Goal: Task Accomplishment & Management: Manage account settings

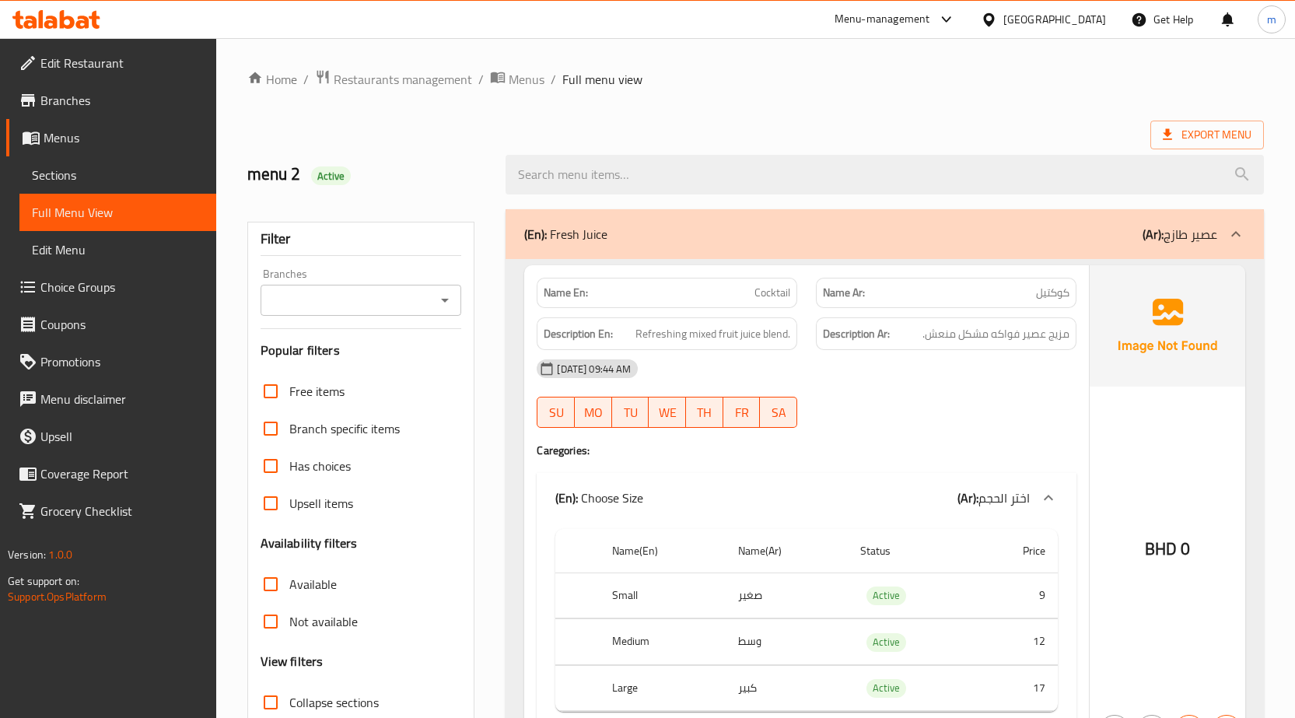
scroll to position [3272, 0]
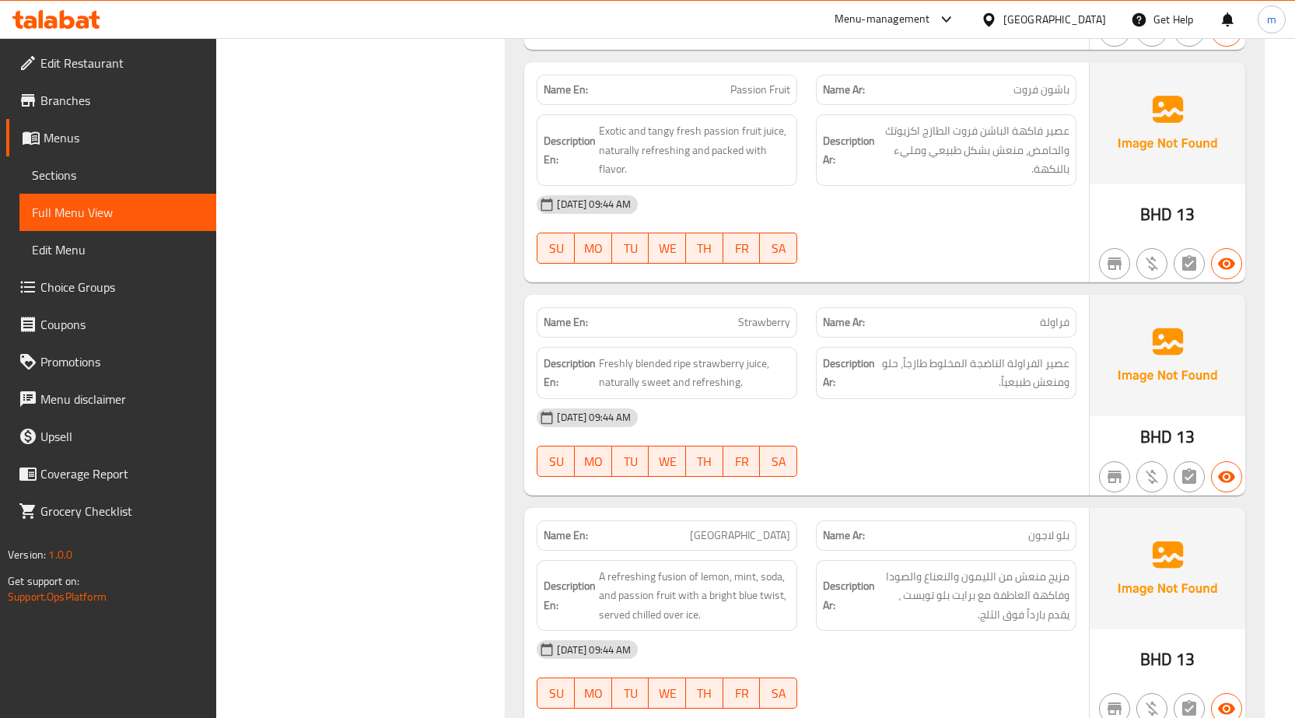
click at [107, 139] on span "Menus" at bounding box center [124, 137] width 160 height 19
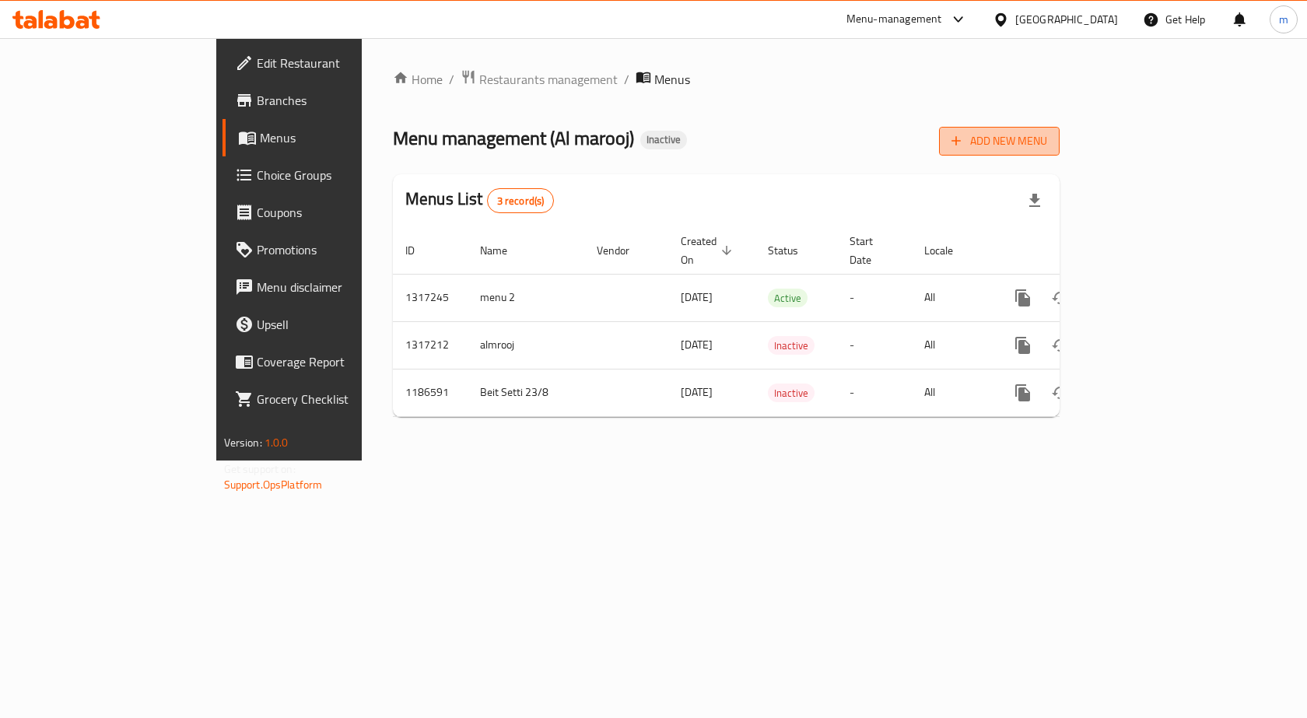
click at [1047, 138] on span "Add New Menu" at bounding box center [999, 140] width 96 height 19
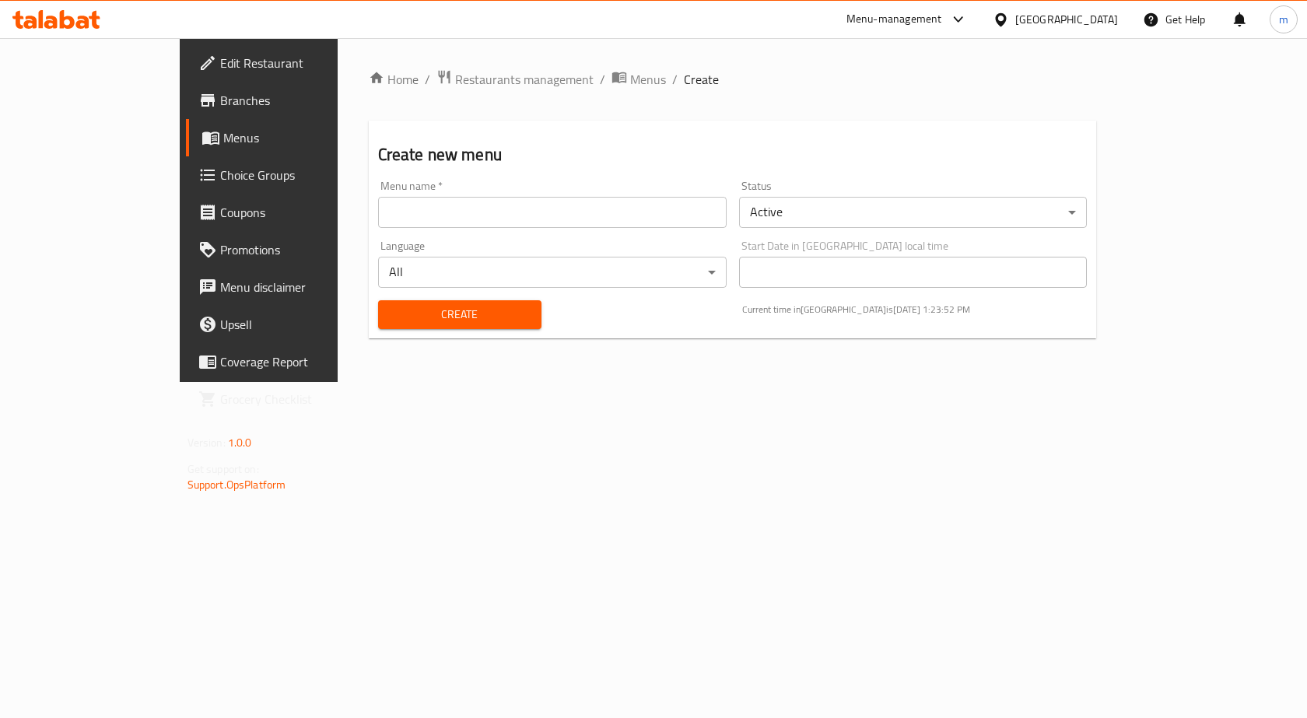
click at [563, 217] on input "text" at bounding box center [552, 212] width 348 height 31
type input ","
type input "menu 3"
click at [422, 313] on span "Create" at bounding box center [459, 314] width 138 height 19
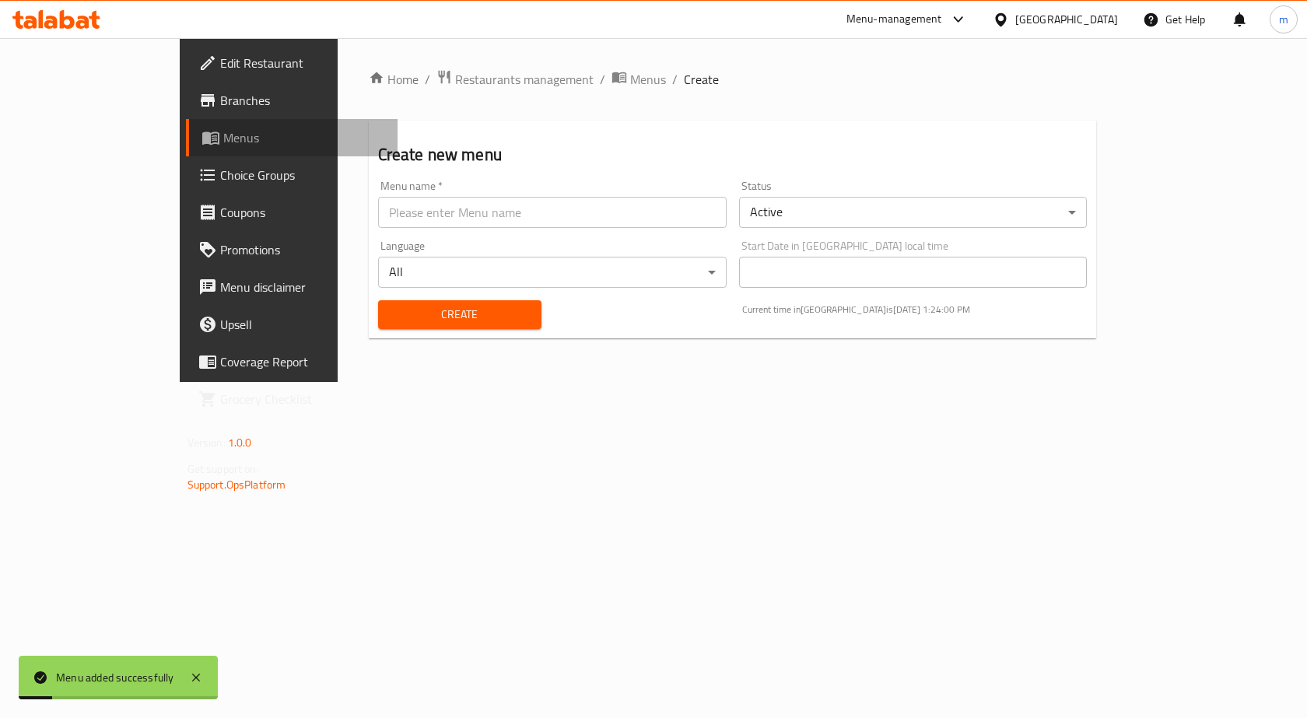
click at [223, 143] on span "Menus" at bounding box center [304, 137] width 163 height 19
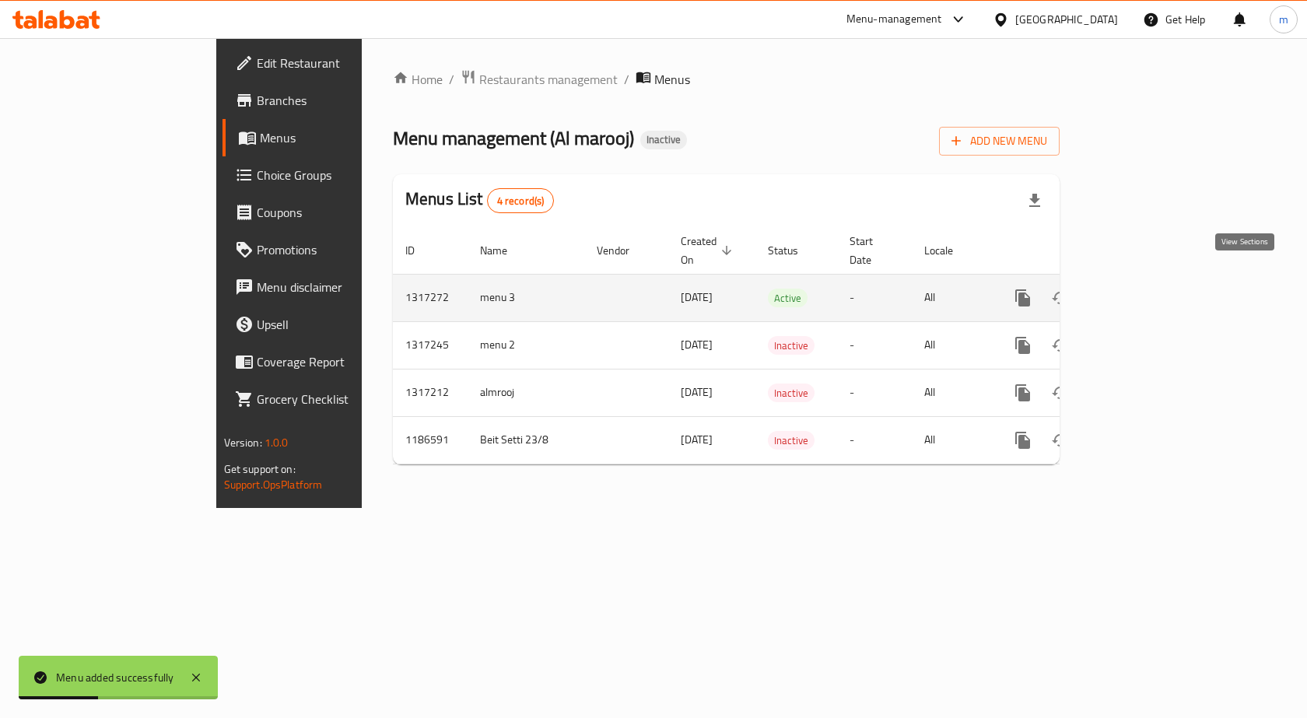
click at [1144, 289] on icon "enhanced table" at bounding box center [1134, 298] width 19 height 19
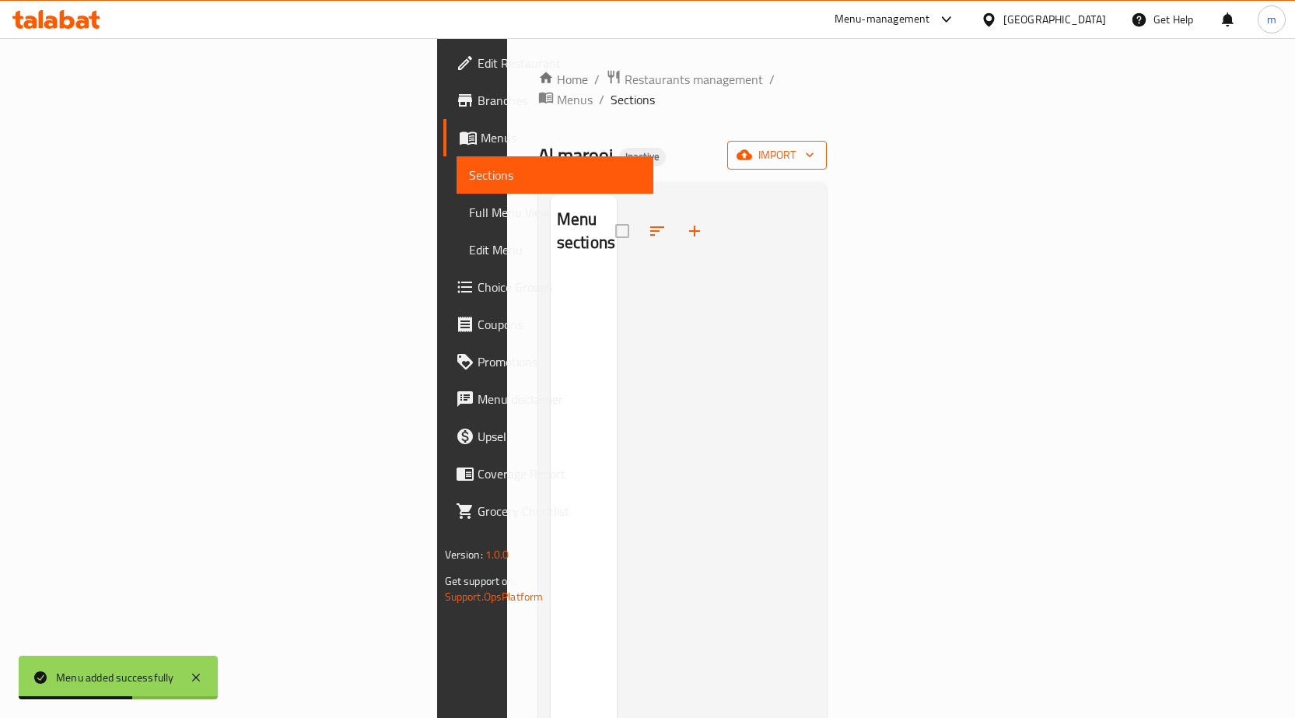
click at [814, 145] on span "import" at bounding box center [777, 154] width 75 height 19
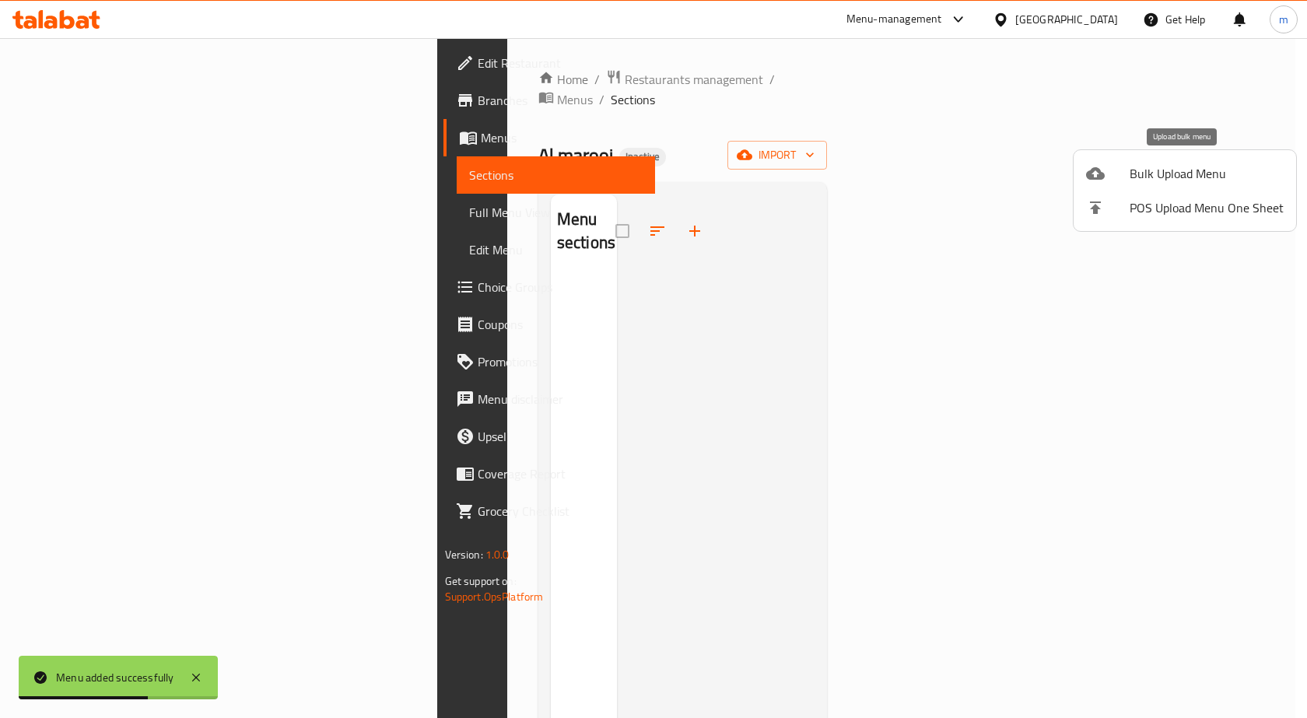
click at [1189, 172] on span "Bulk Upload Menu" at bounding box center [1206, 173] width 154 height 19
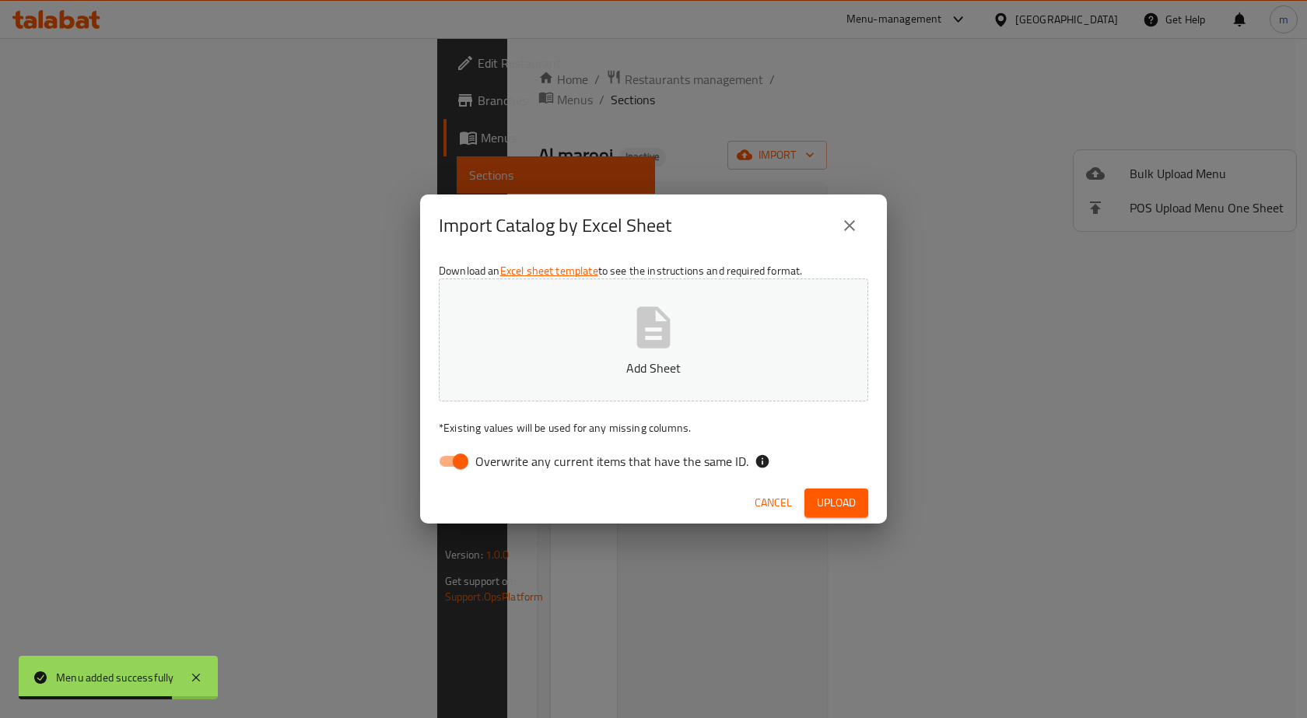
click at [653, 462] on span "Overwrite any current items that have the same ID." at bounding box center [611, 461] width 273 height 19
click at [505, 462] on input "Overwrite any current items that have the same ID." at bounding box center [460, 461] width 89 height 30
checkbox input "false"
click at [659, 373] on p "Add Sheet" at bounding box center [653, 368] width 381 height 19
click at [848, 495] on span "Upload" at bounding box center [836, 502] width 39 height 19
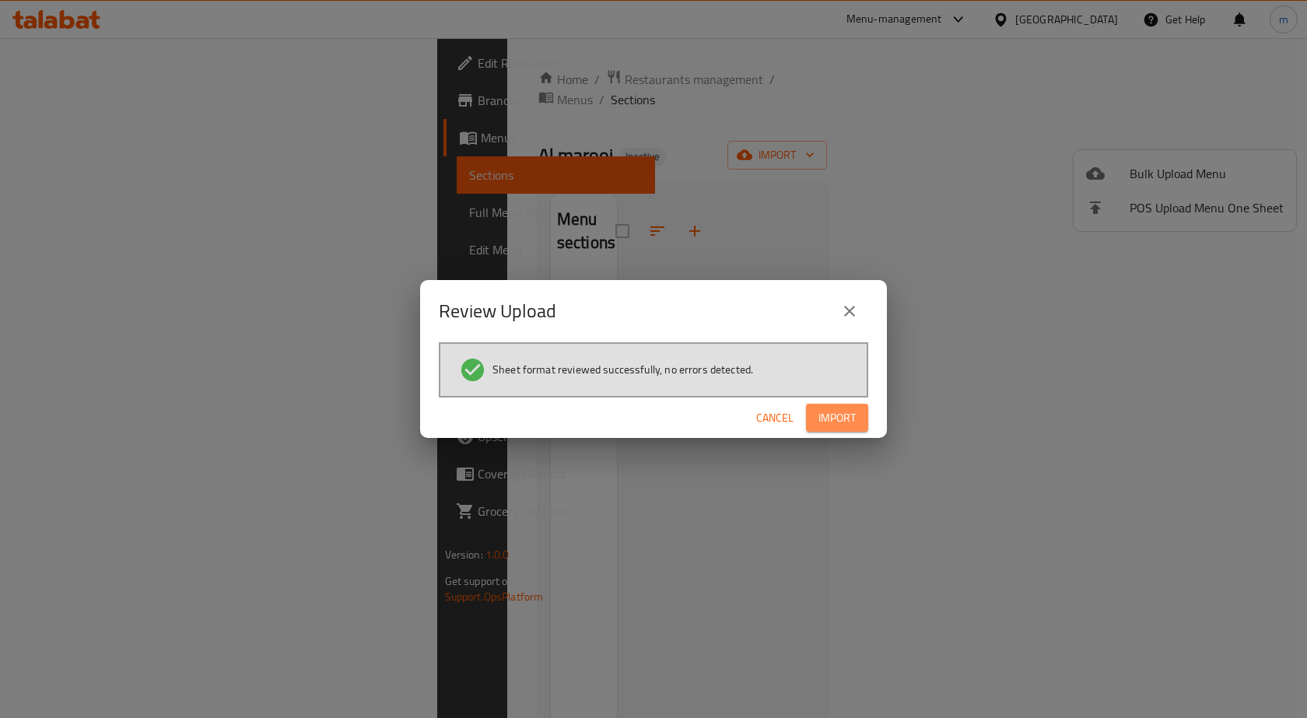
click at [830, 422] on span "Import" at bounding box center [836, 417] width 37 height 19
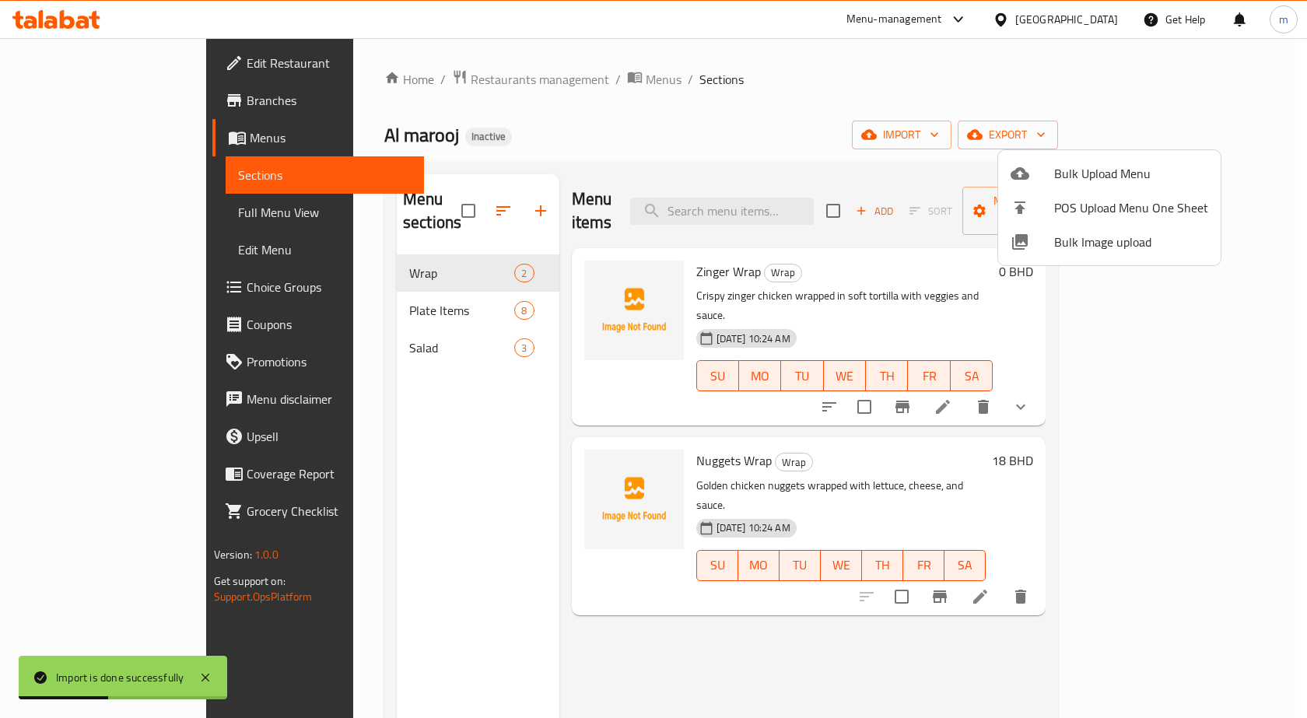
click at [752, 110] on div at bounding box center [653, 359] width 1307 height 718
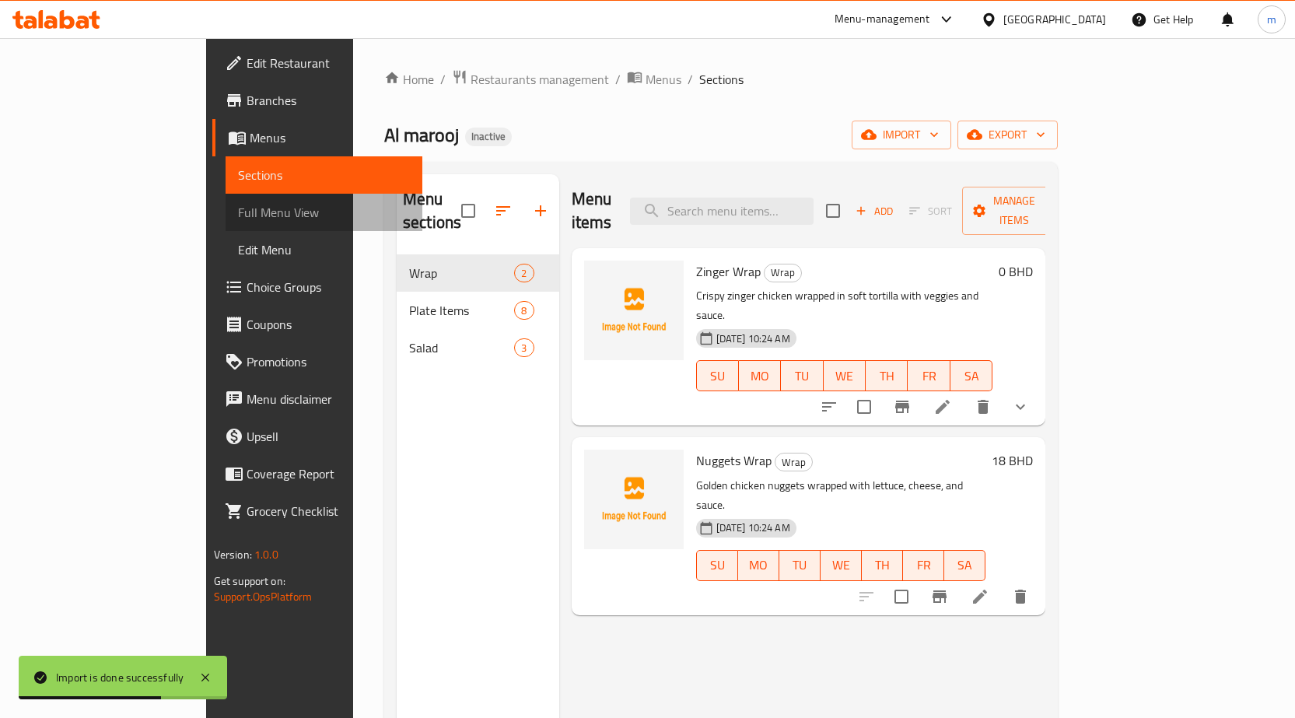
click at [238, 210] on span "Full Menu View" at bounding box center [324, 212] width 172 height 19
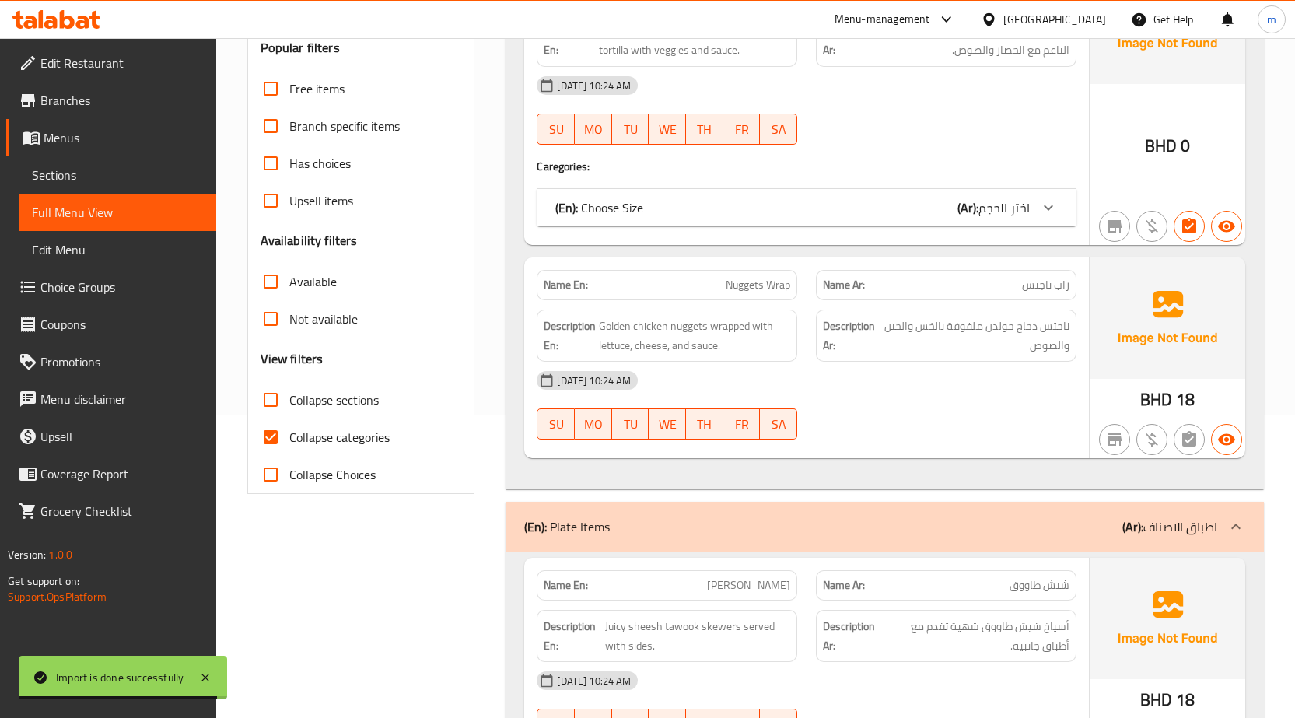
scroll to position [311, 0]
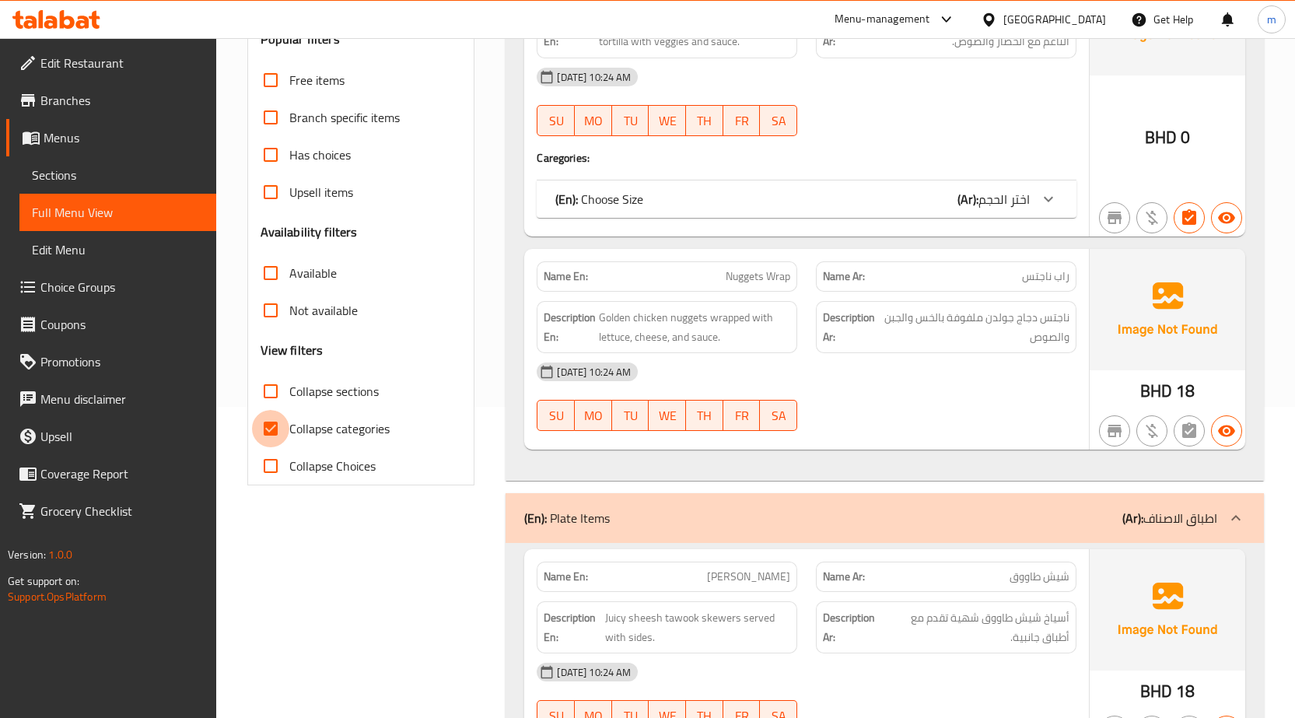
click at [268, 428] on input "Collapse categories" at bounding box center [270, 428] width 37 height 37
checkbox input "false"
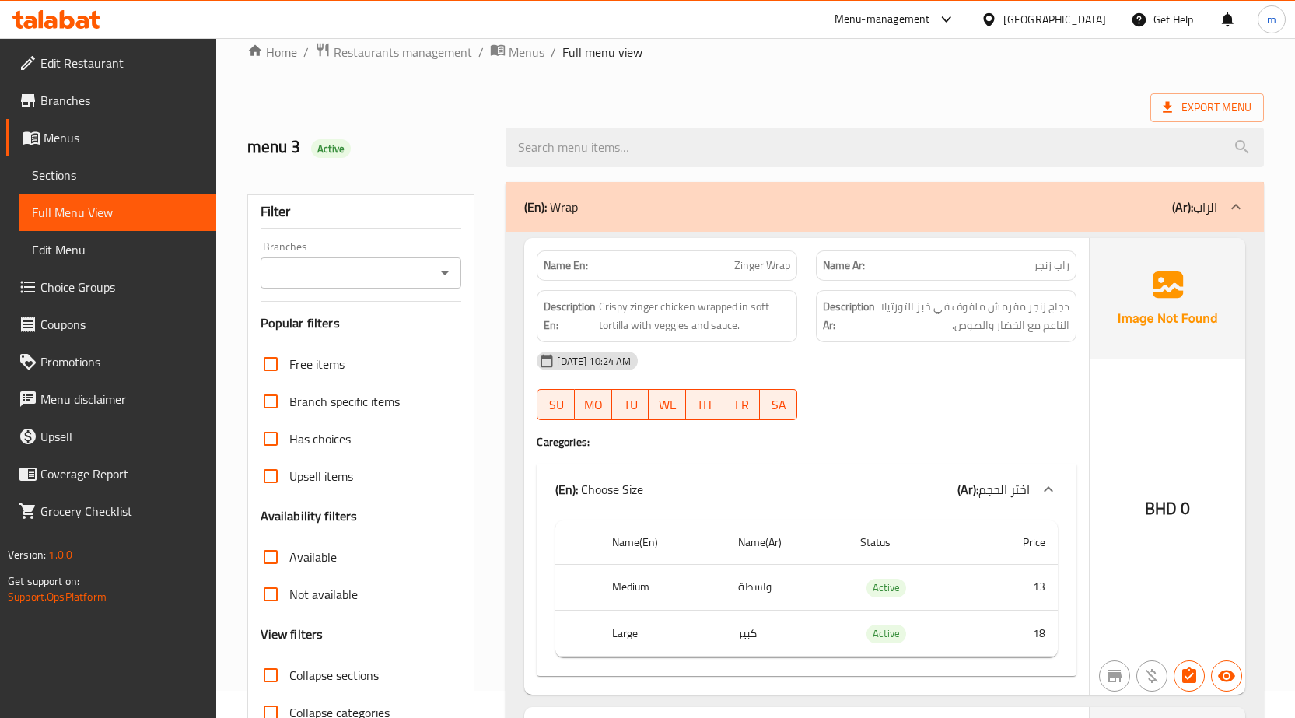
scroll to position [0, 0]
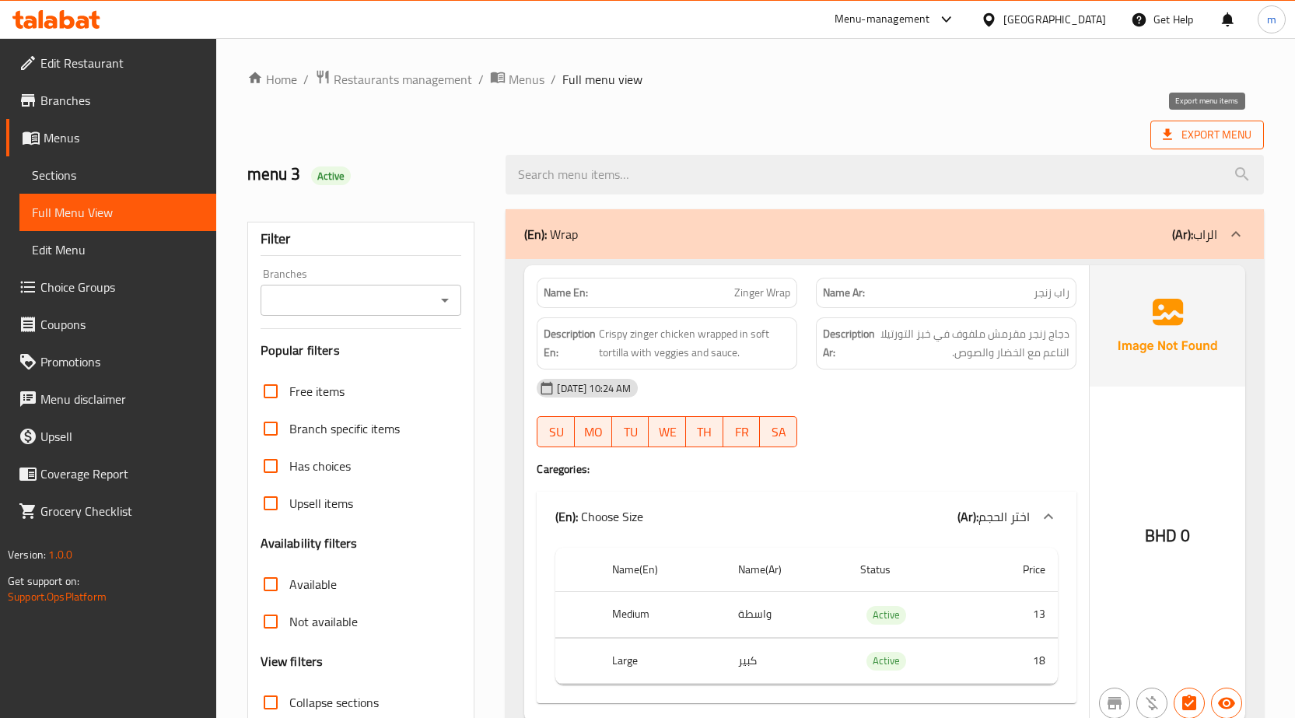
click at [1185, 128] on span "Export Menu" at bounding box center [1207, 134] width 89 height 19
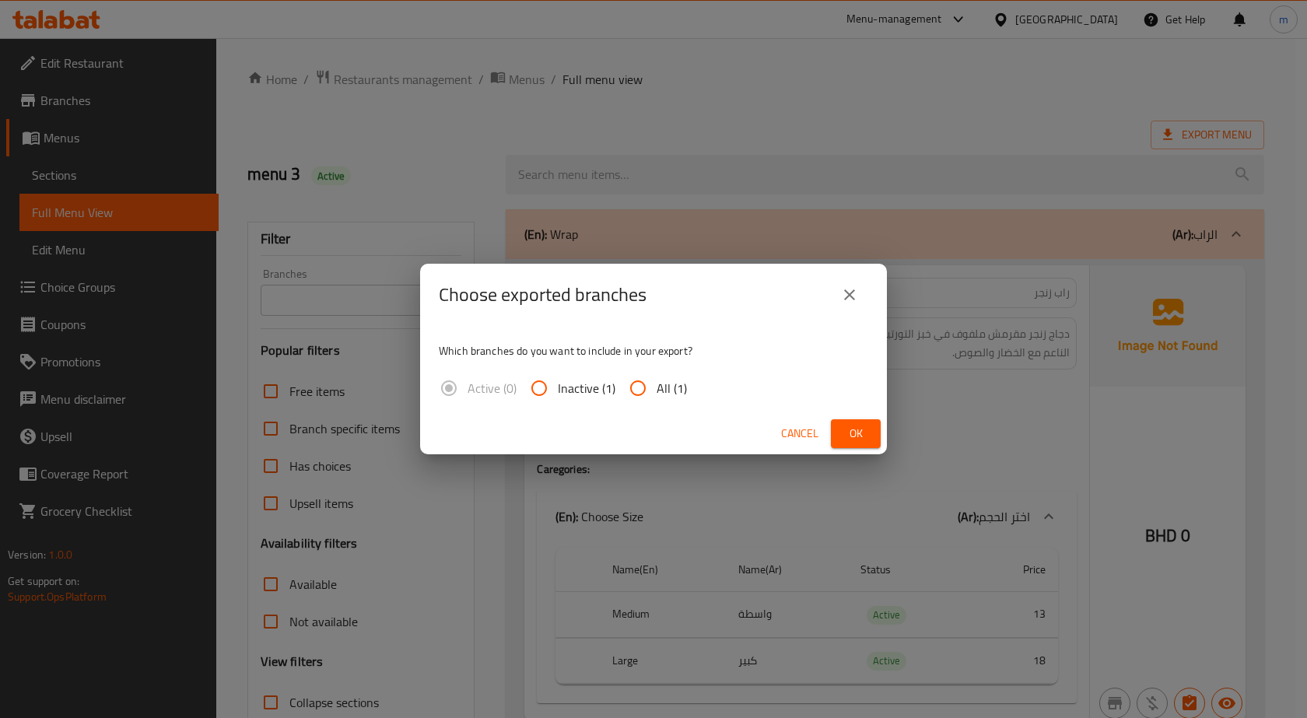
click at [643, 388] on input "All (1)" at bounding box center [637, 387] width 37 height 37
radio input "true"
click at [843, 426] on span "Ok" at bounding box center [855, 433] width 25 height 19
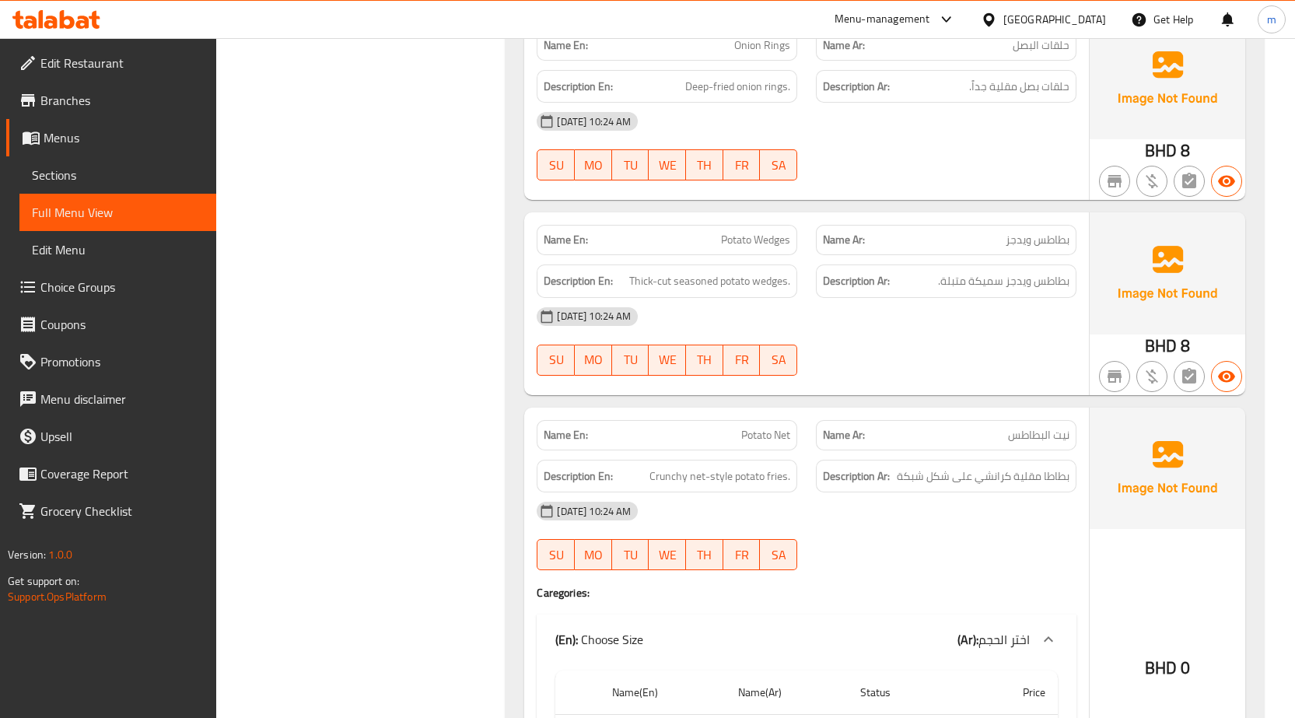
scroll to position [2369, 0]
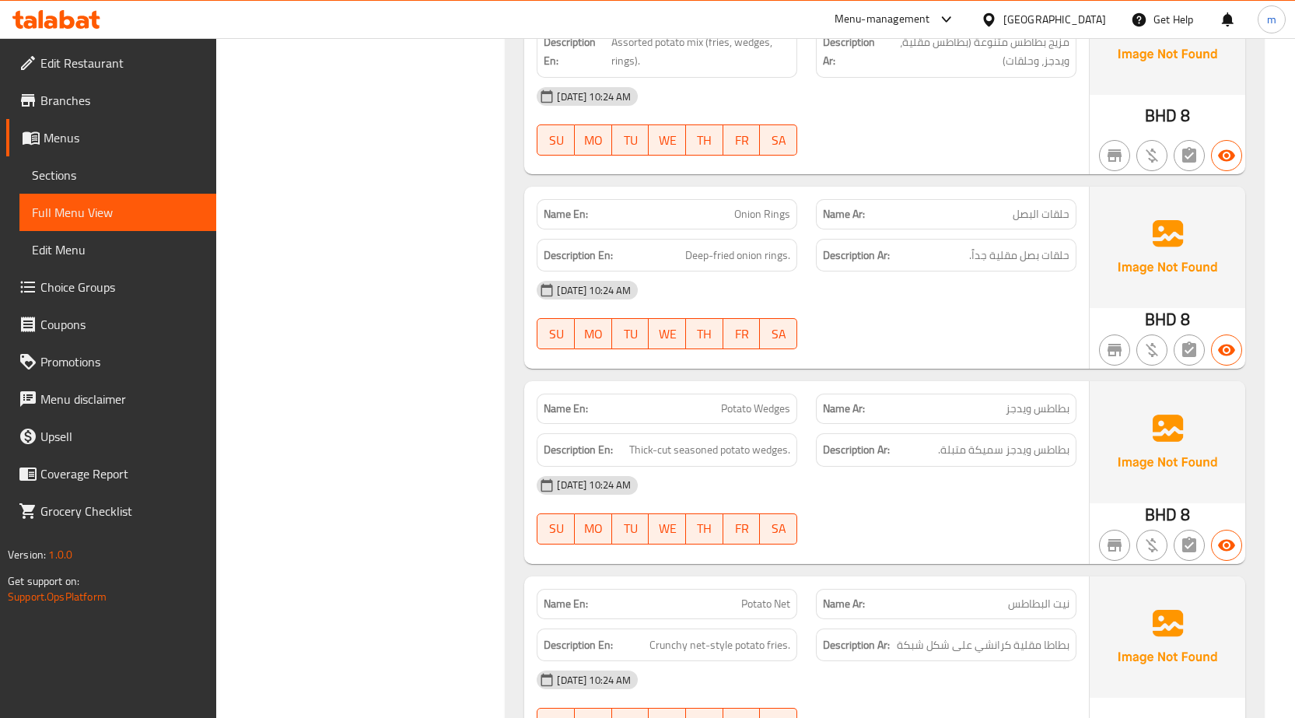
click at [79, 243] on span "Edit Menu" at bounding box center [118, 249] width 172 height 19
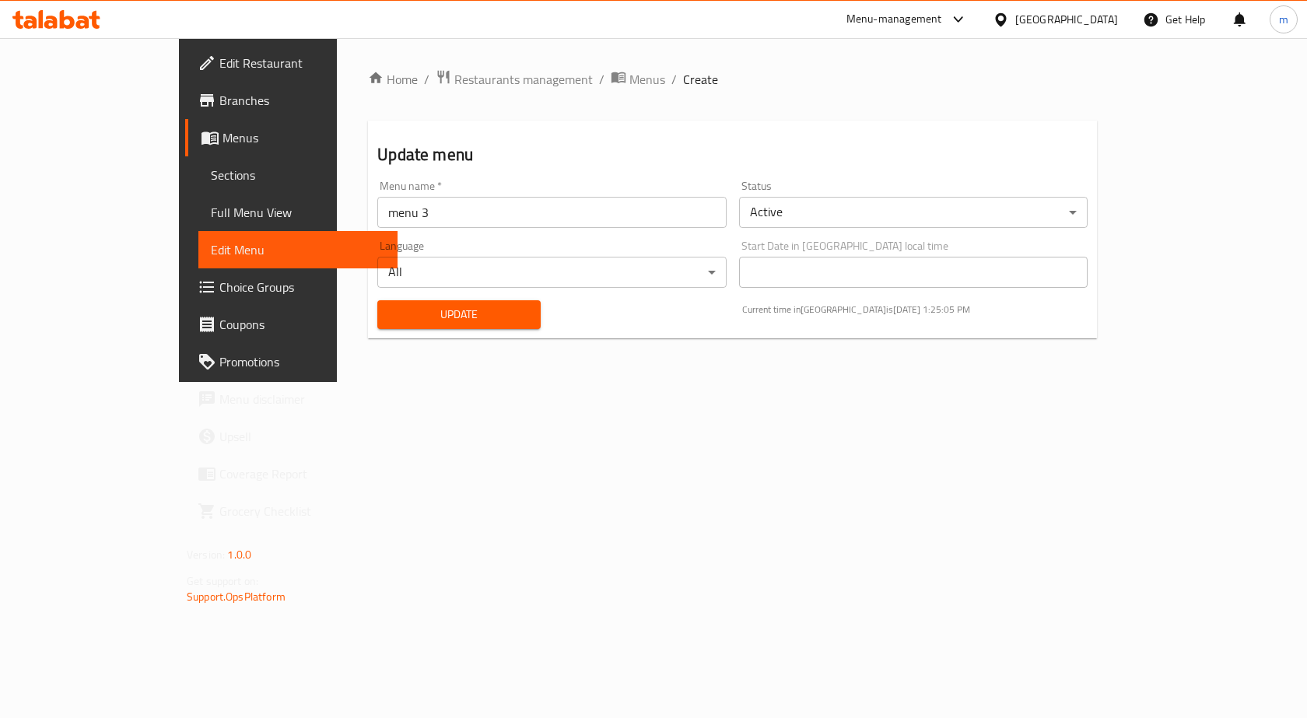
click at [403, 308] on span "Update" at bounding box center [459, 314] width 138 height 19
click at [211, 253] on span "Edit Menu" at bounding box center [298, 249] width 174 height 19
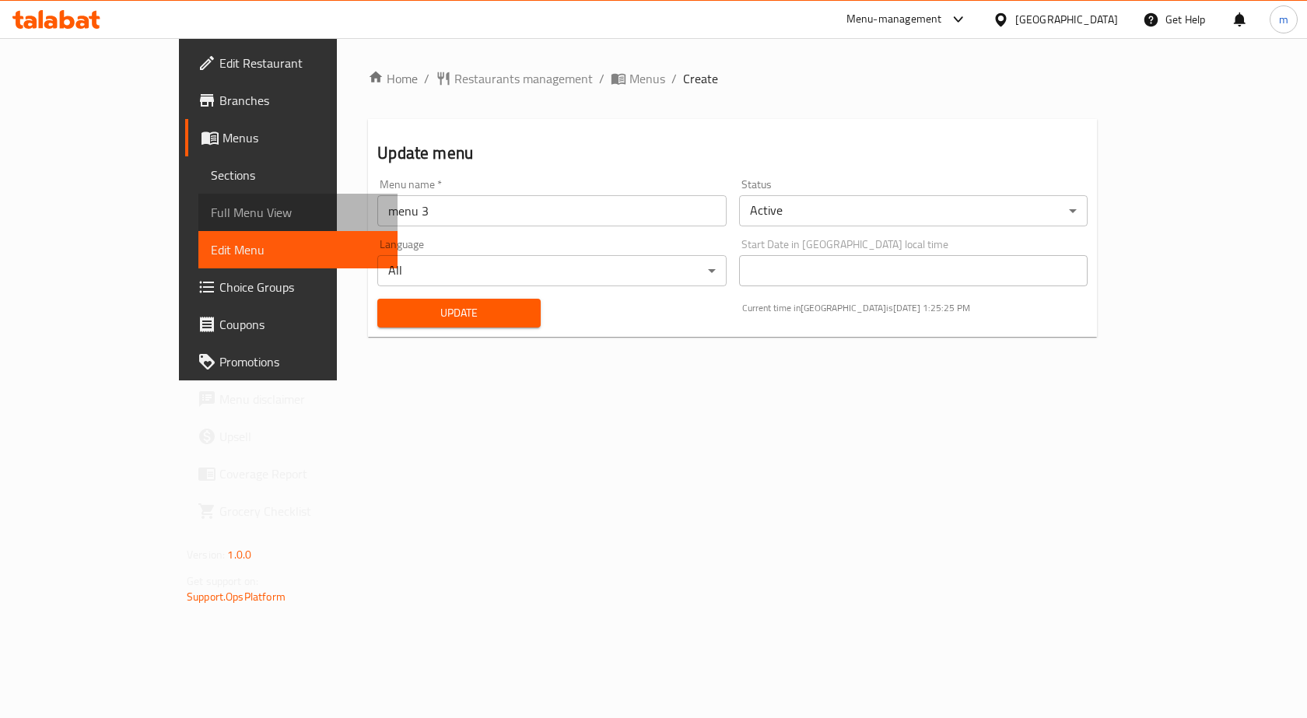
click at [211, 216] on span "Full Menu View" at bounding box center [298, 212] width 174 height 19
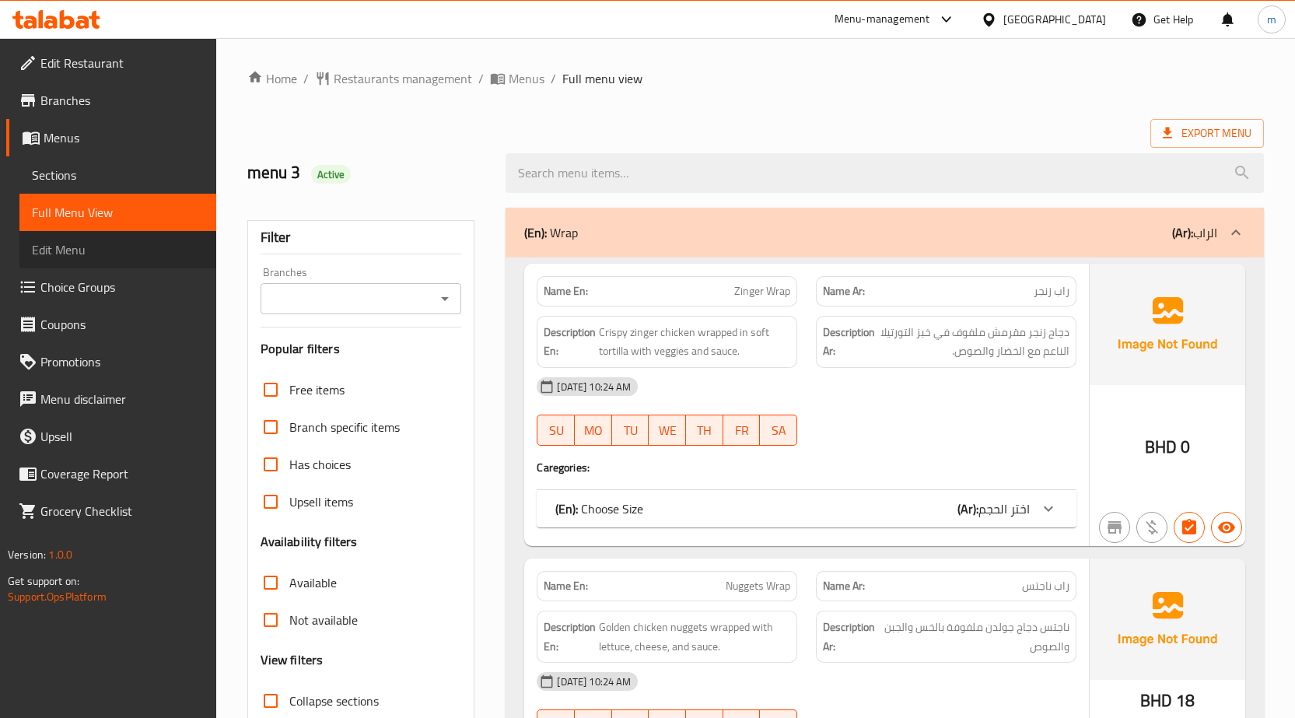
click at [127, 249] on span "Edit Menu" at bounding box center [118, 249] width 172 height 19
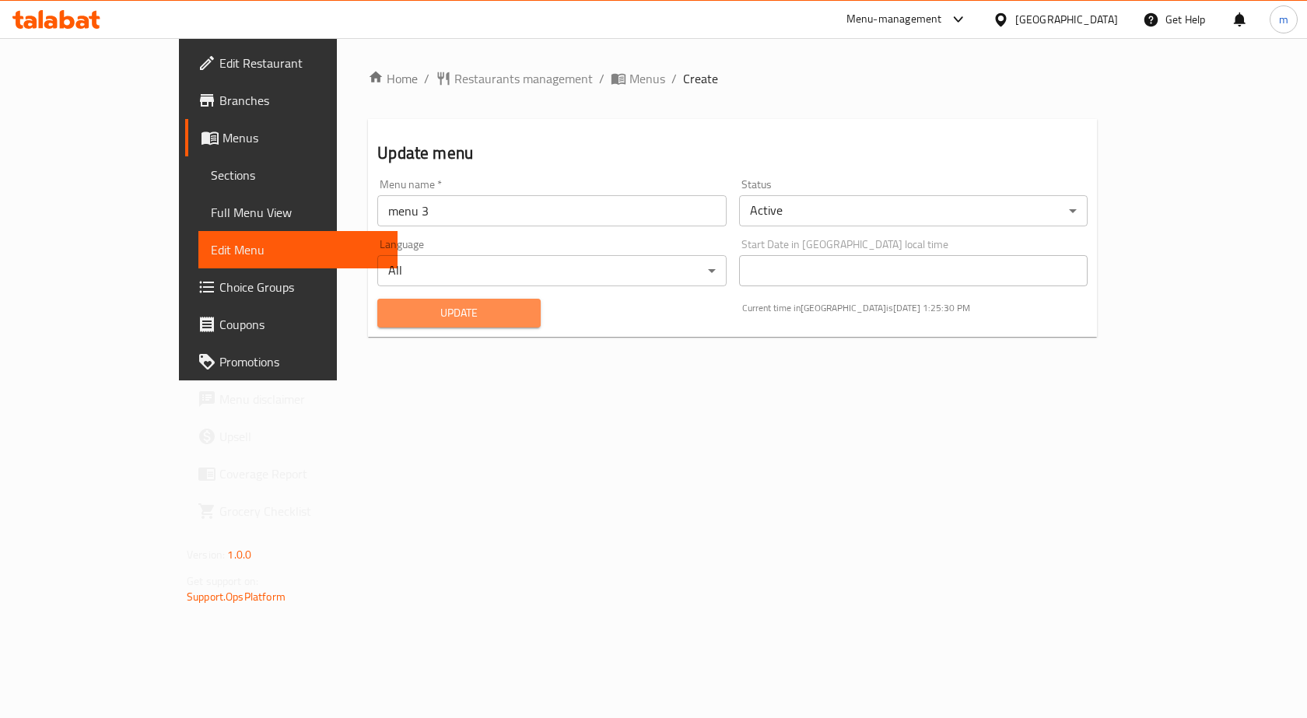
click at [390, 314] on span "Update" at bounding box center [459, 312] width 138 height 19
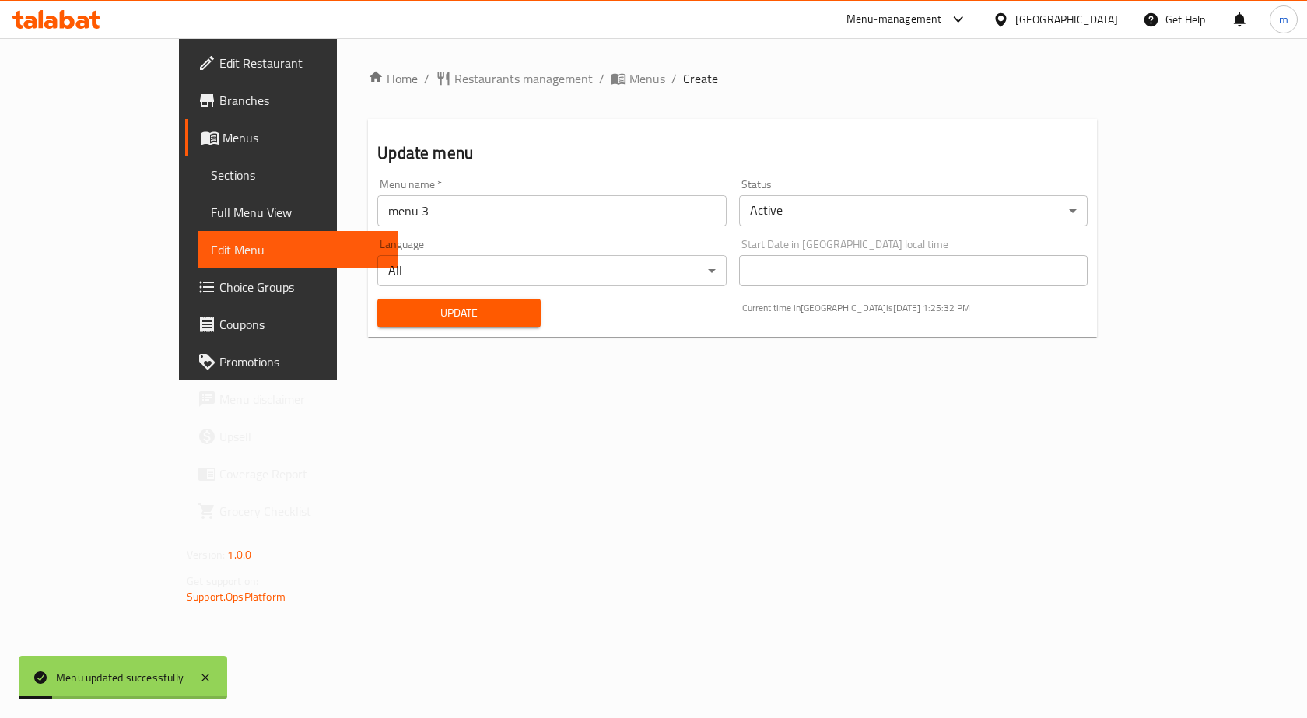
click at [211, 257] on span "Edit Menu" at bounding box center [298, 249] width 174 height 19
click at [211, 212] on span "Full Menu View" at bounding box center [298, 212] width 174 height 19
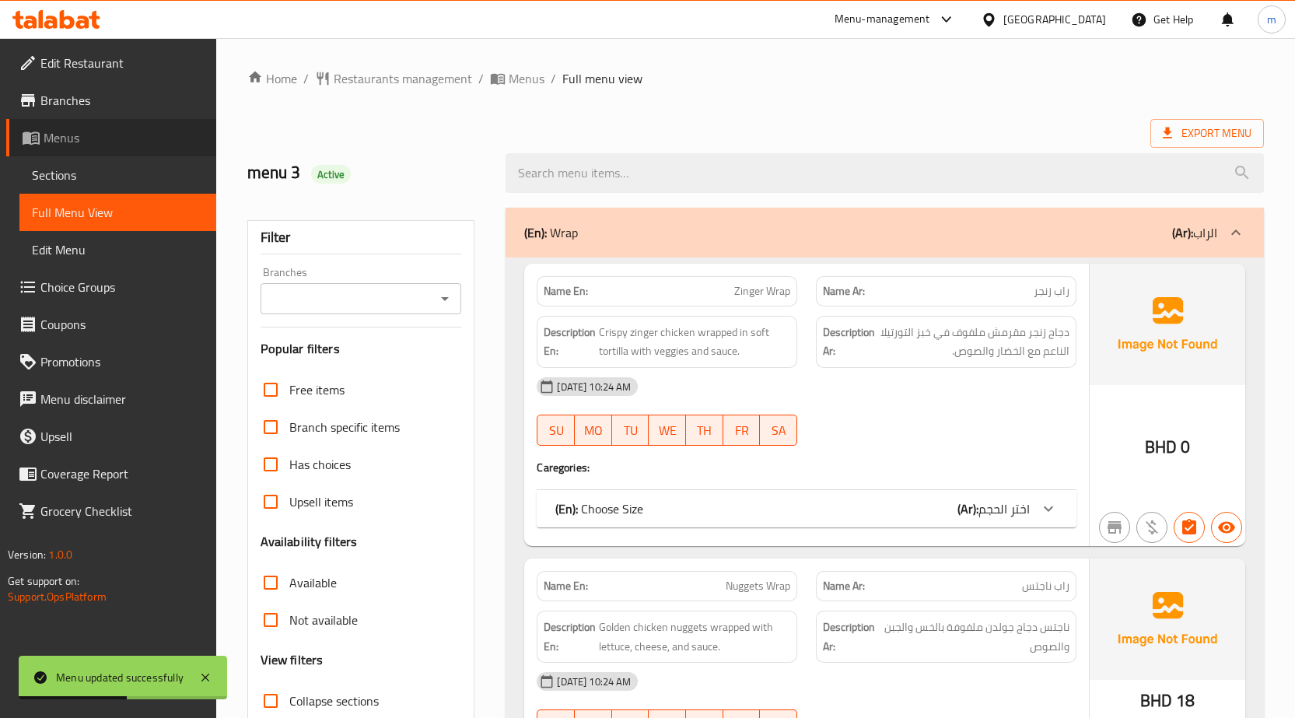
click at [141, 138] on span "Menus" at bounding box center [124, 137] width 160 height 19
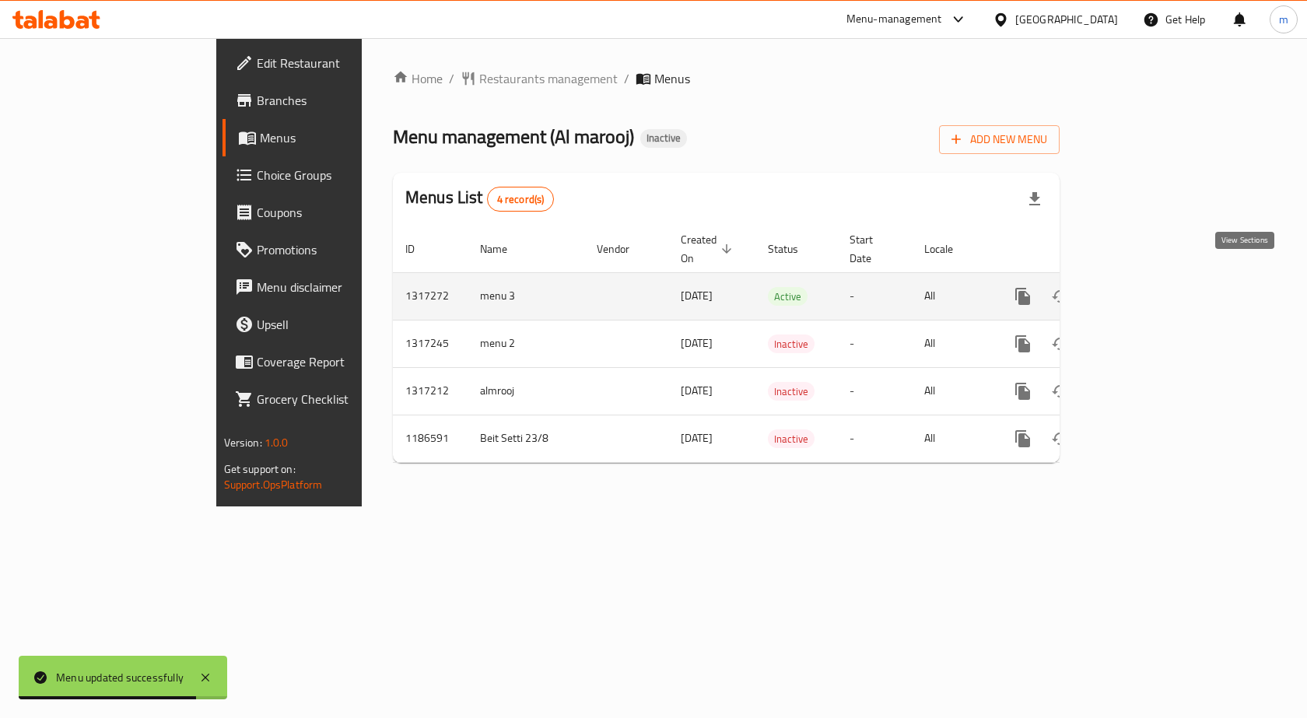
click at [1144, 287] on icon "enhanced table" at bounding box center [1134, 296] width 19 height 19
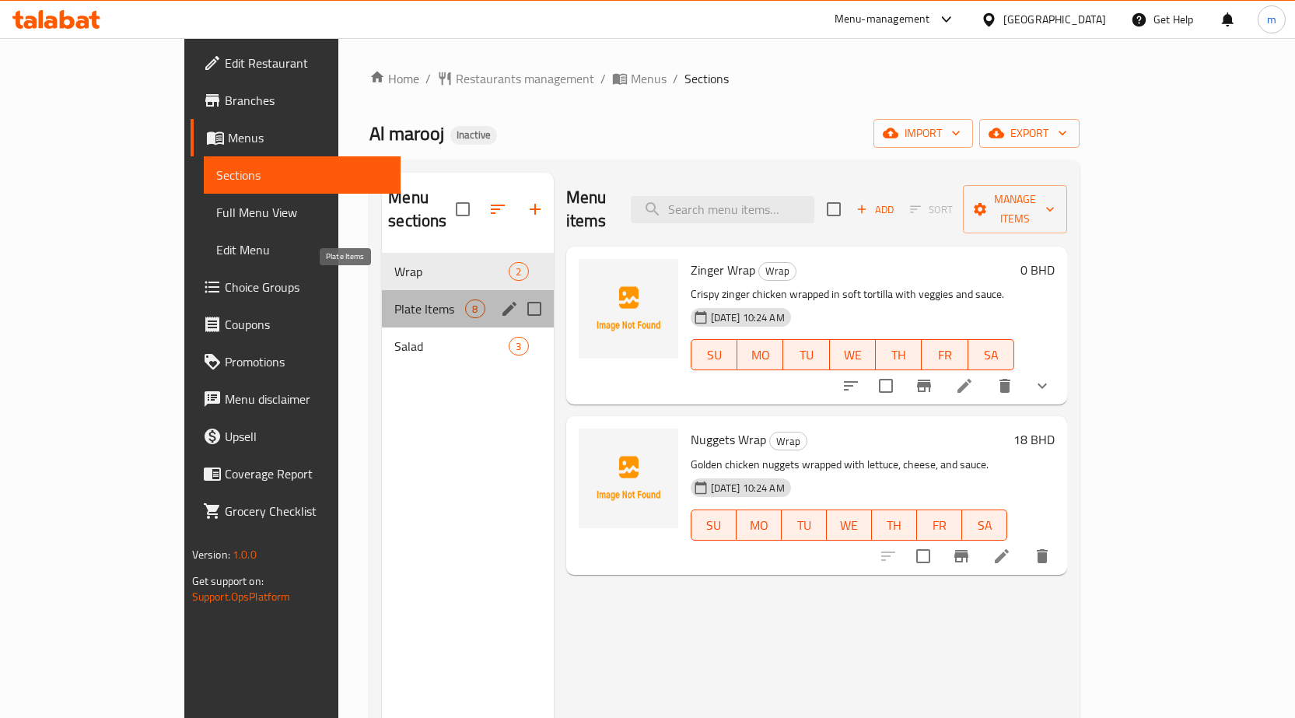
click at [394, 299] on span "Plate Items" at bounding box center [429, 308] width 71 height 19
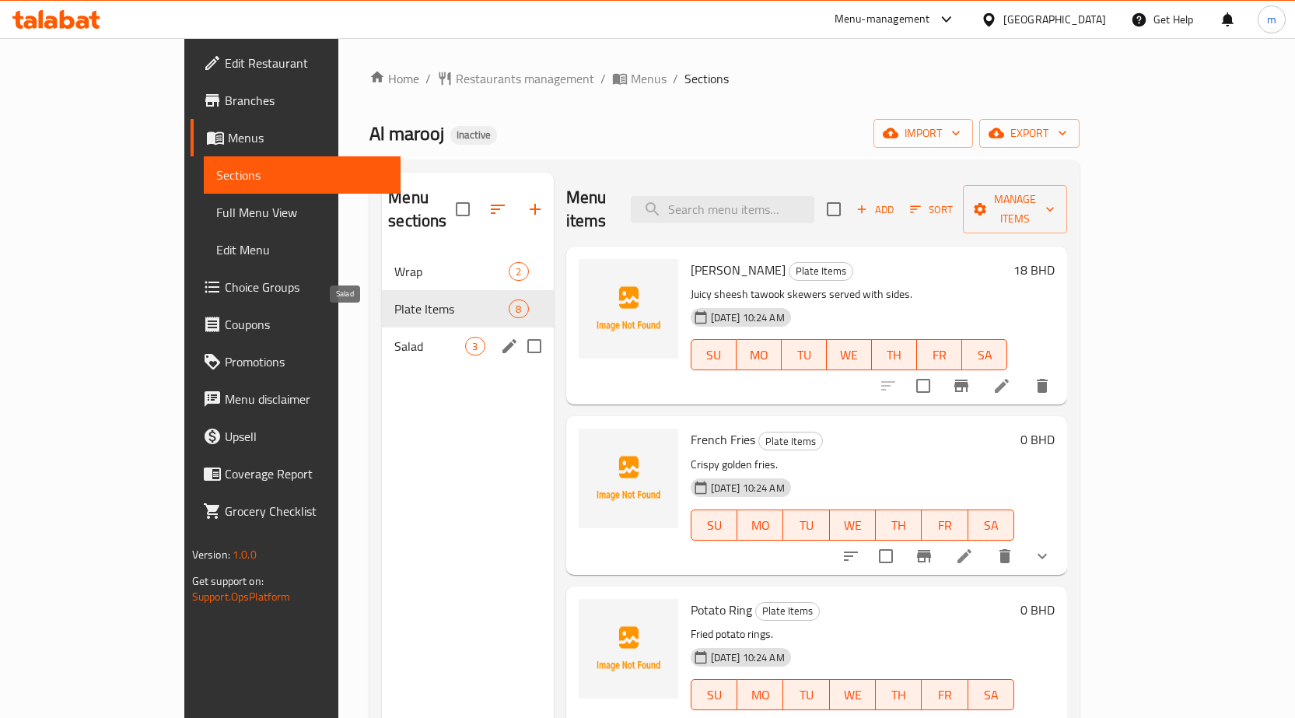
click at [394, 337] on span "Salad" at bounding box center [429, 346] width 71 height 19
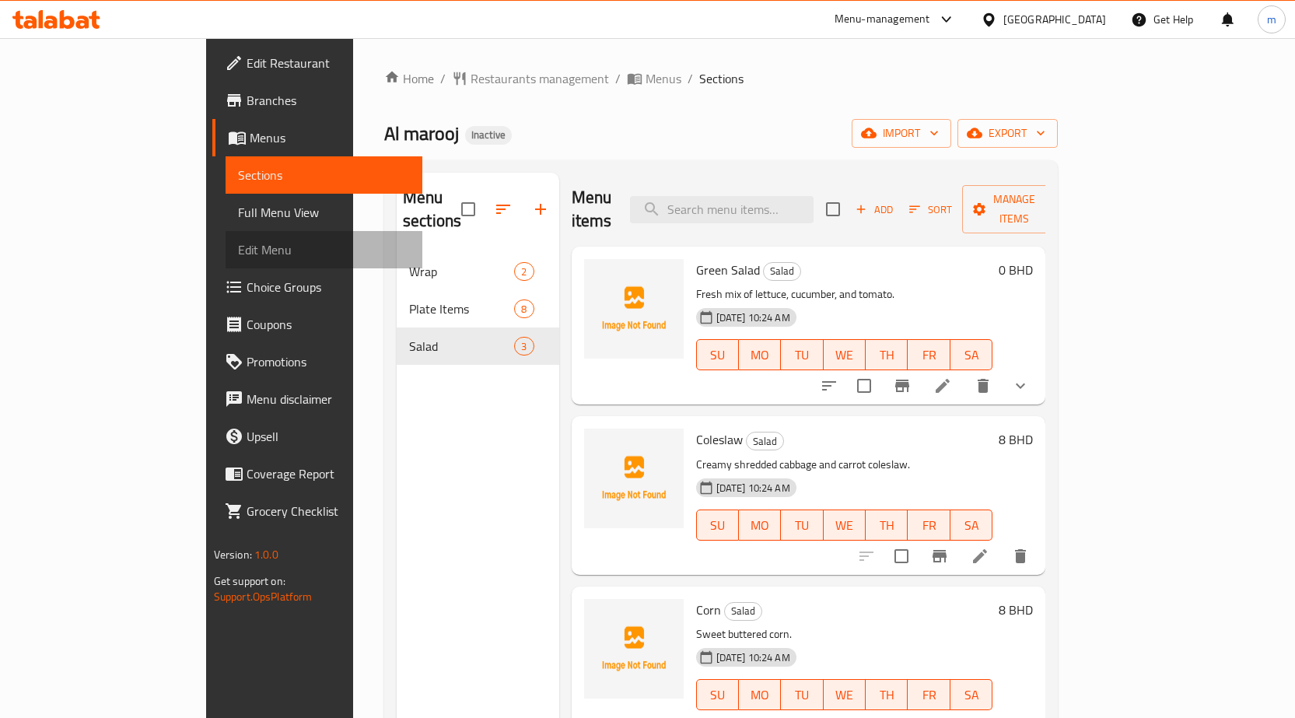
click at [238, 240] on span "Edit Menu" at bounding box center [324, 249] width 172 height 19
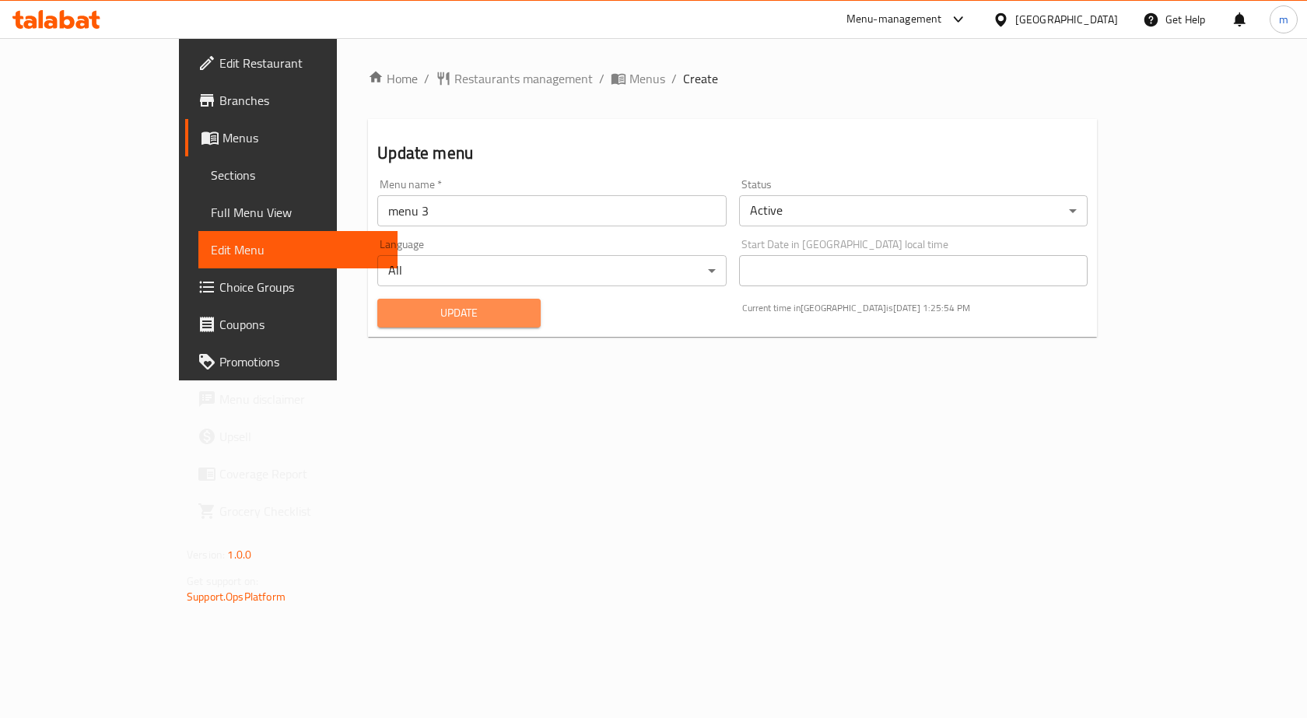
click at [458, 299] on button "Update" at bounding box center [458, 313] width 163 height 29
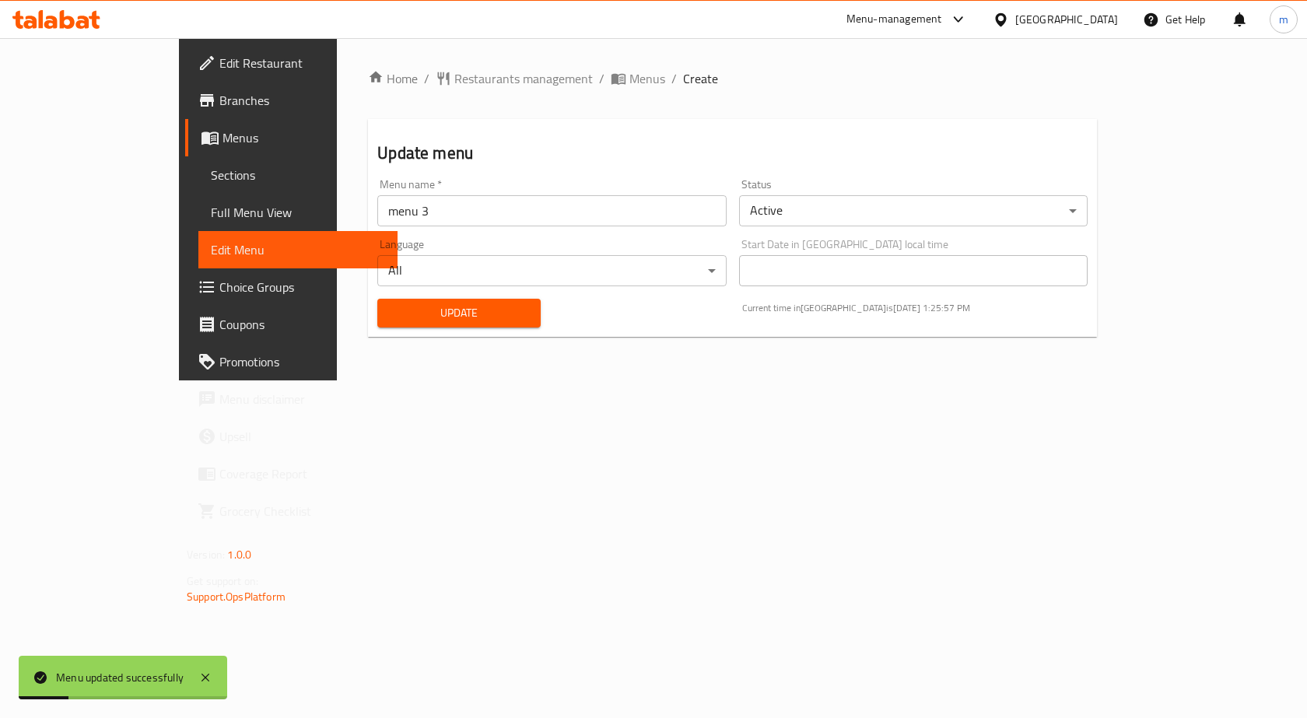
click at [211, 209] on span "Full Menu View" at bounding box center [298, 212] width 174 height 19
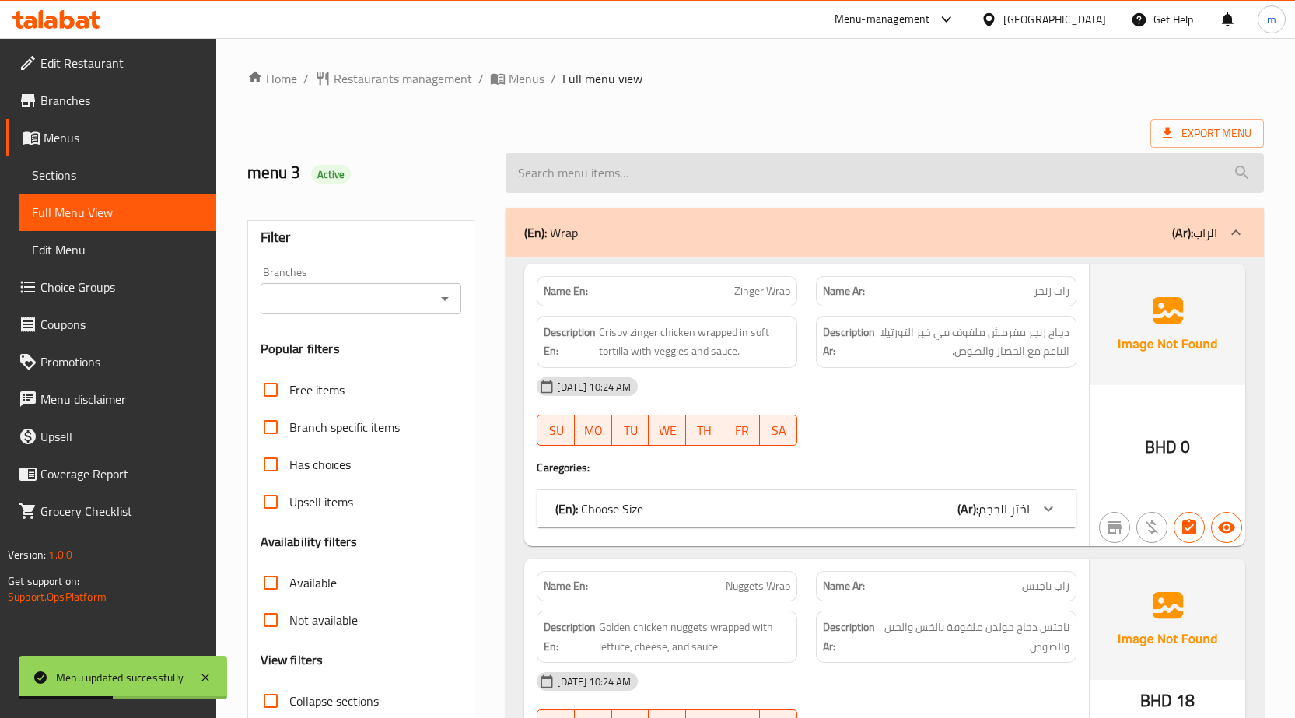
click at [1065, 166] on input "search" at bounding box center [885, 173] width 758 height 40
type input ","
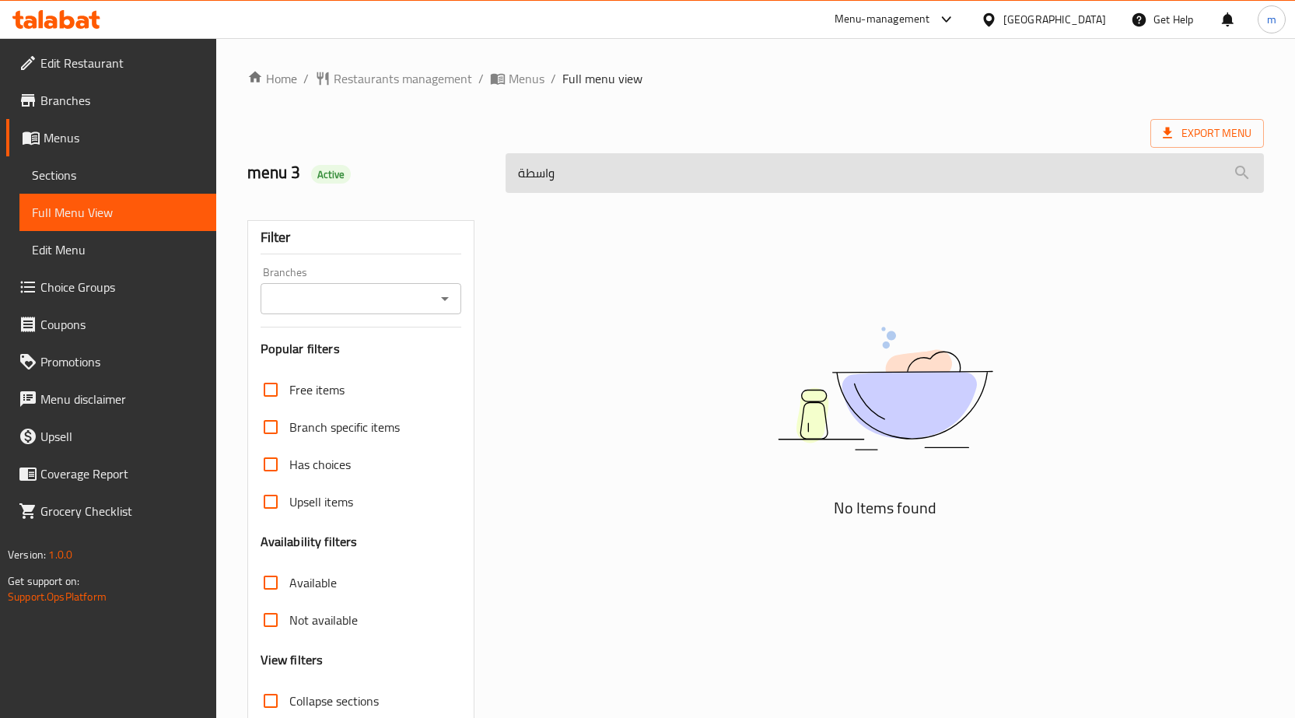
click at [1236, 178] on input "واسطة" at bounding box center [885, 173] width 758 height 40
type input "و"
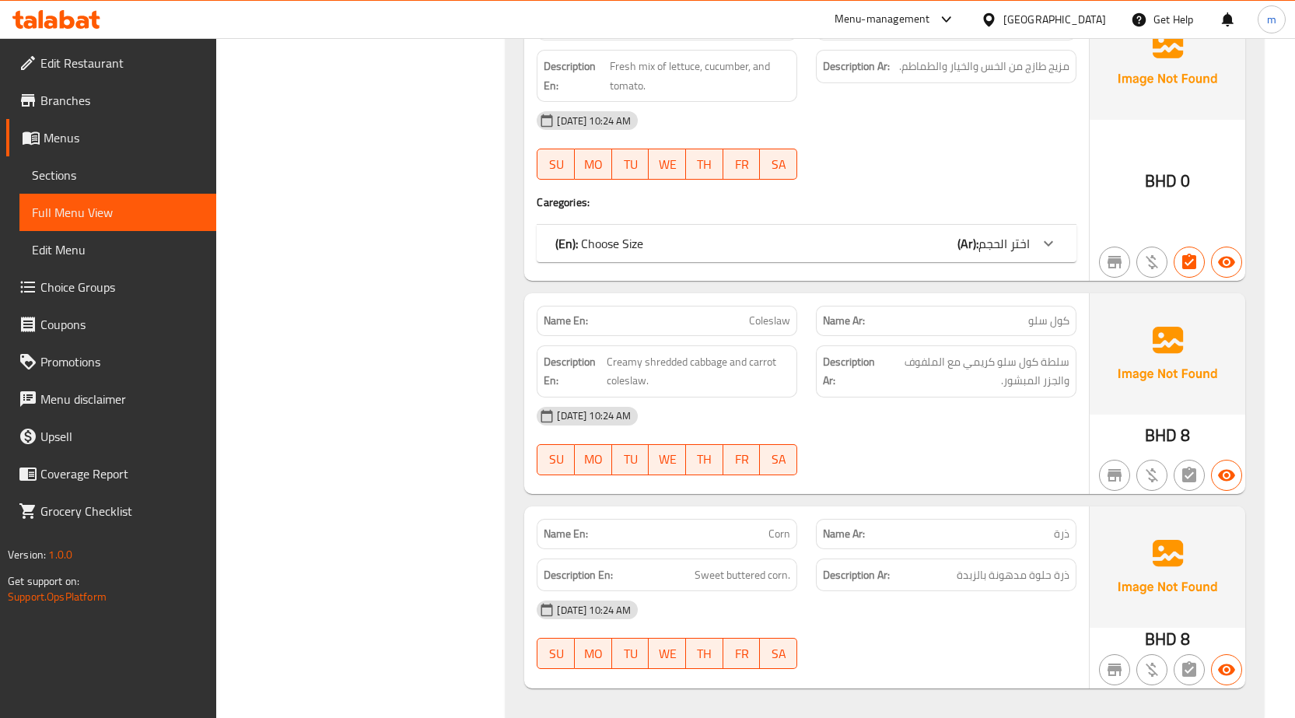
scroll to position [2818, 0]
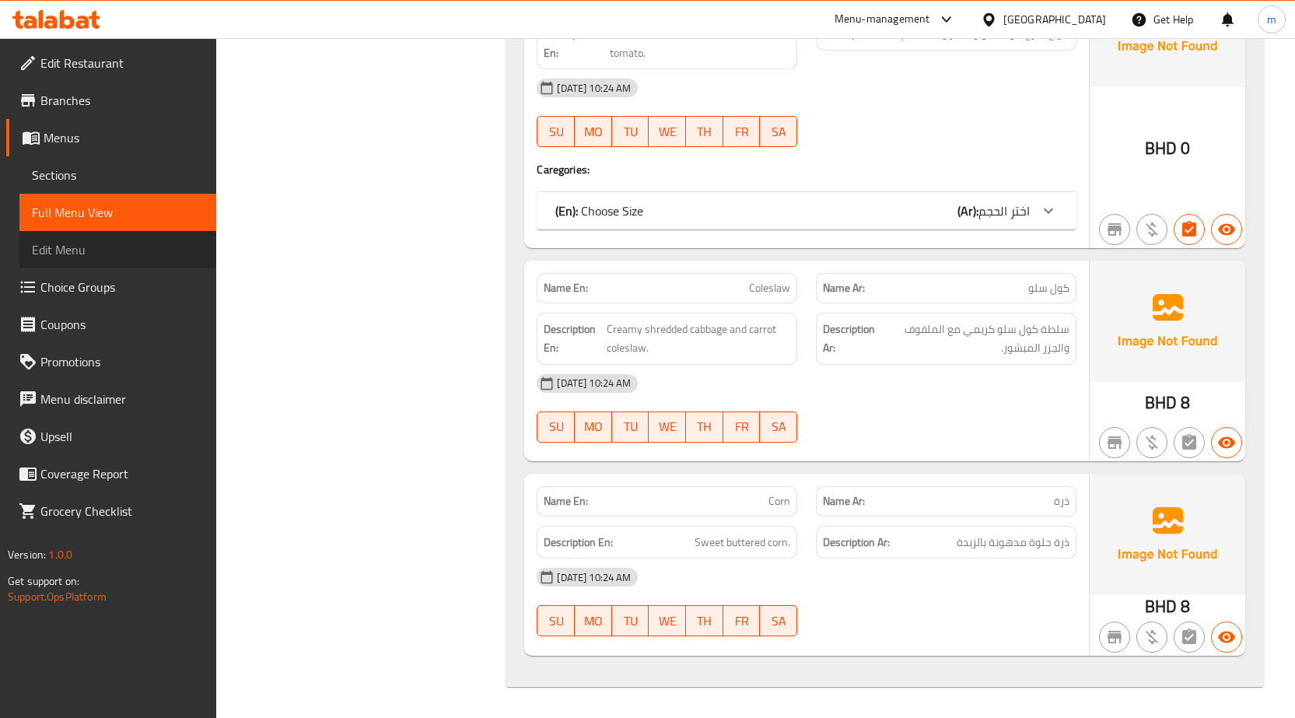
click at [140, 254] on span "Edit Menu" at bounding box center [118, 249] width 172 height 19
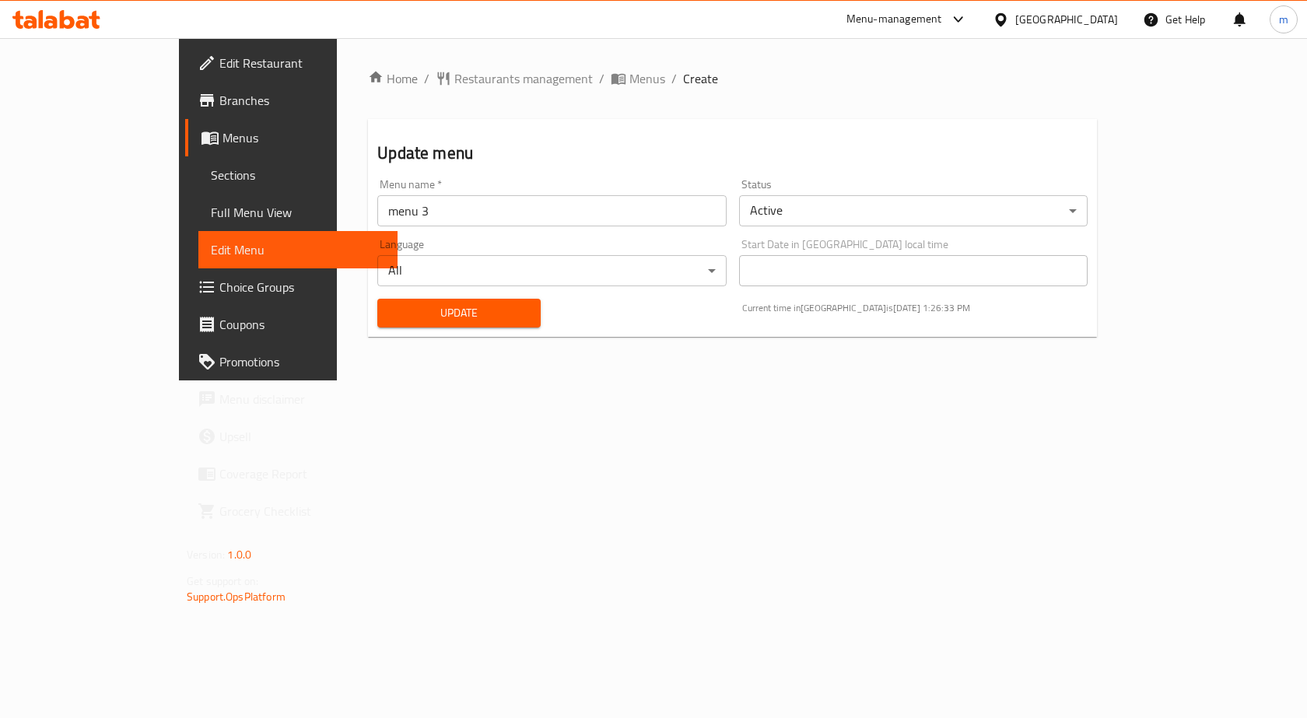
click at [390, 304] on span "Update" at bounding box center [459, 312] width 138 height 19
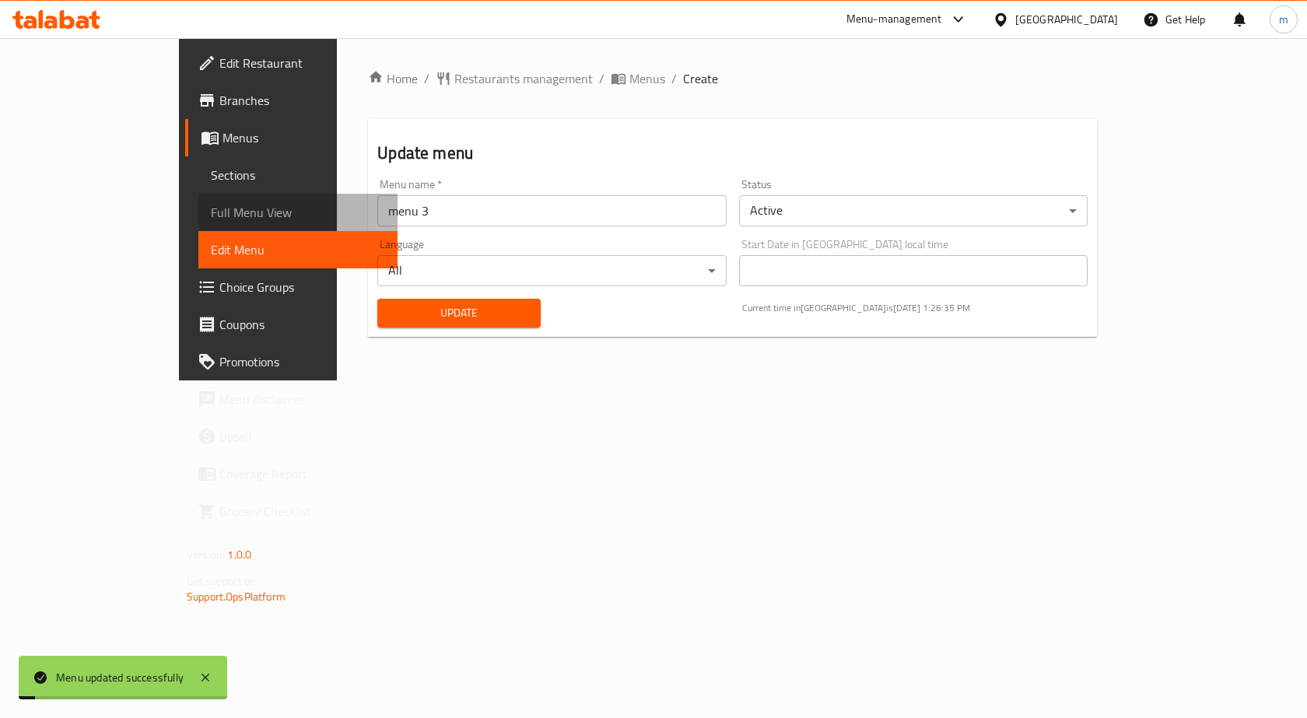
click at [211, 214] on span "Full Menu View" at bounding box center [298, 212] width 174 height 19
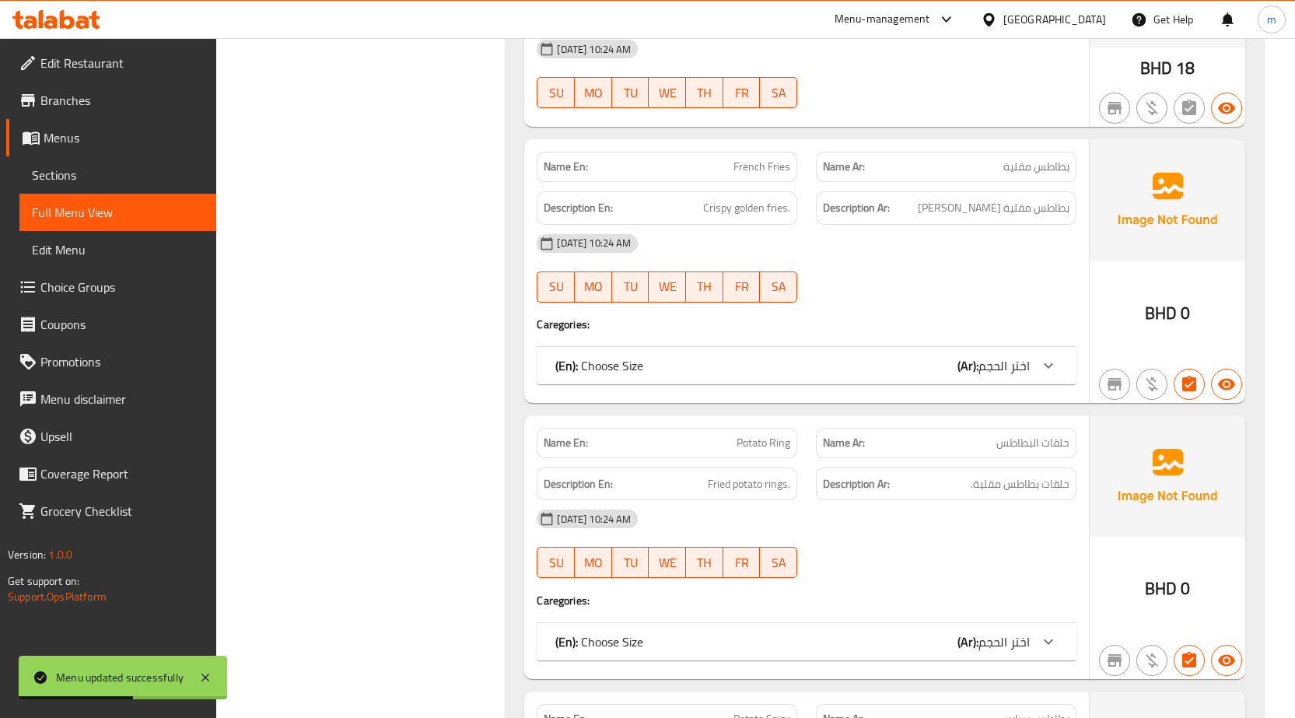
scroll to position [933, 0]
click at [1038, 355] on div at bounding box center [1048, 364] width 37 height 37
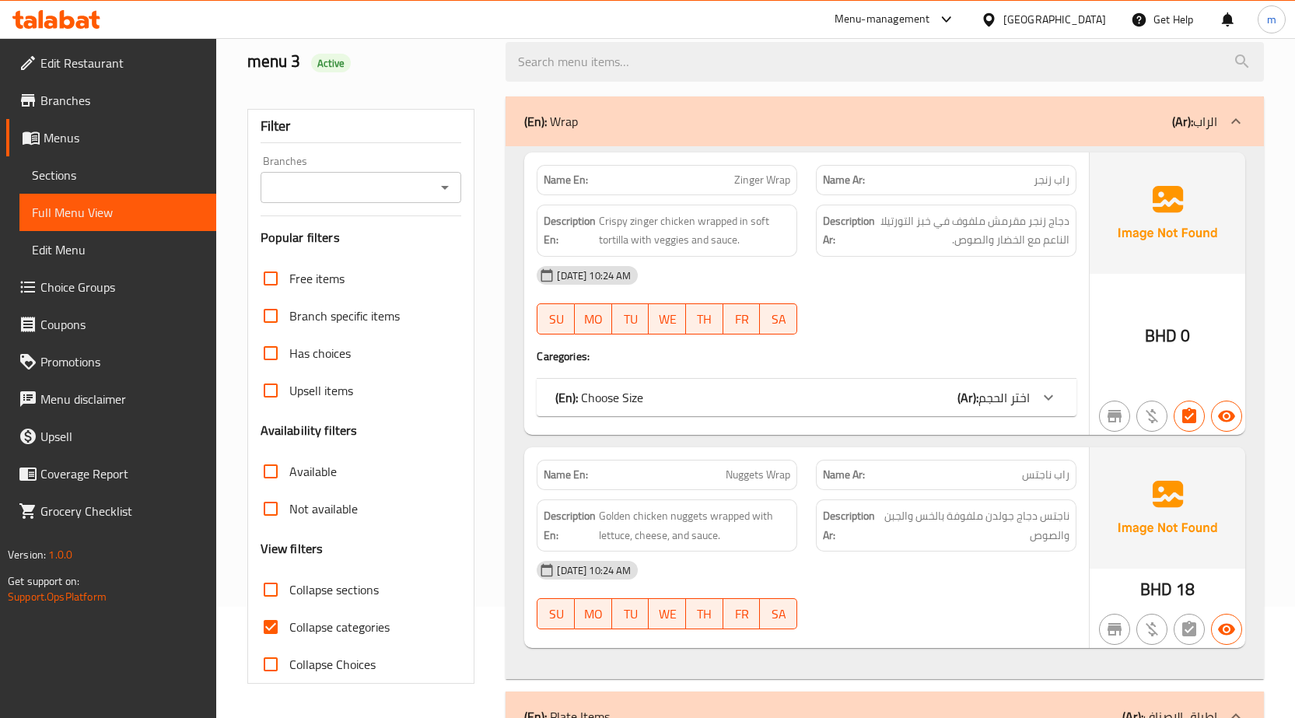
scroll to position [0, 0]
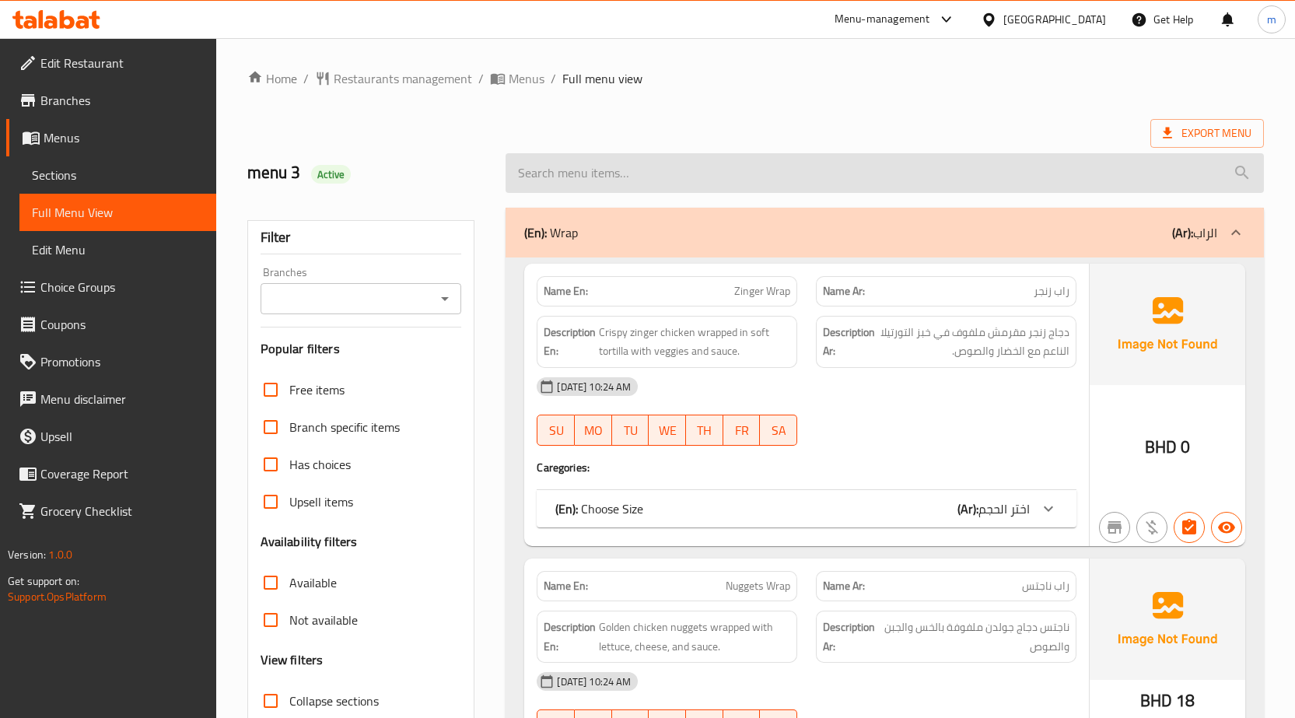
click at [1125, 173] on input "search" at bounding box center [885, 173] width 758 height 40
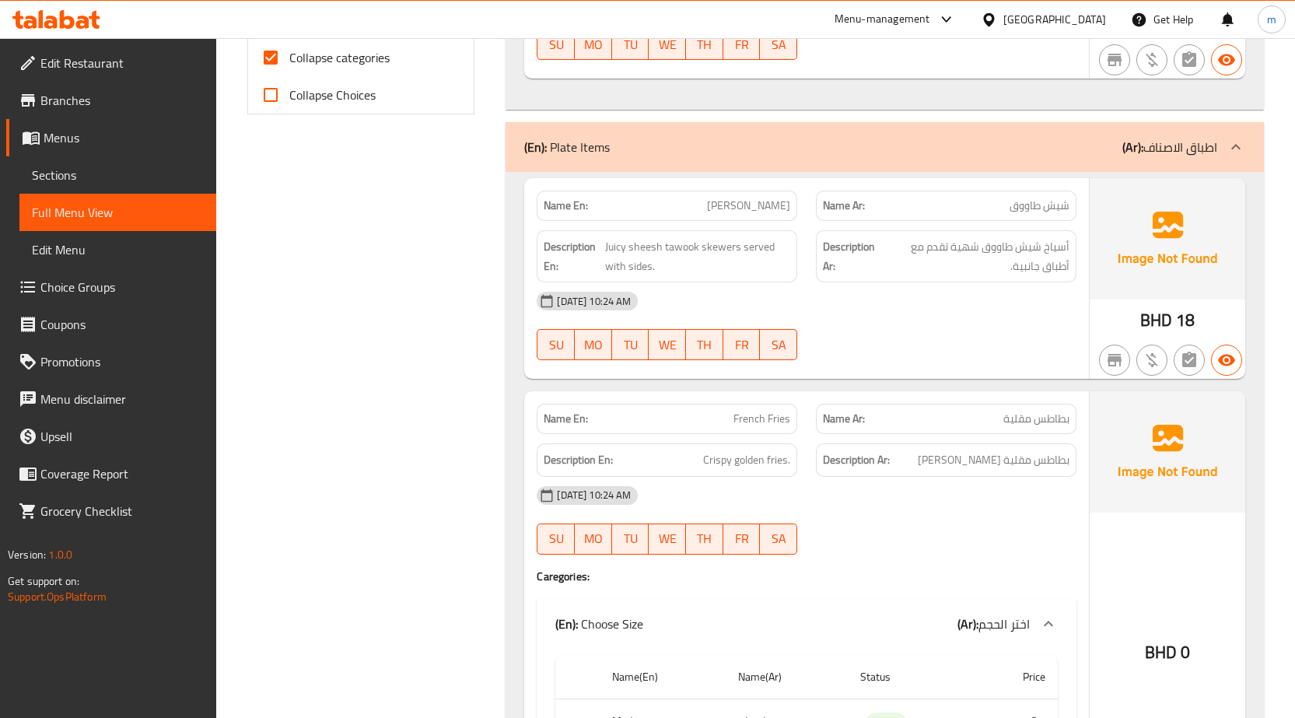
scroll to position [933, 0]
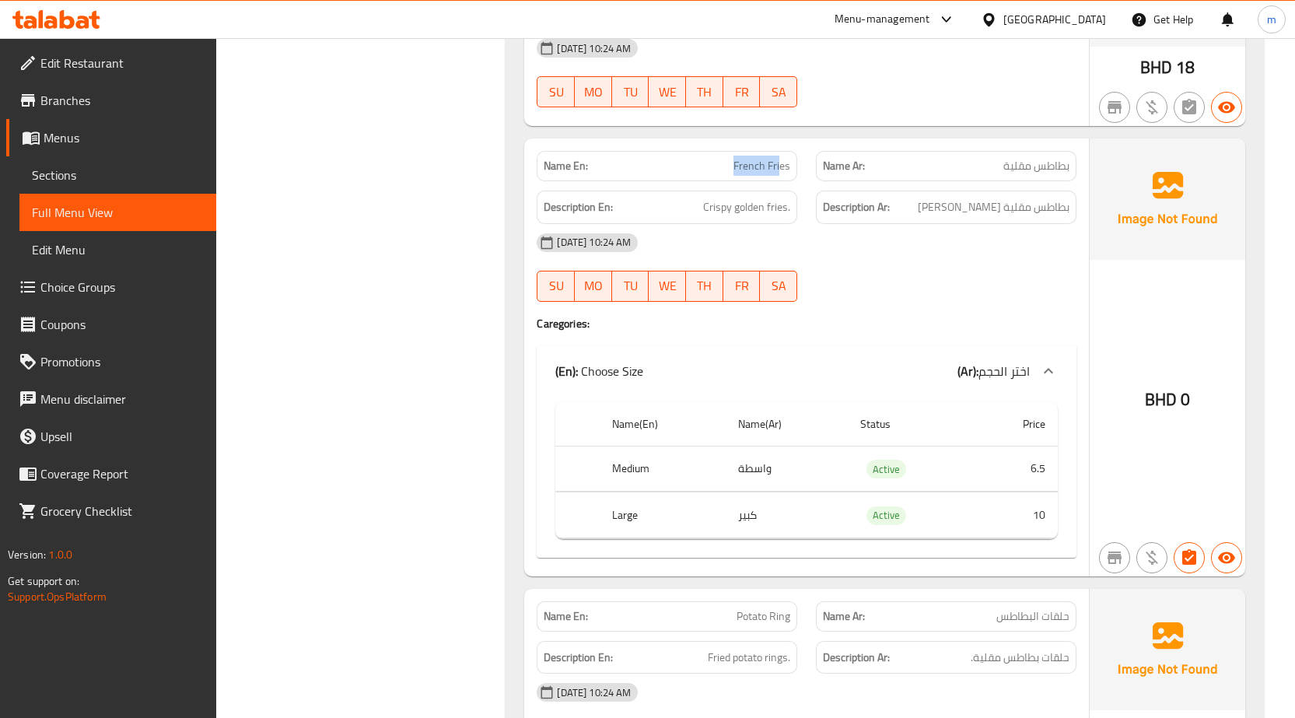
drag, startPoint x: 781, startPoint y: 165, endPoint x: 736, endPoint y: 174, distance: 46.1
click at [736, 174] on span "French Fries" at bounding box center [761, 166] width 57 height 16
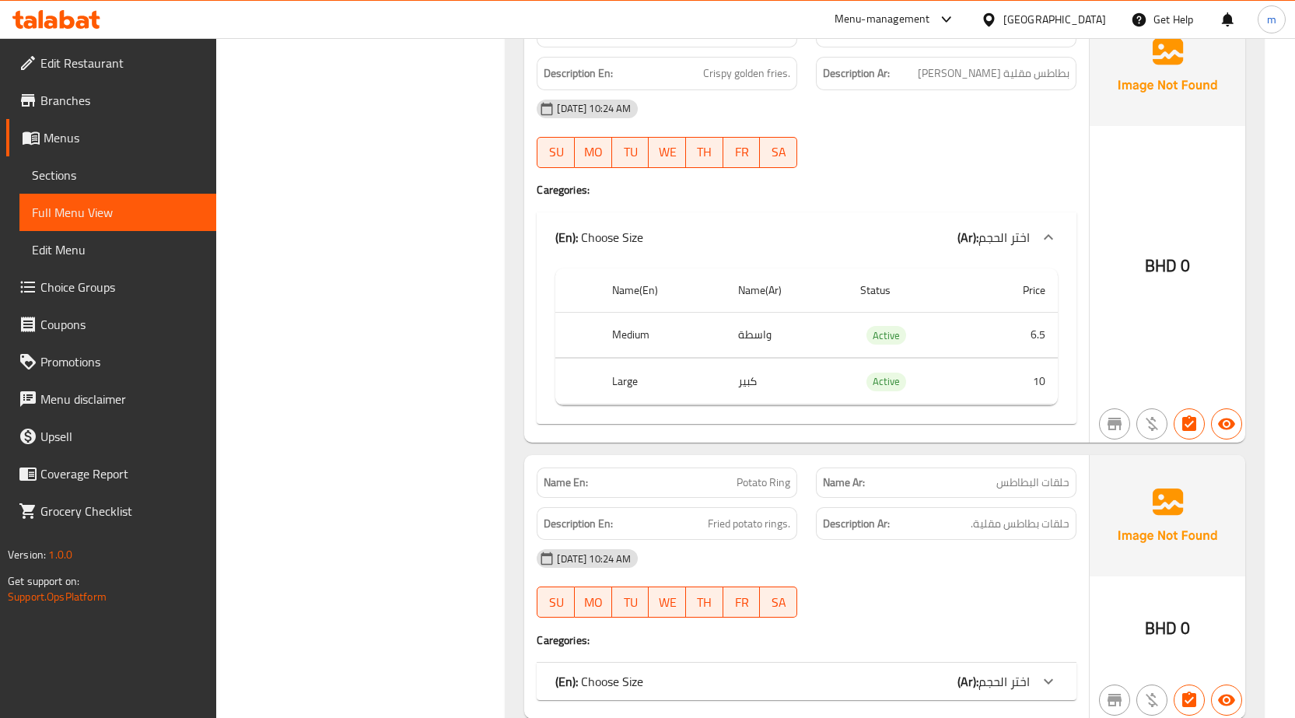
scroll to position [0, 0]
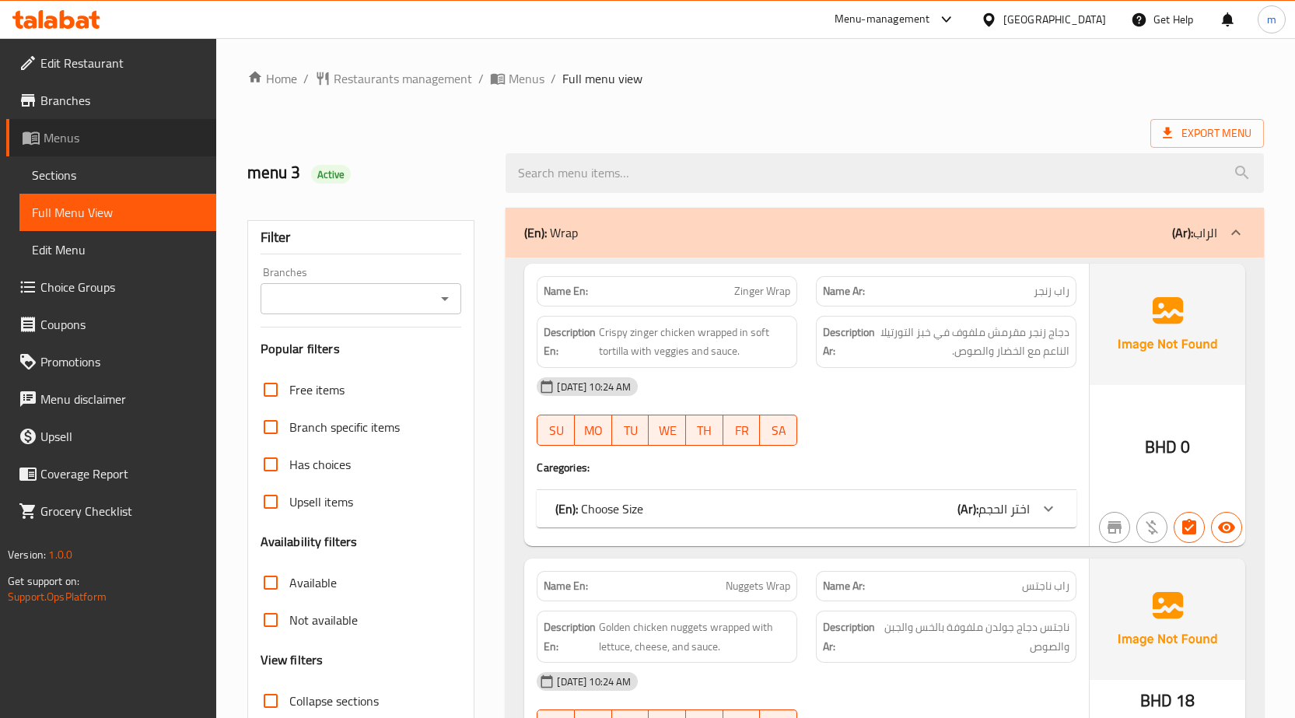
click at [89, 140] on span "Menus" at bounding box center [124, 137] width 160 height 19
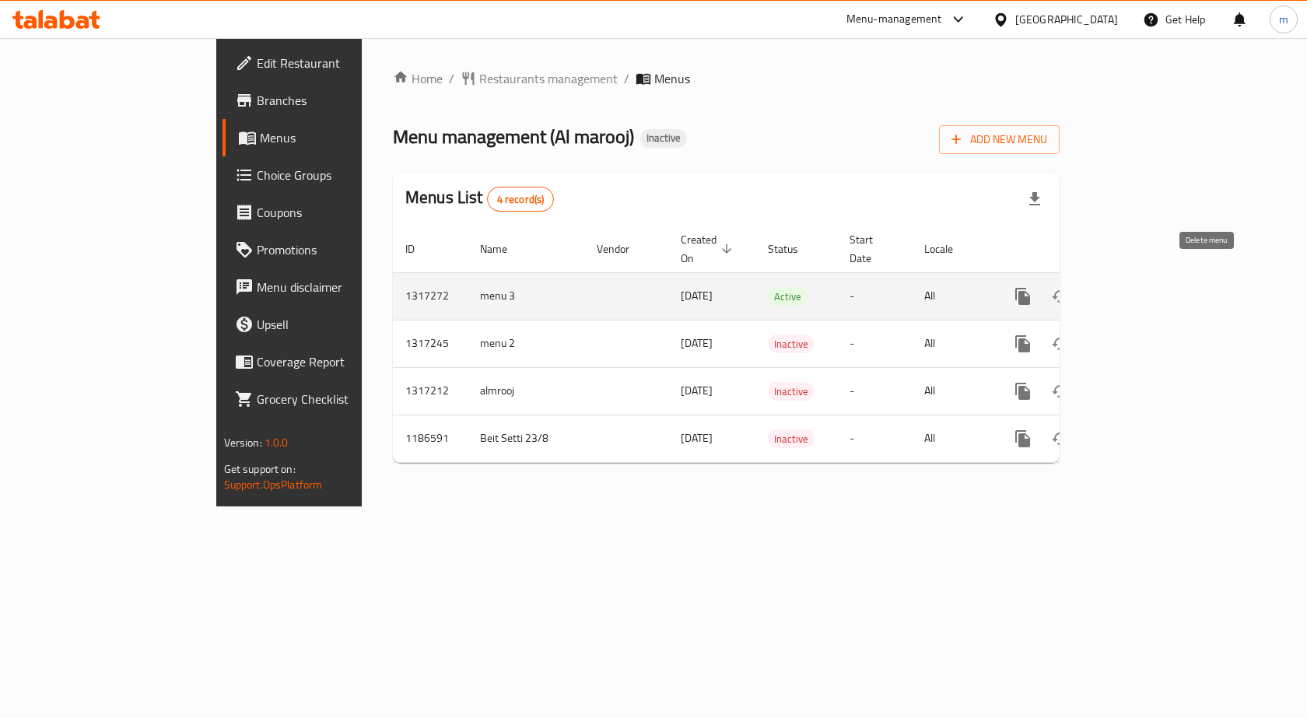
click at [1107, 287] on icon "enhanced table" at bounding box center [1097, 296] width 19 height 19
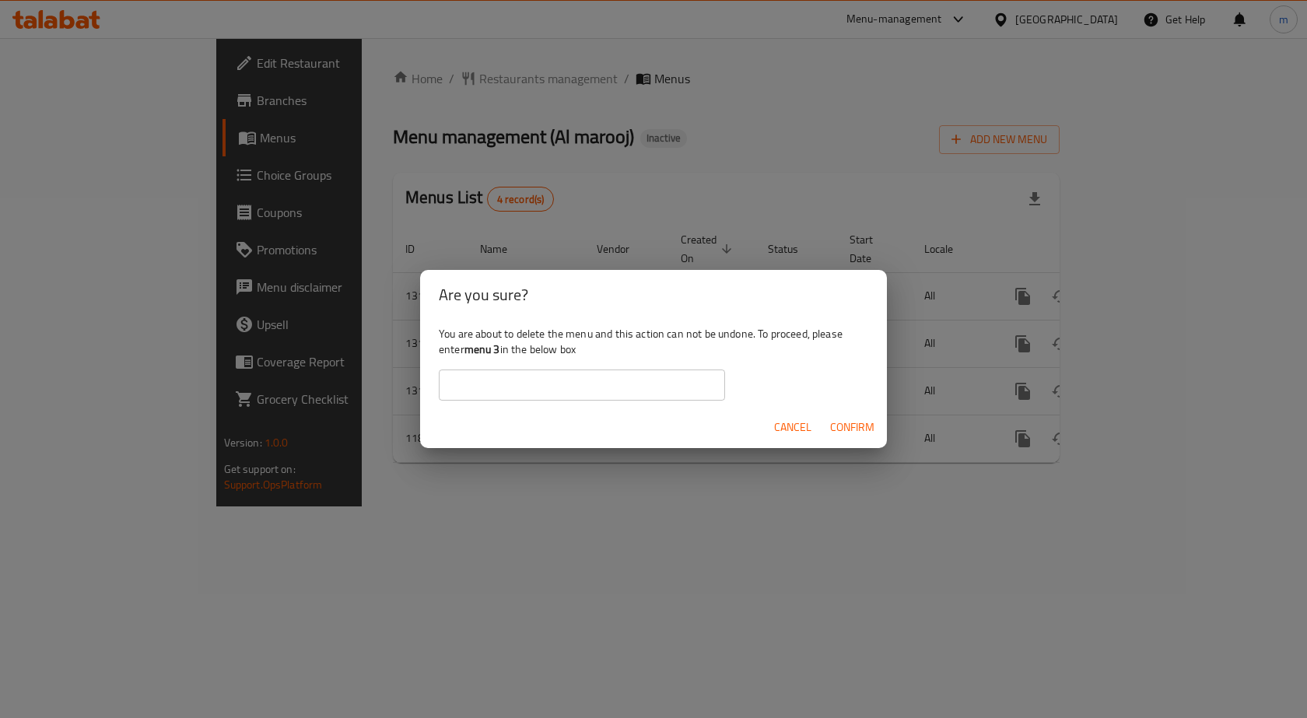
click at [496, 353] on b "menu 3" at bounding box center [482, 349] width 36 height 20
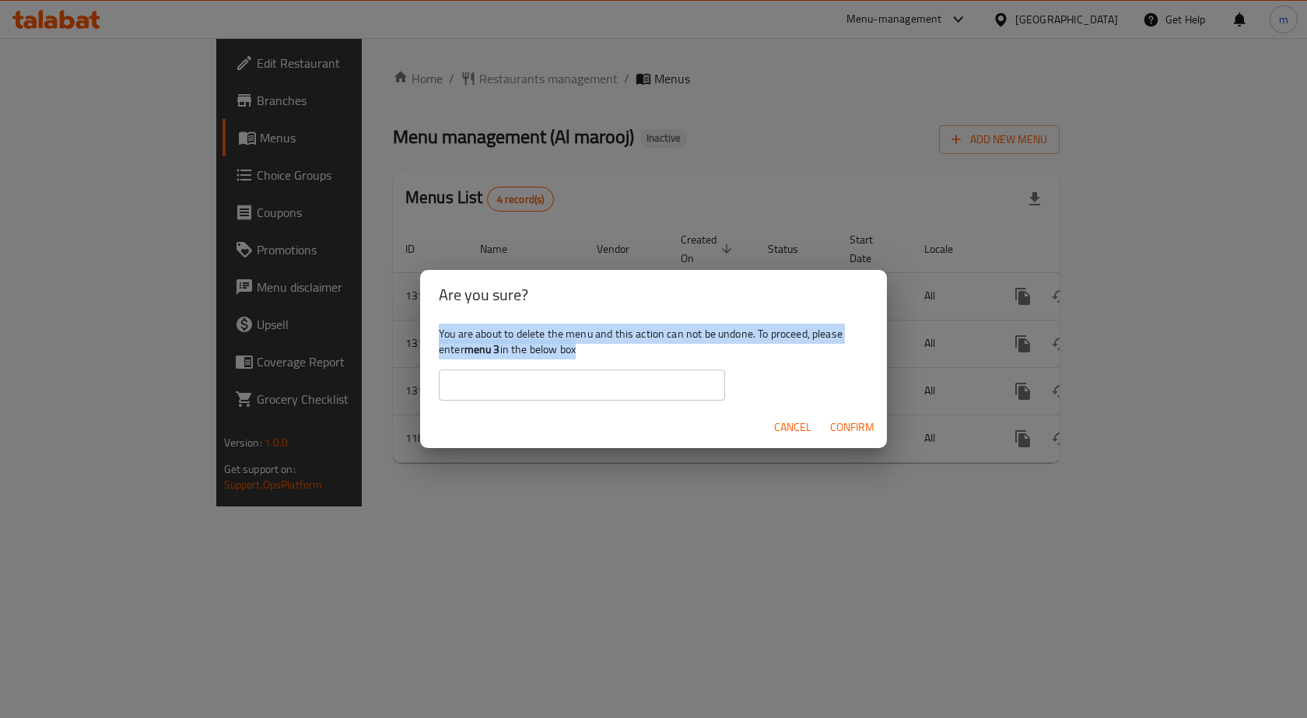
click at [496, 353] on b "menu 3" at bounding box center [482, 349] width 36 height 20
click at [515, 348] on div "You are about to delete the menu and this action can not be undone. To proceed,…" at bounding box center [653, 363] width 467 height 87
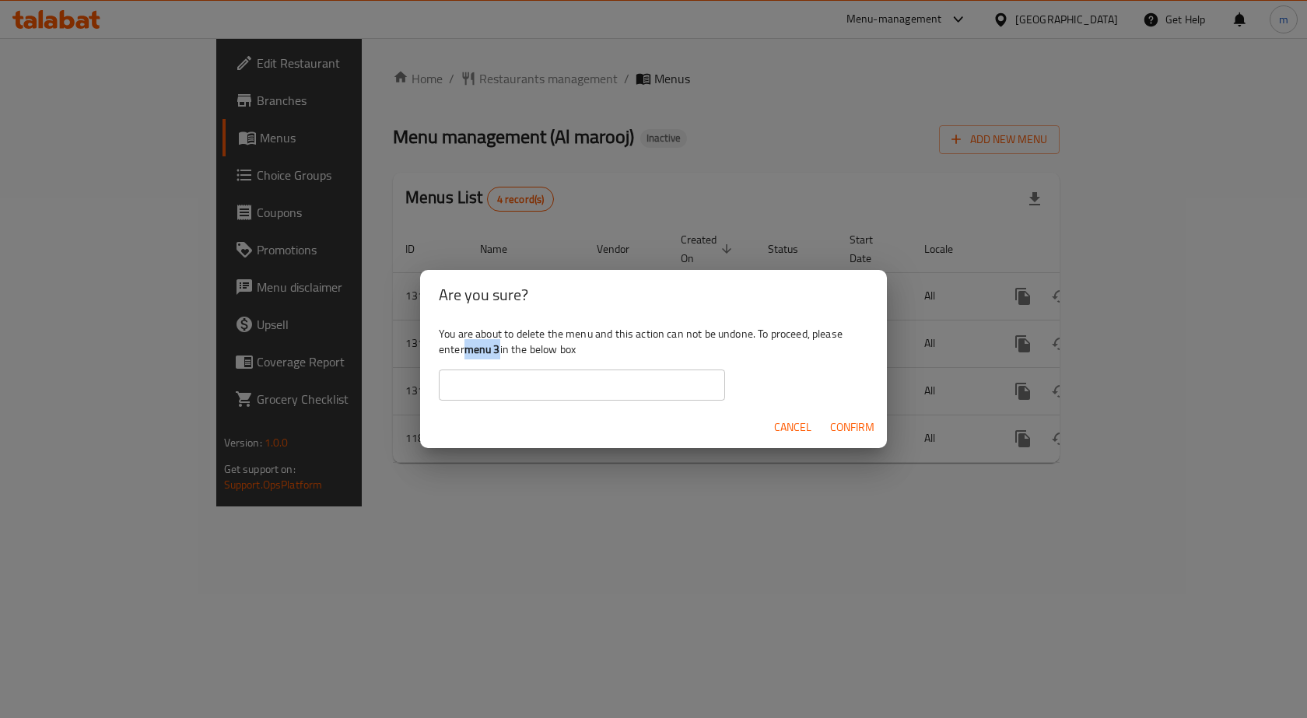
drag, startPoint x: 499, startPoint y: 349, endPoint x: 468, endPoint y: 354, distance: 30.7
click at [468, 354] on b "menu 3" at bounding box center [482, 349] width 36 height 20
copy b "menu 3"
paste input "menu 3"
type input "menu 3"
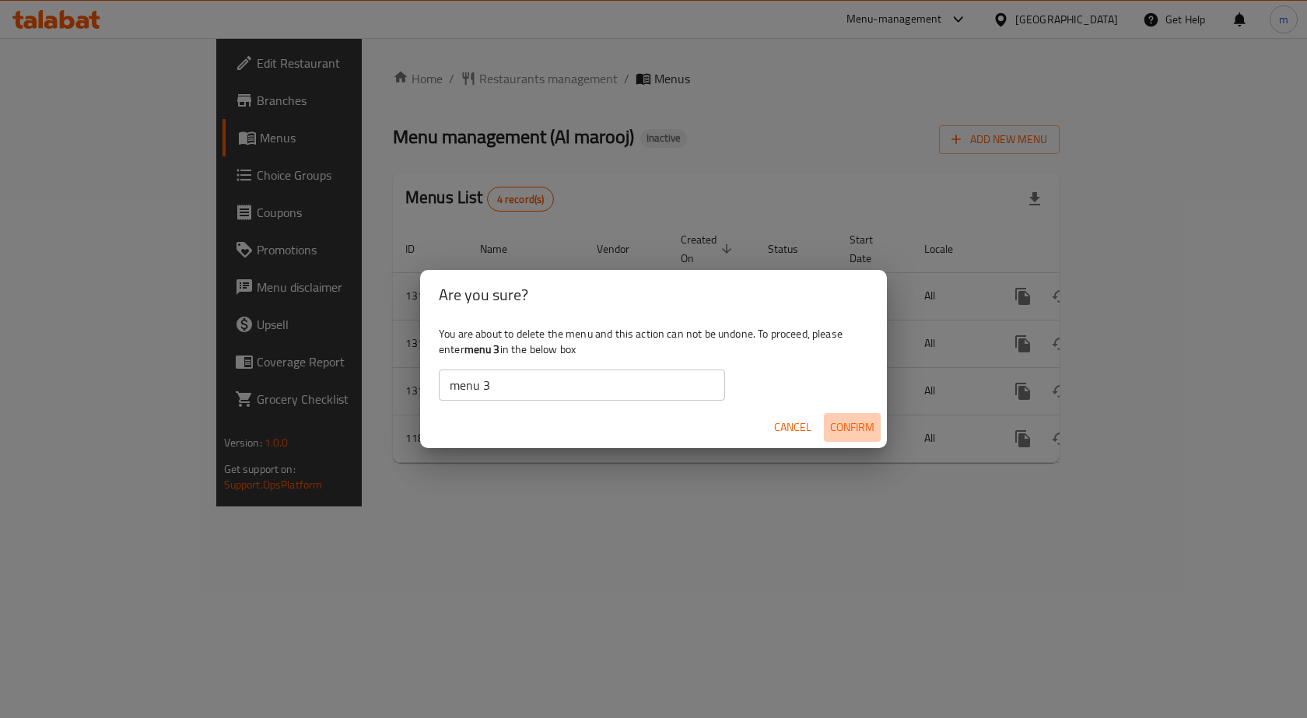
click at [846, 418] on span "Confirm" at bounding box center [852, 427] width 44 height 19
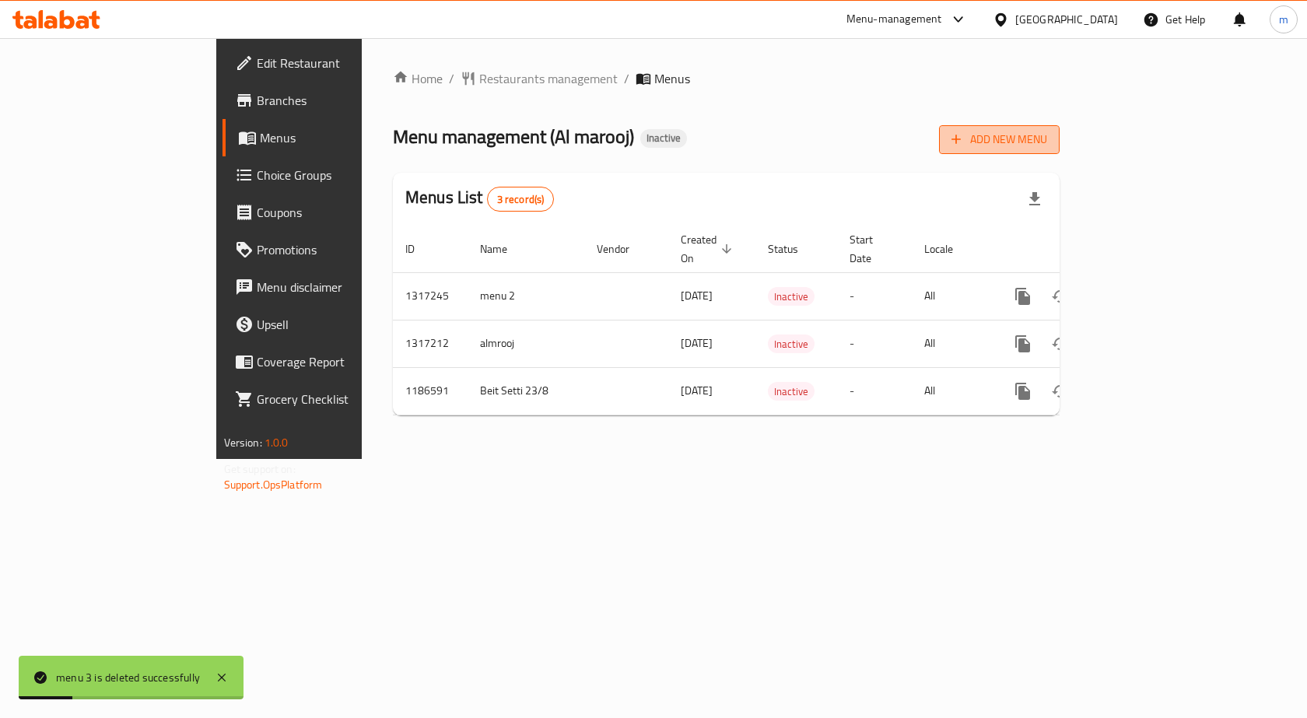
click at [964, 146] on icon "button" at bounding box center [956, 139] width 16 height 16
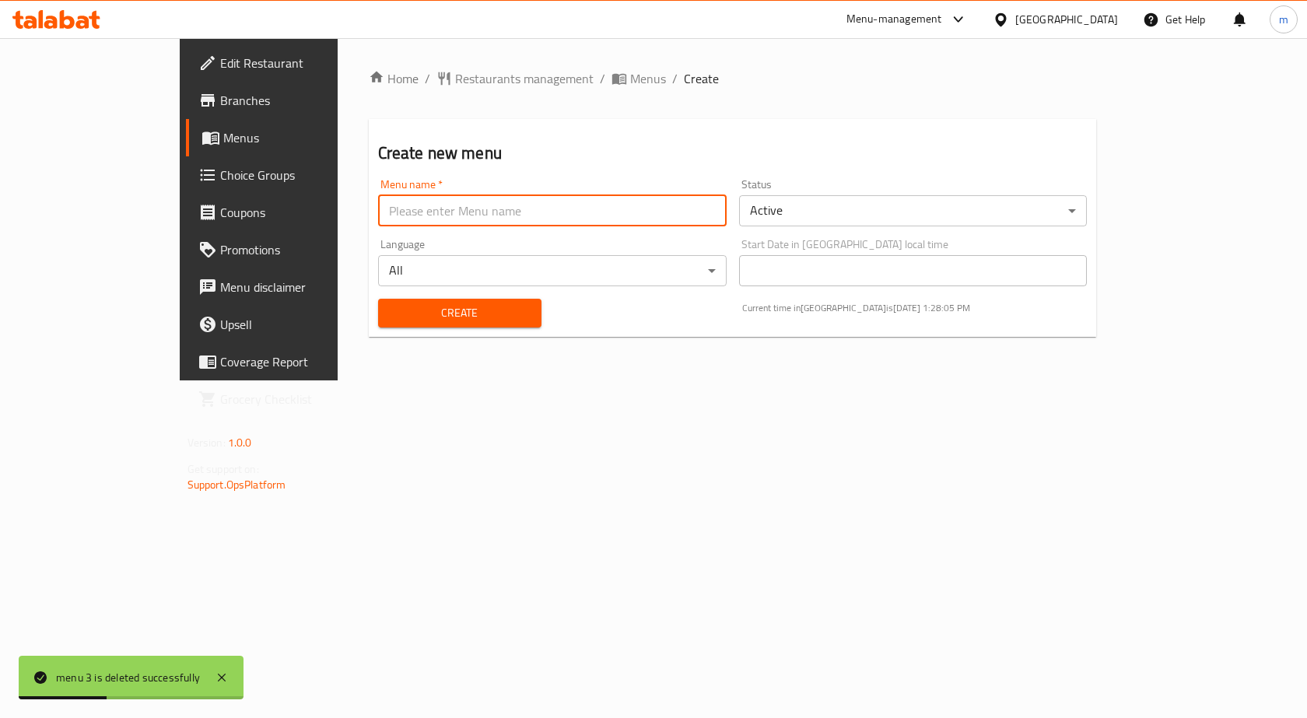
click at [555, 215] on input "text" at bounding box center [552, 210] width 348 height 31
type input "menu 3"
click at [416, 301] on button "Create" at bounding box center [459, 313] width 163 height 29
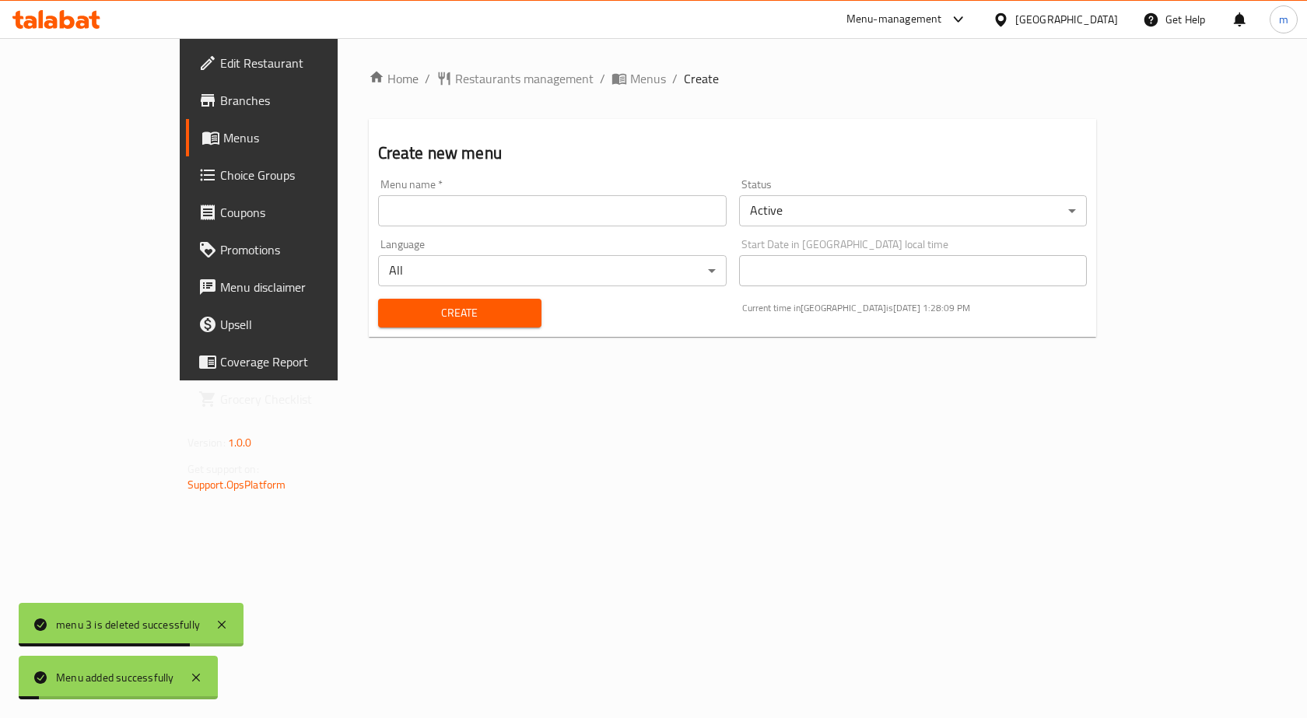
click at [186, 147] on link "Menus" at bounding box center [292, 137] width 212 height 37
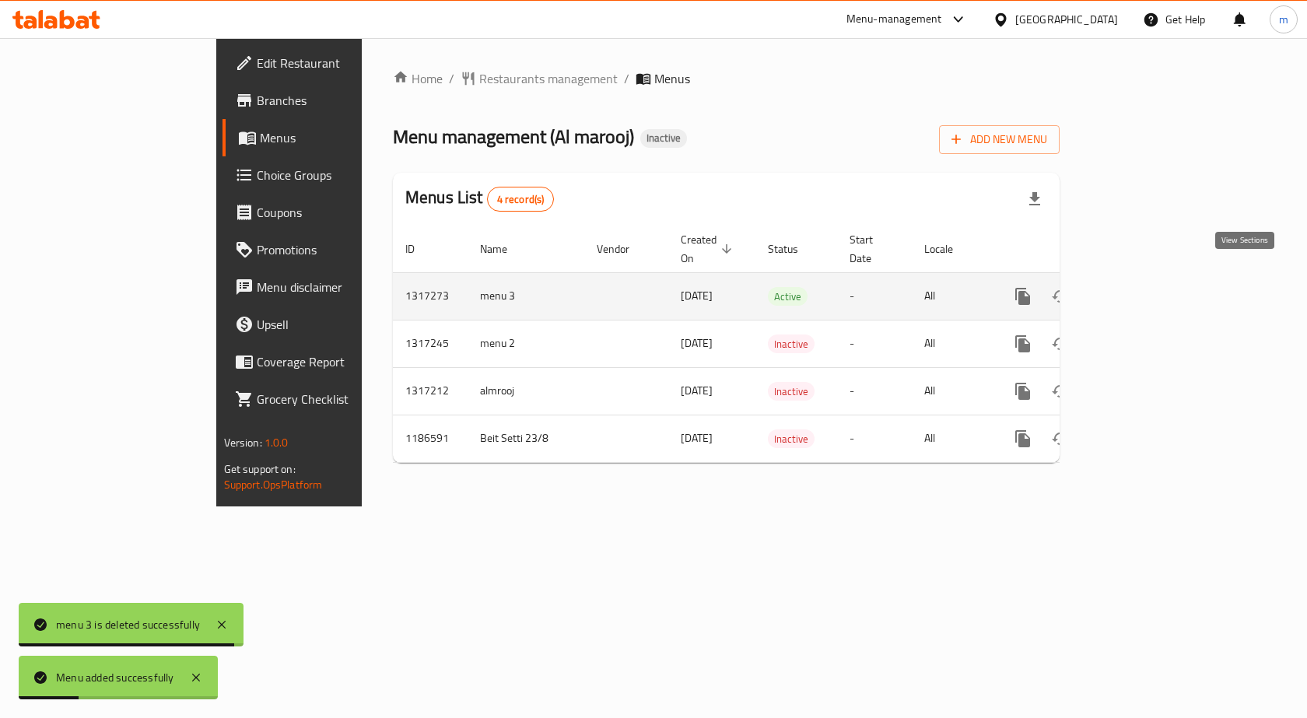
click at [1142, 289] on icon "enhanced table" at bounding box center [1135, 296] width 14 height 14
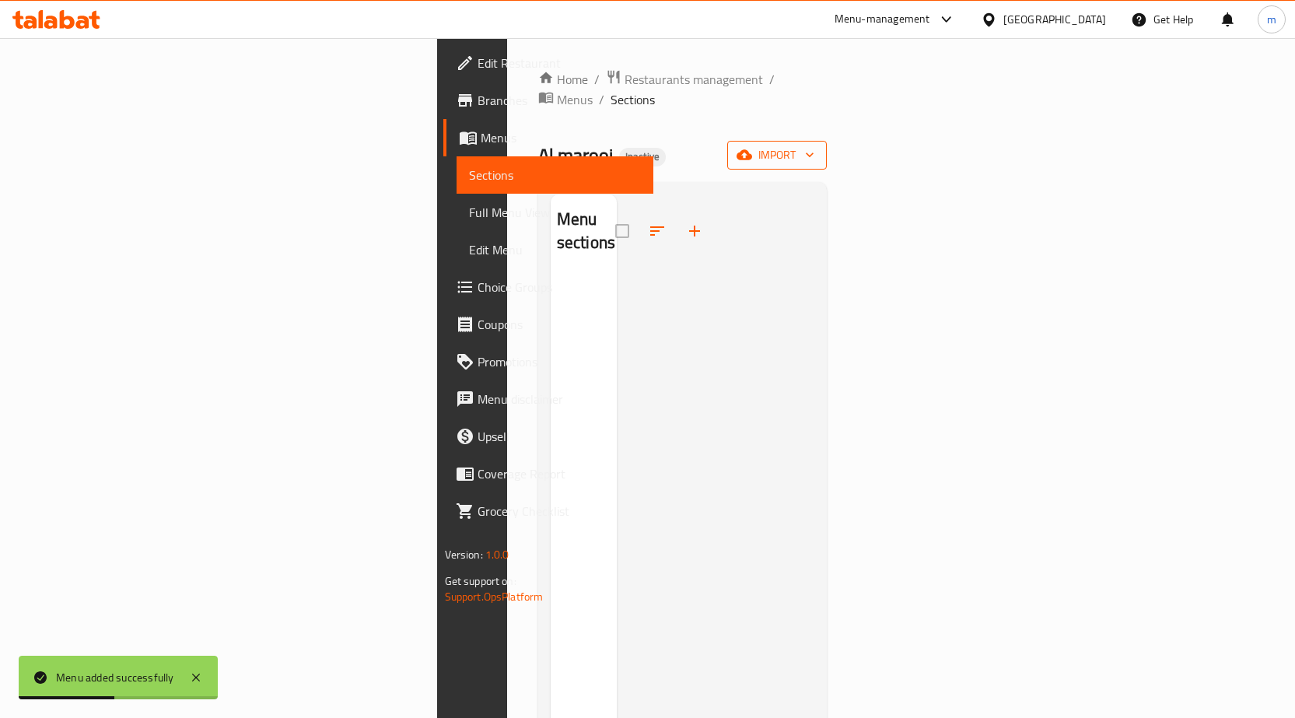
click at [827, 147] on button "import" at bounding box center [777, 155] width 100 height 29
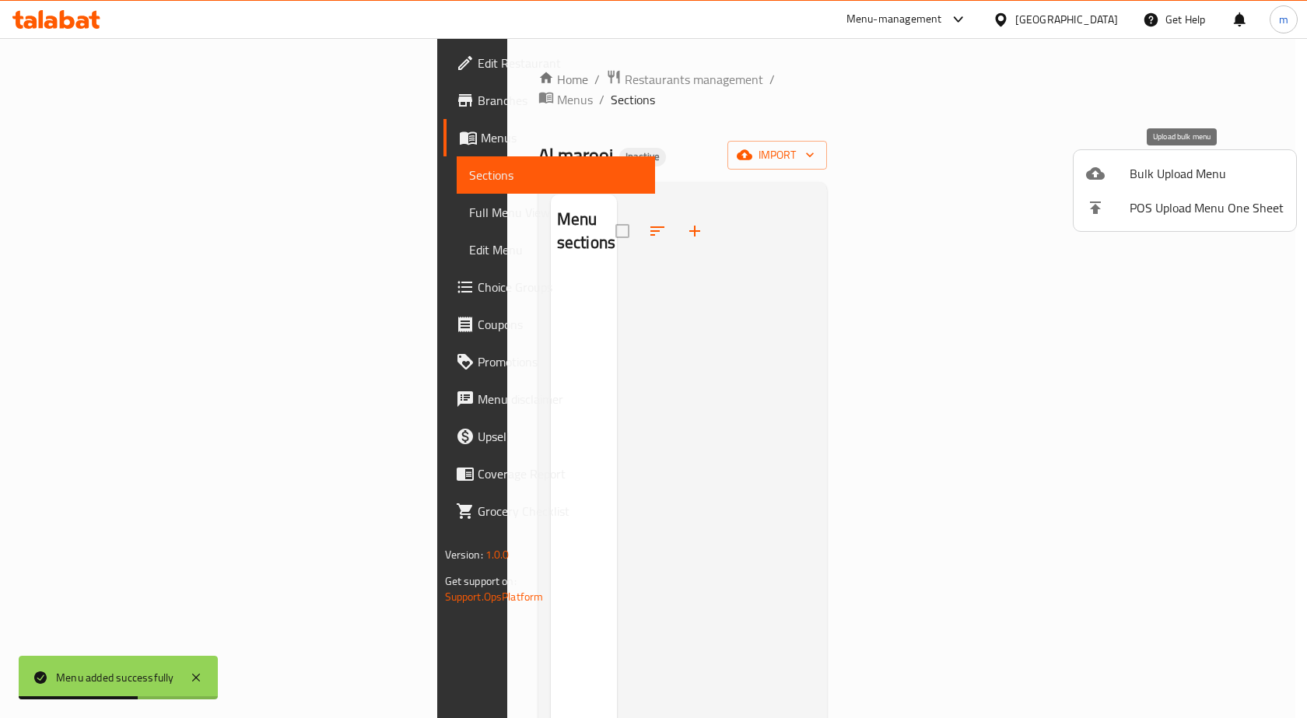
click at [1182, 183] on span "Bulk Upload Menu" at bounding box center [1206, 173] width 154 height 19
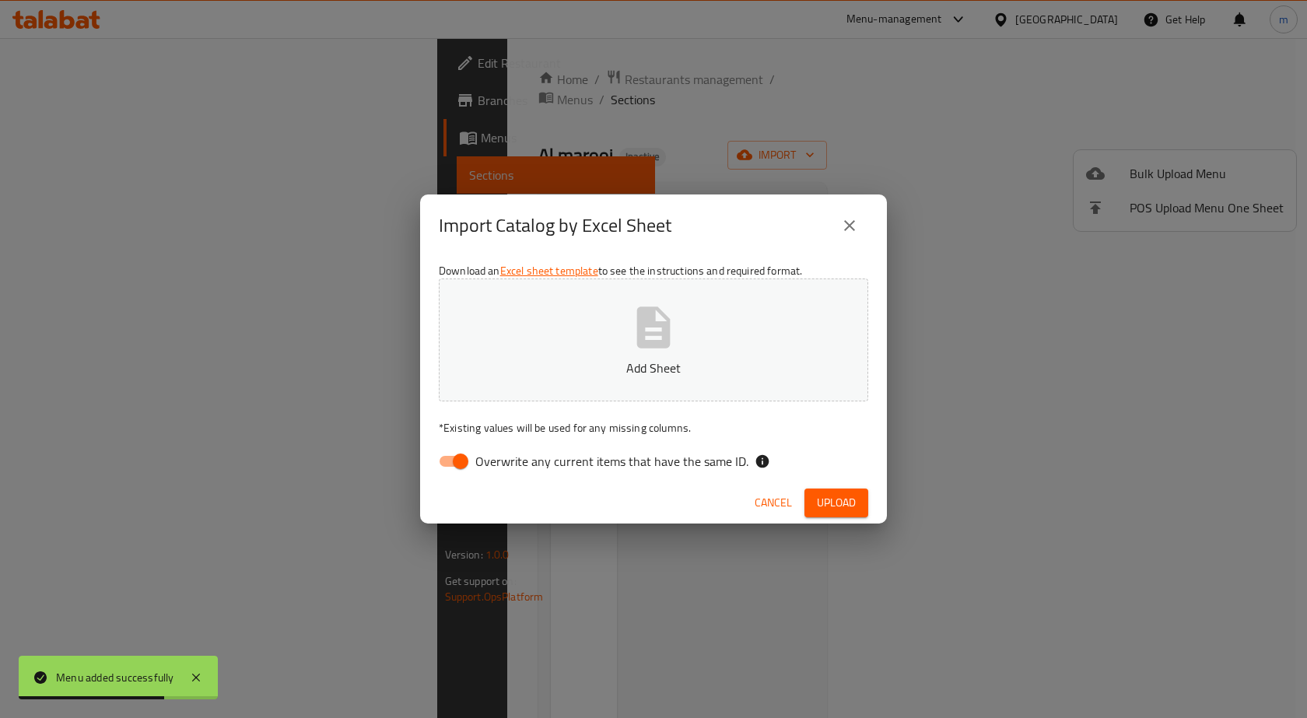
click at [498, 460] on span "Overwrite any current items that have the same ID." at bounding box center [611, 461] width 273 height 19
click at [498, 460] on input "Overwrite any current items that have the same ID." at bounding box center [460, 461] width 89 height 30
checkbox input "false"
click at [569, 355] on button "Add Sheet" at bounding box center [653, 339] width 429 height 123
click at [848, 499] on span "Upload" at bounding box center [836, 502] width 39 height 19
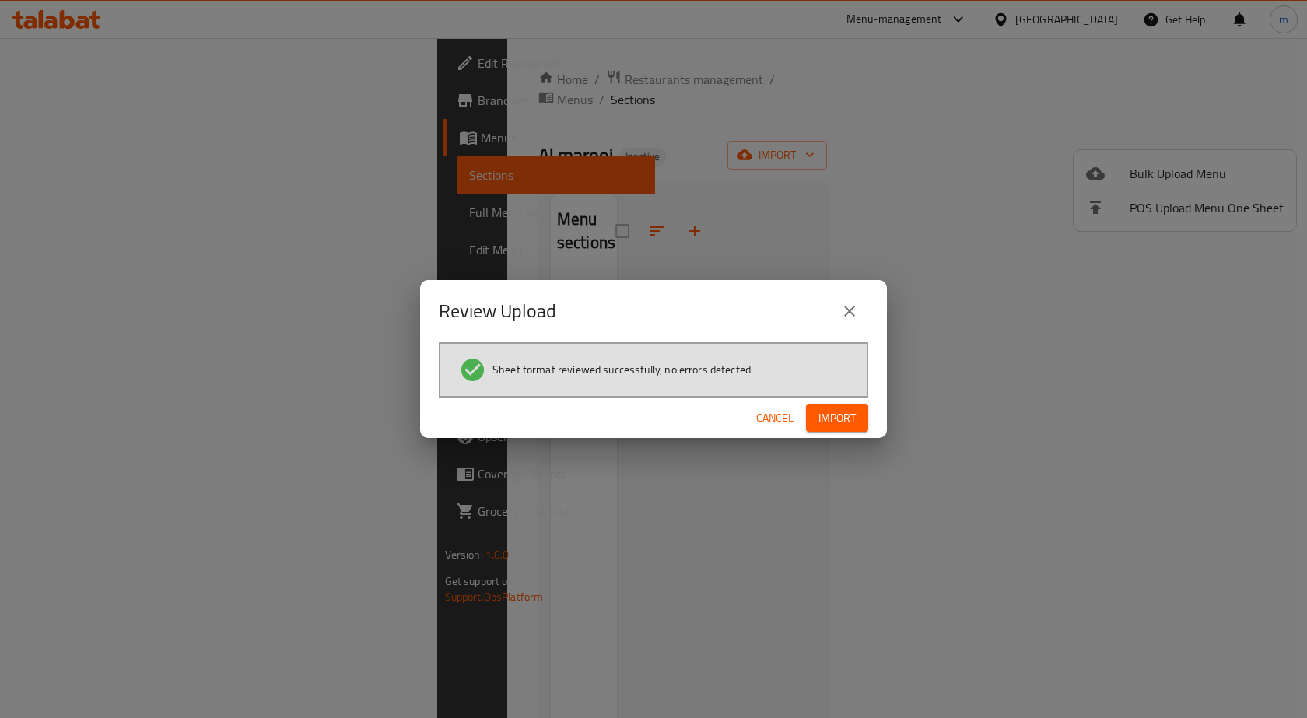
click at [828, 424] on span "Import" at bounding box center [836, 417] width 37 height 19
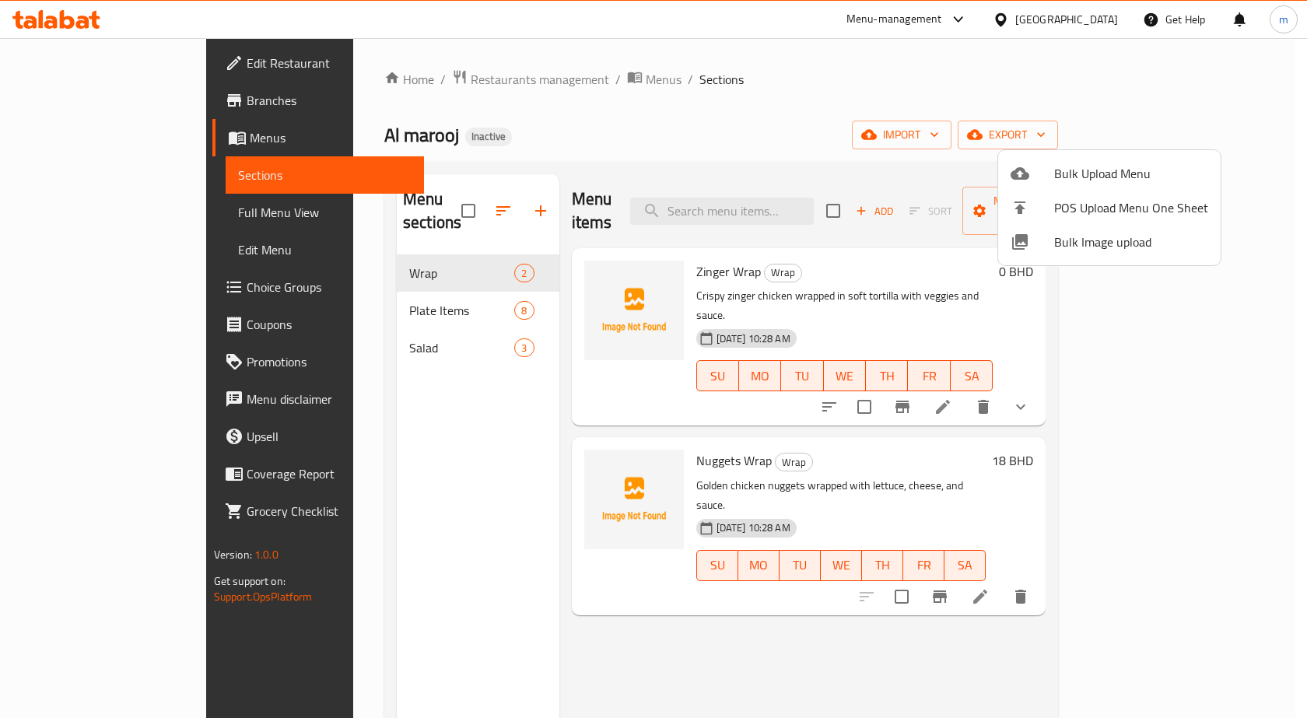
click at [938, 62] on div at bounding box center [653, 359] width 1307 height 718
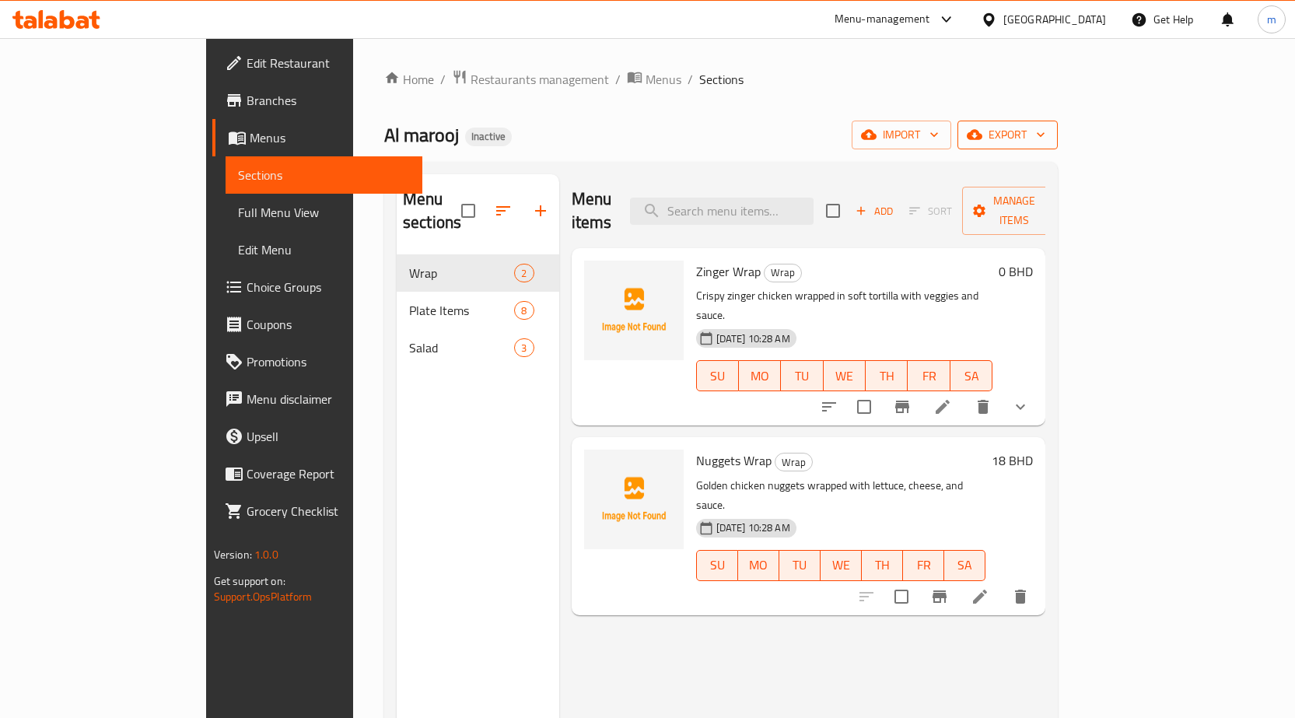
click at [1045, 128] on span "export" at bounding box center [1007, 134] width 75 height 19
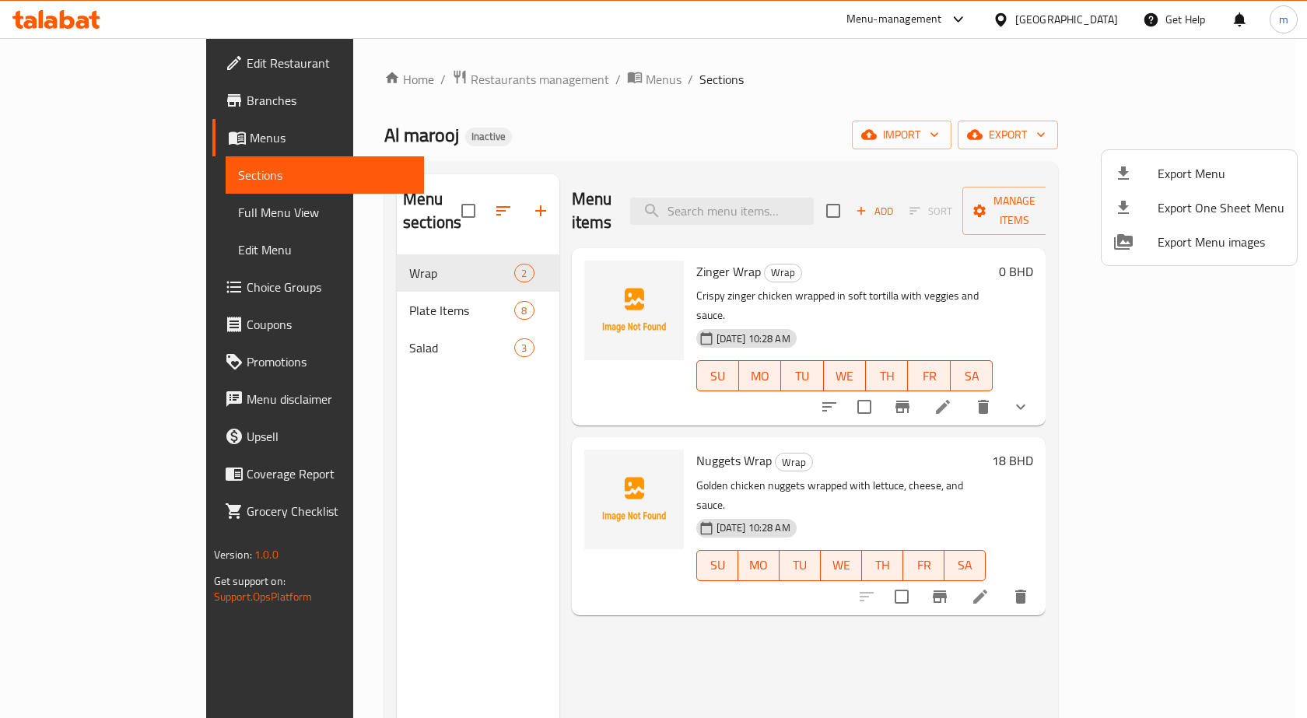
click at [1025, 126] on div at bounding box center [653, 359] width 1307 height 718
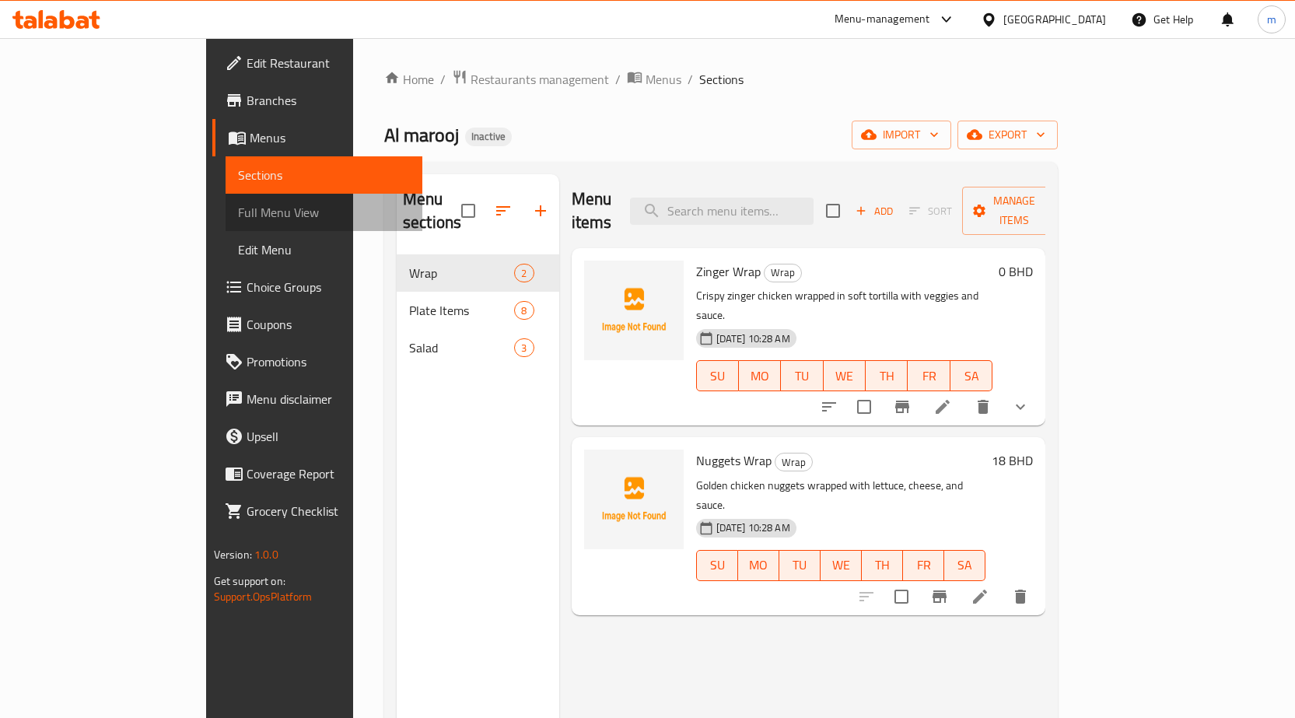
click at [238, 209] on span "Full Menu View" at bounding box center [324, 212] width 172 height 19
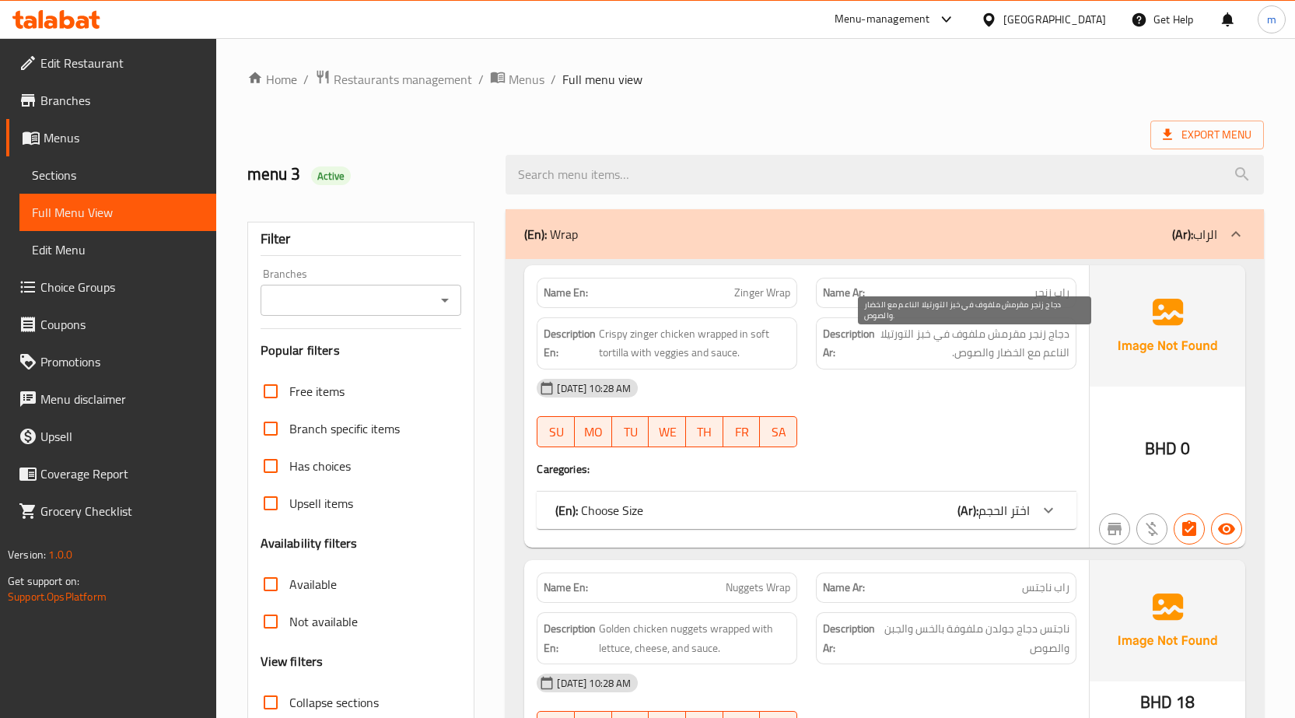
scroll to position [156, 0]
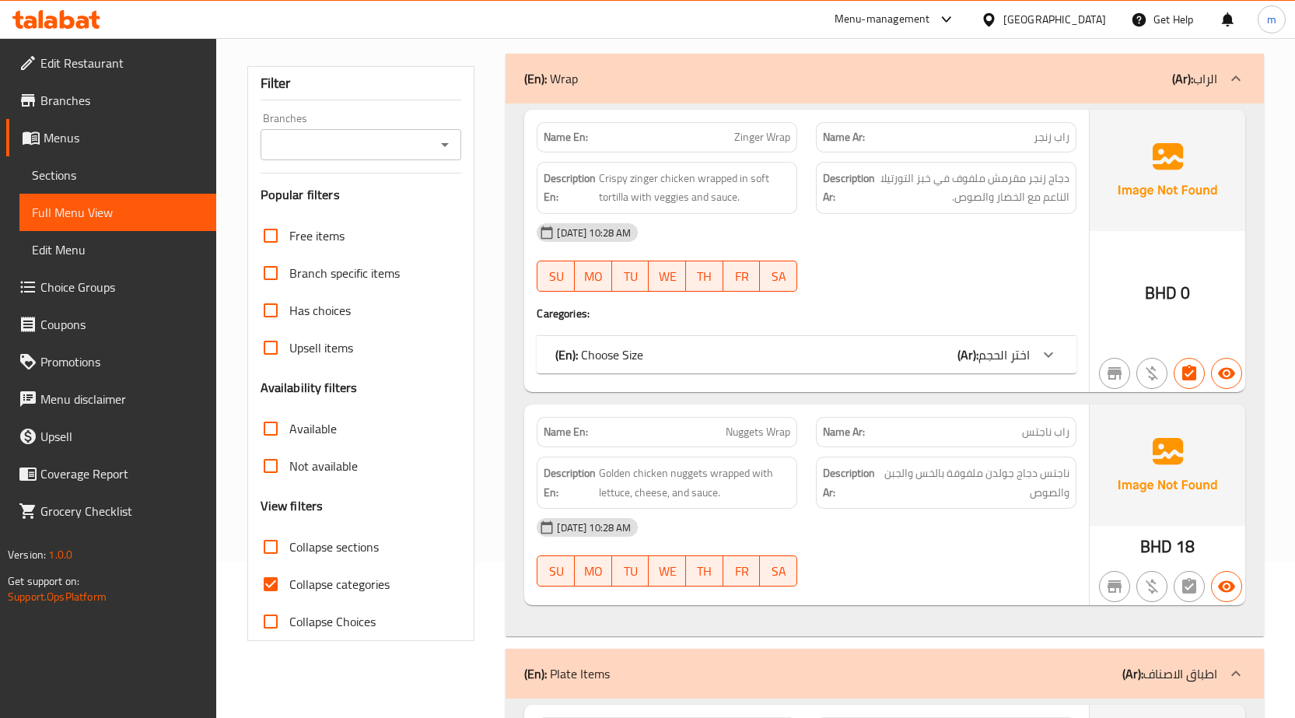
click at [1053, 350] on icon at bounding box center [1048, 354] width 19 height 19
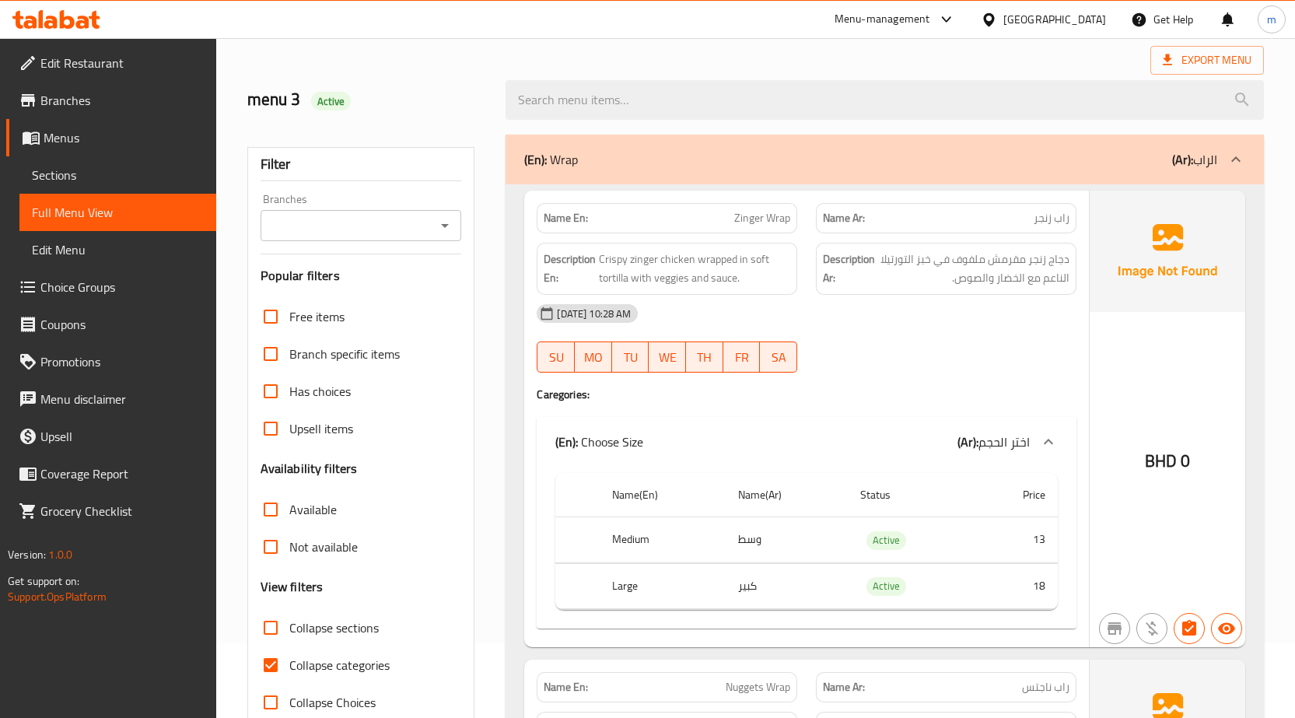
scroll to position [0, 0]
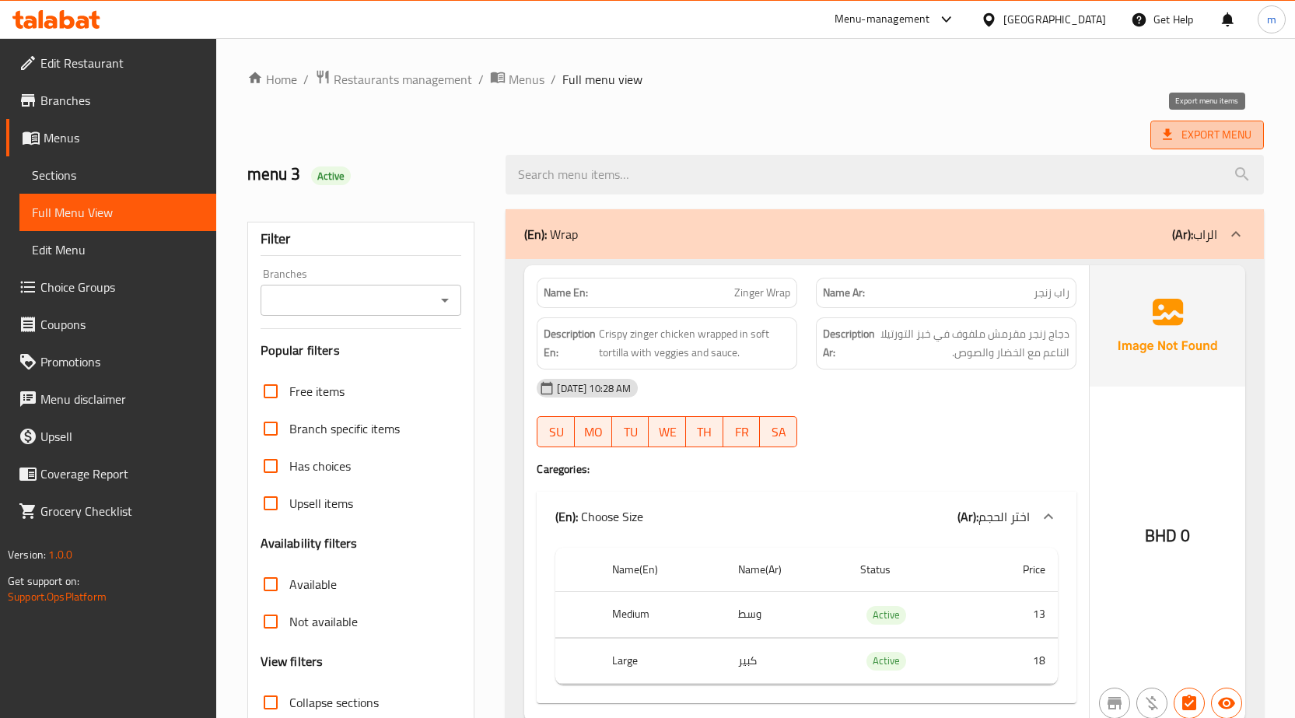
click at [1208, 138] on span "Export Menu" at bounding box center [1207, 134] width 89 height 19
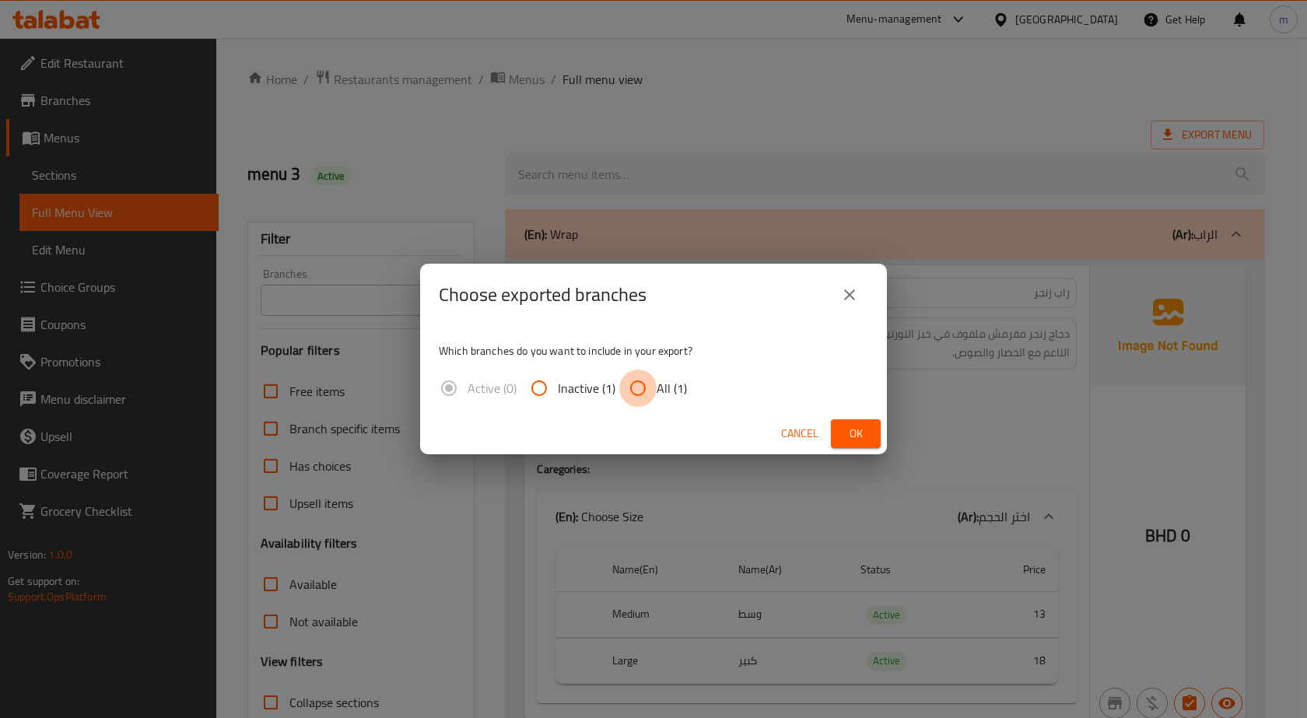
click at [644, 388] on input "All (1)" at bounding box center [637, 387] width 37 height 37
radio input "true"
click at [842, 429] on button "Ok" at bounding box center [856, 433] width 50 height 29
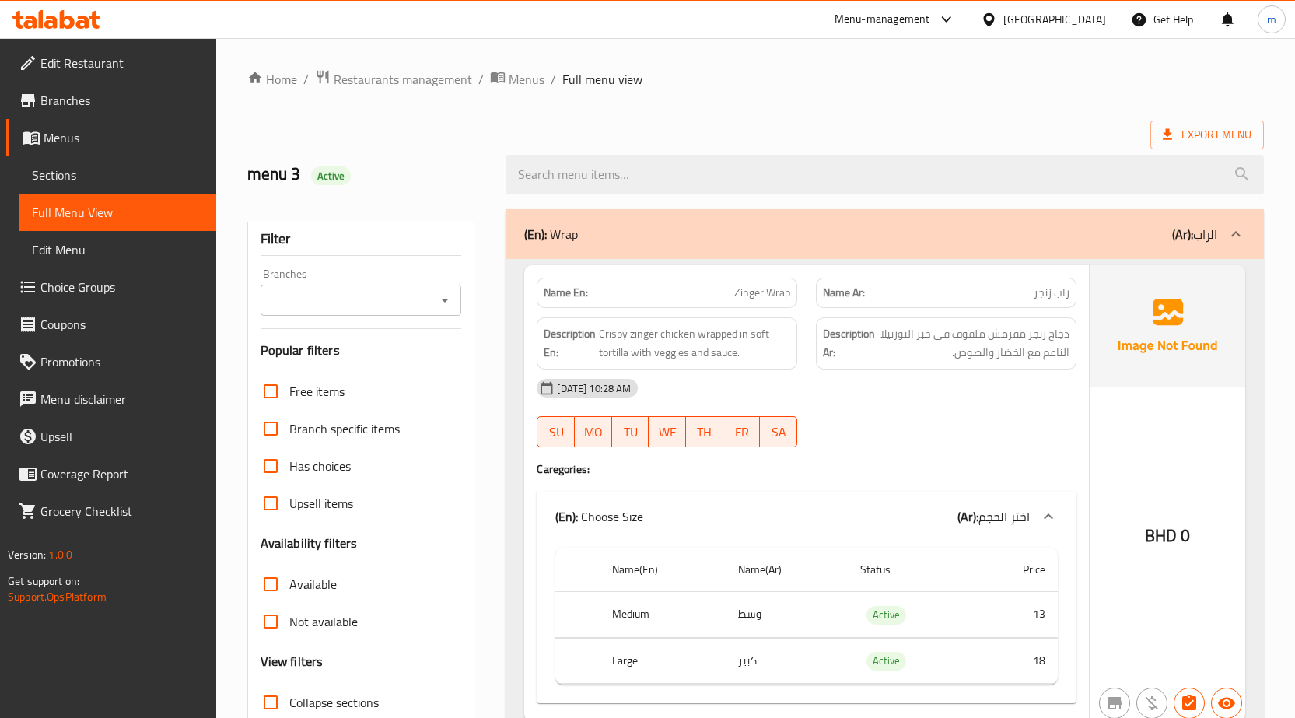
click at [100, 247] on span "Edit Menu" at bounding box center [118, 249] width 172 height 19
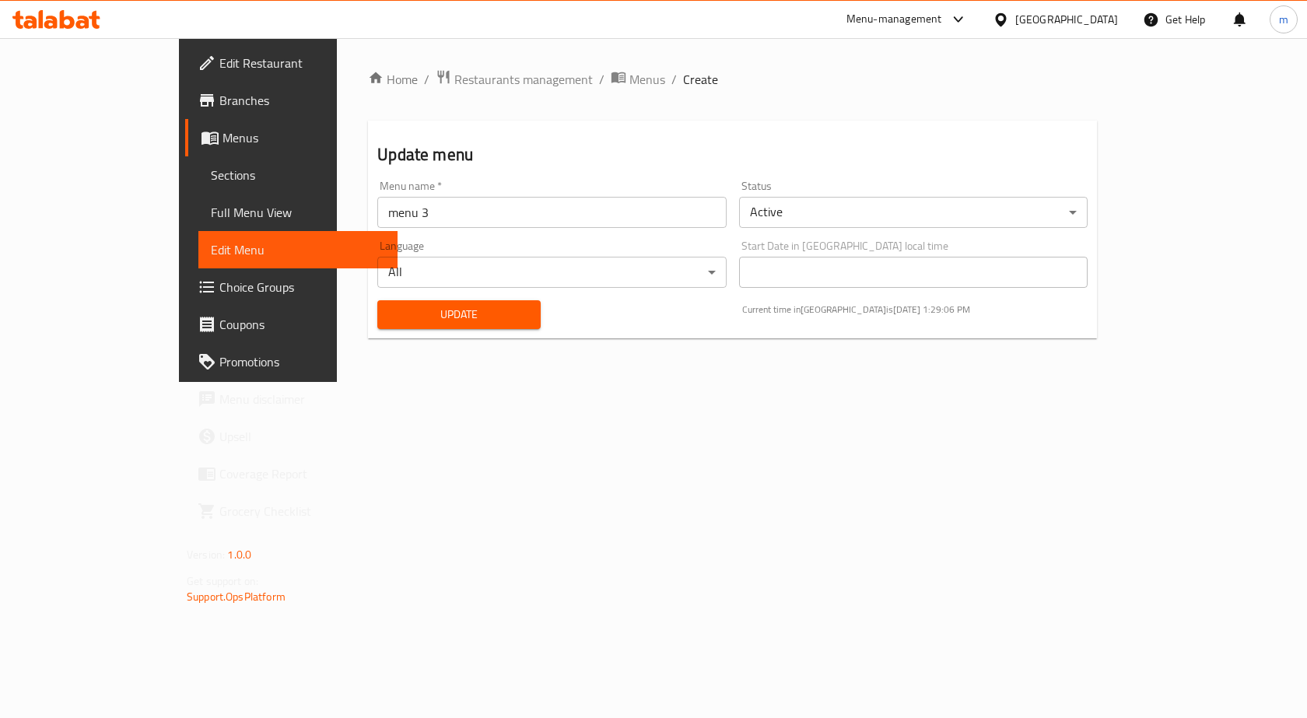
click at [211, 210] on span "Full Menu View" at bounding box center [298, 212] width 174 height 19
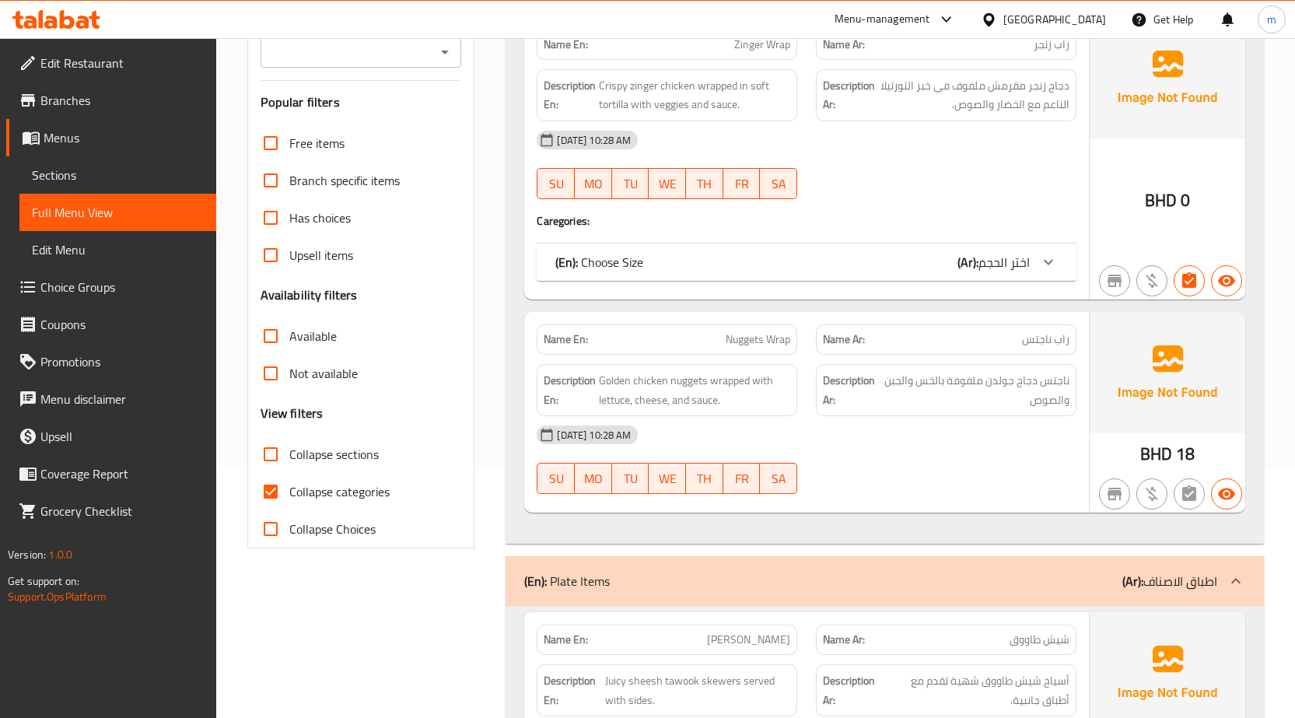
scroll to position [467, 0]
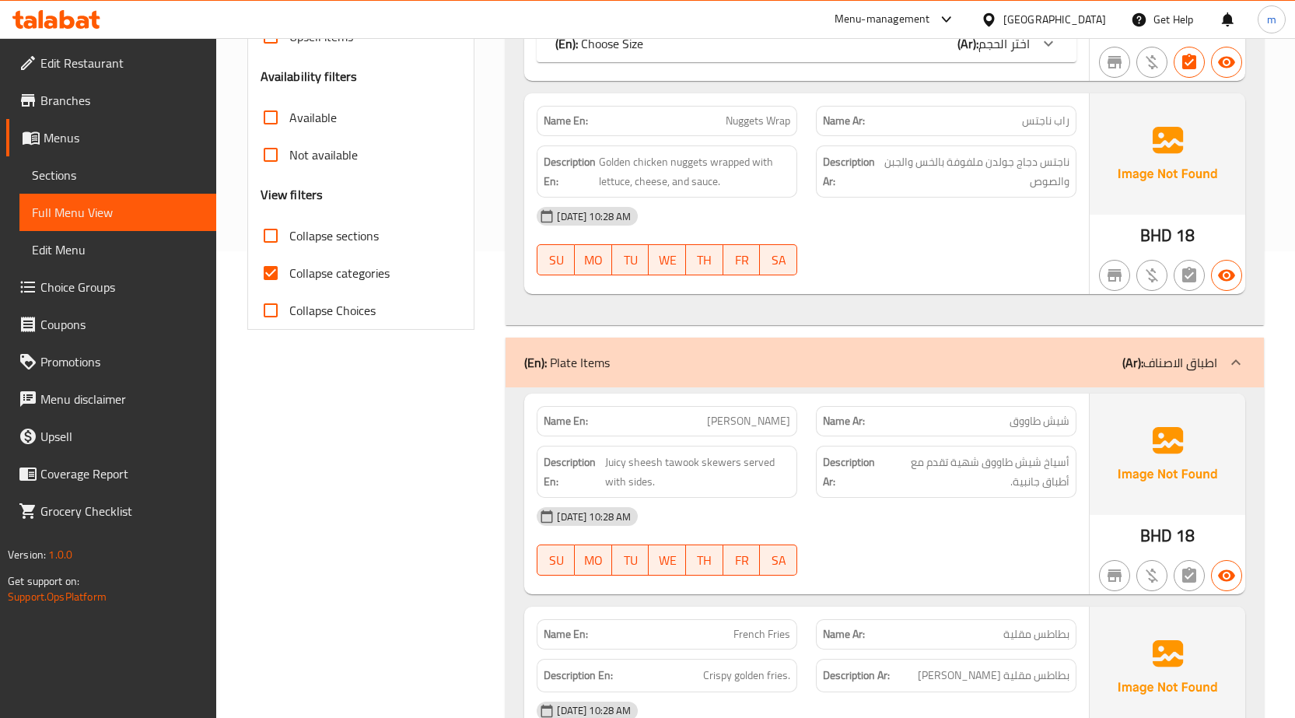
click at [371, 275] on span "Collapse categories" at bounding box center [339, 273] width 100 height 19
click at [289, 275] on input "Collapse categories" at bounding box center [270, 272] width 37 height 37
checkbox input "false"
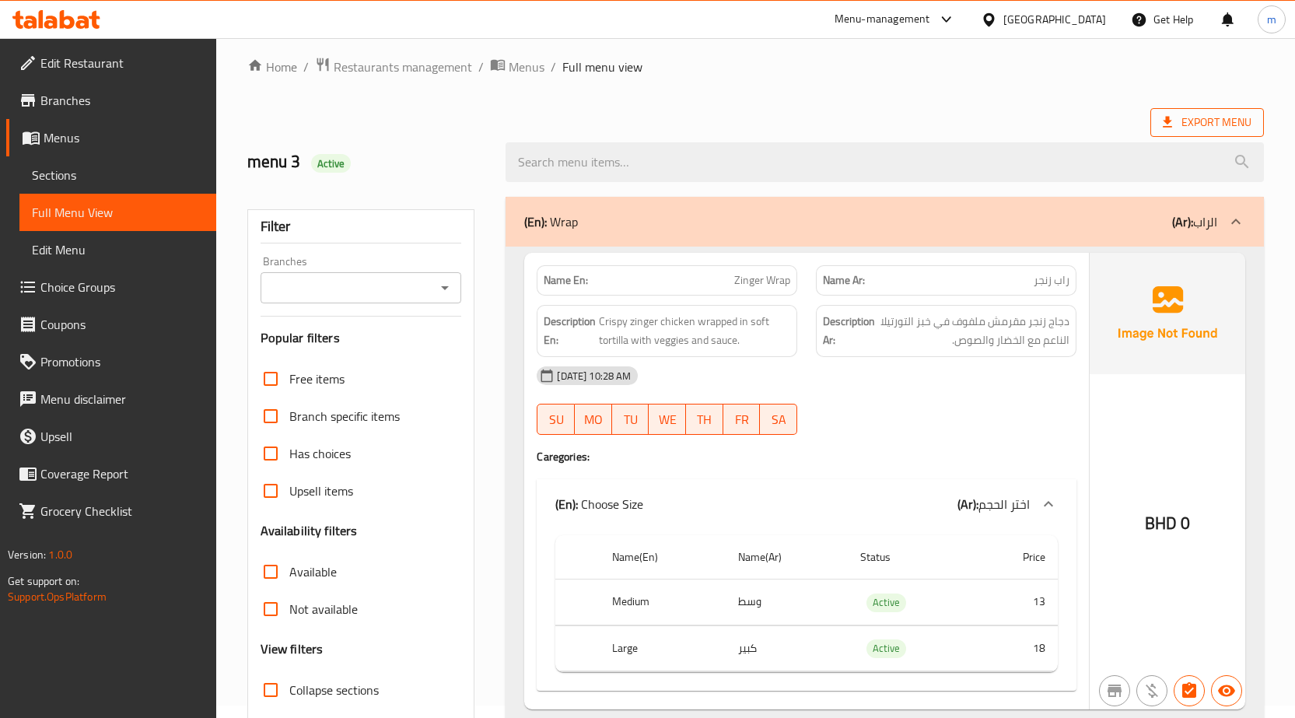
scroll to position [0, 0]
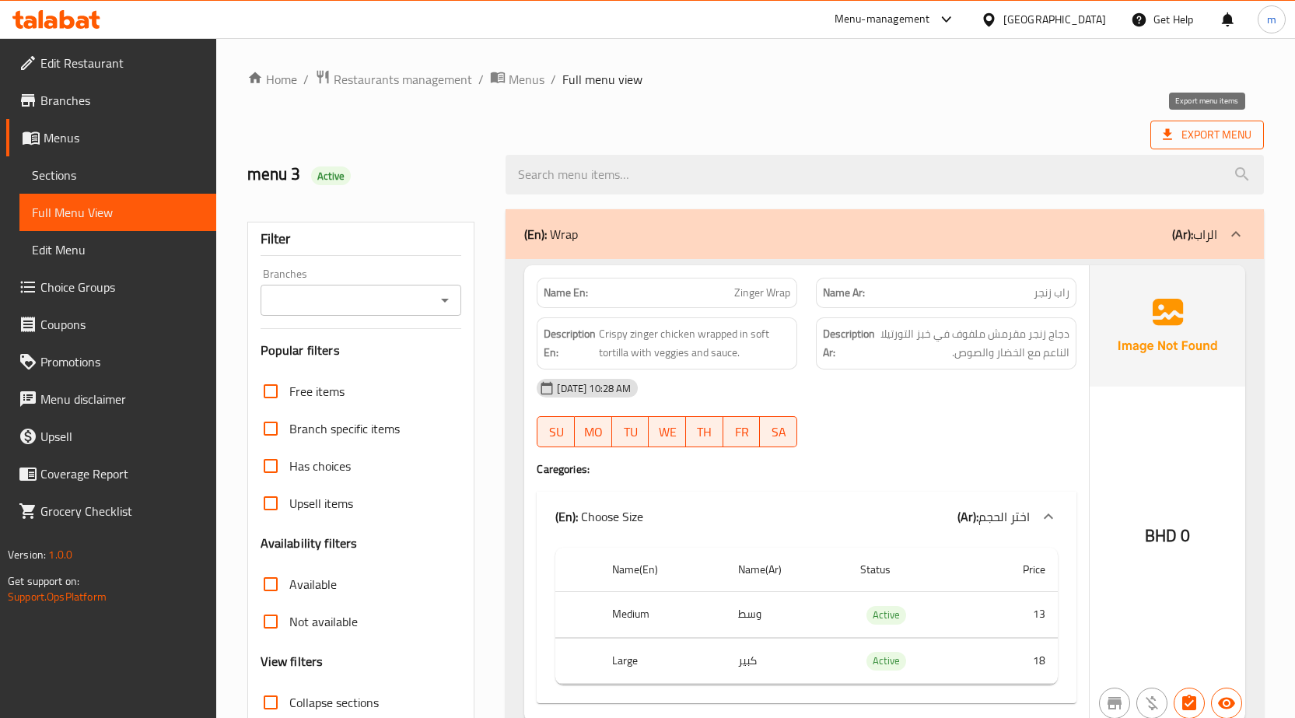
click at [1228, 135] on span "Export Menu" at bounding box center [1207, 134] width 89 height 19
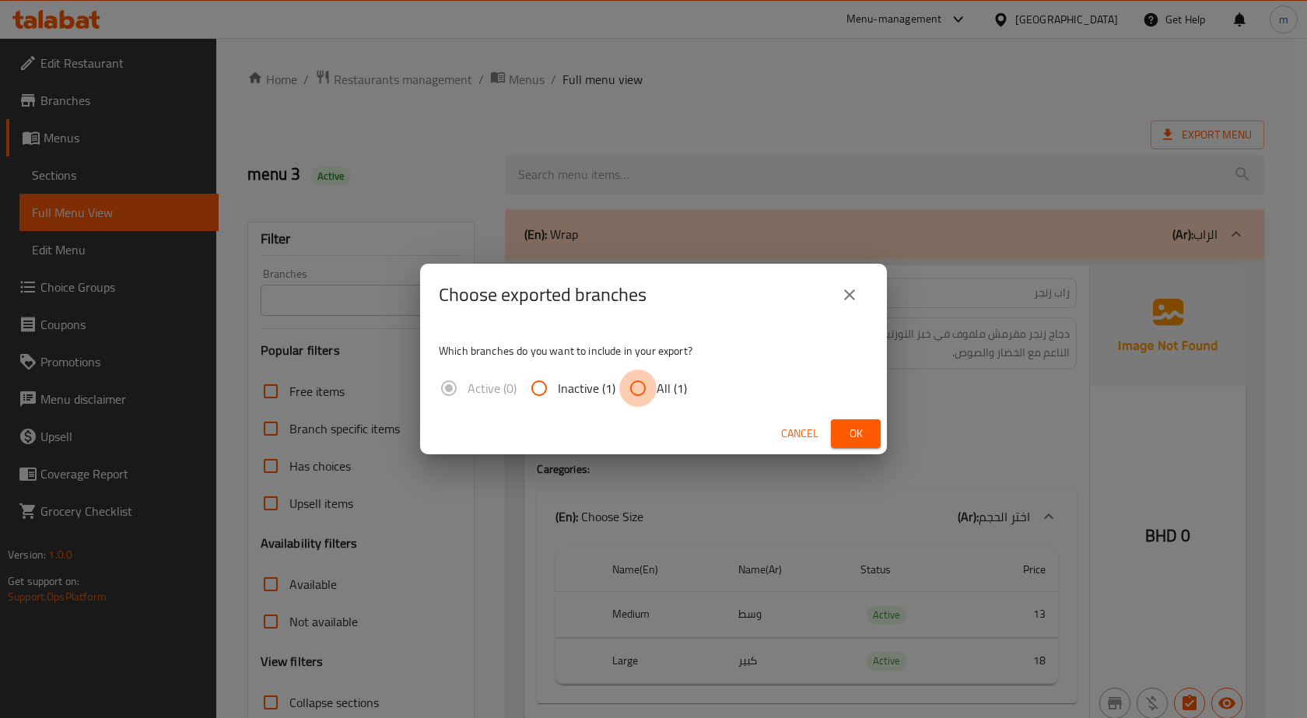
click at [654, 391] on input "All (1)" at bounding box center [637, 387] width 37 height 37
radio input "true"
click at [854, 431] on span "Ok" at bounding box center [855, 433] width 25 height 19
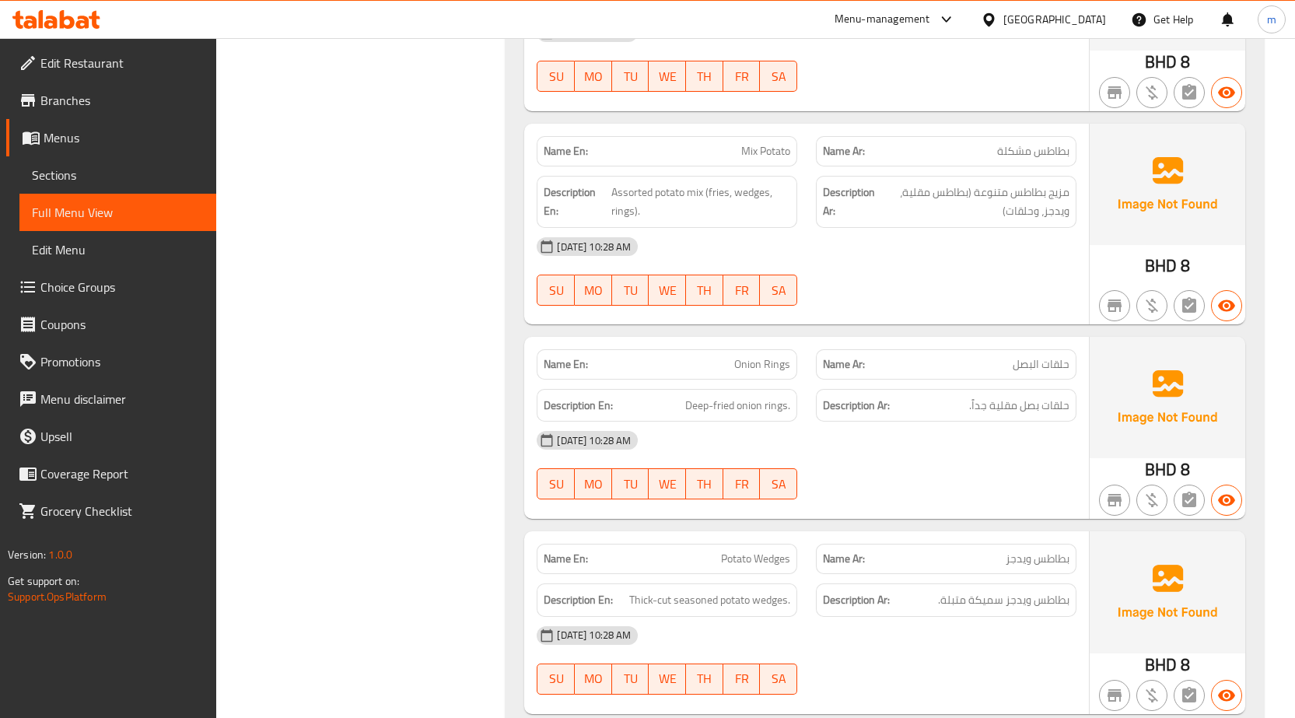
scroll to position [2213, 0]
